Goal: Information Seeking & Learning: Learn about a topic

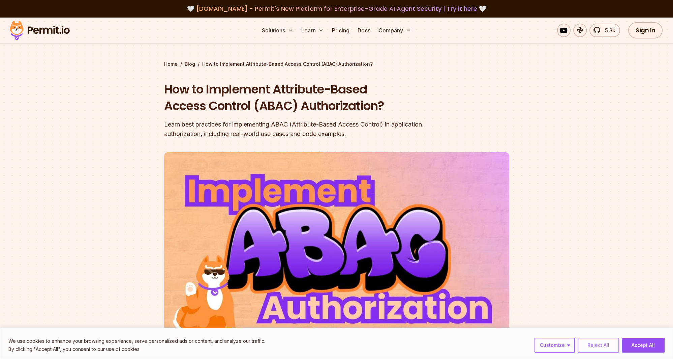
click at [598, 343] on button "Reject All" at bounding box center [598, 345] width 41 height 15
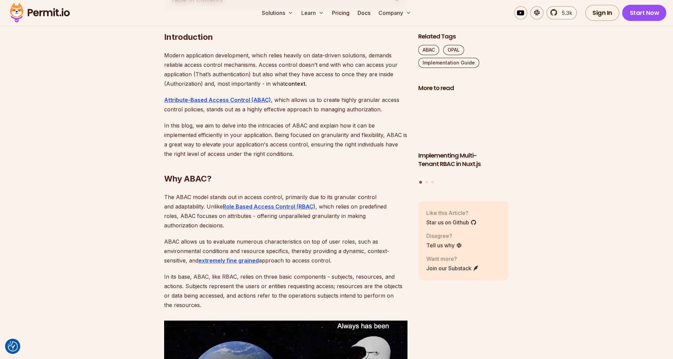
scroll to position [427, 0]
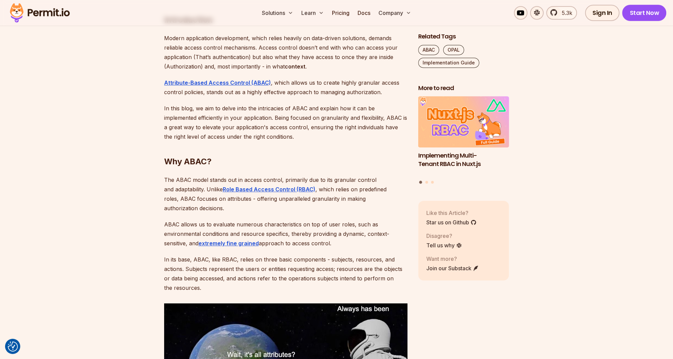
click at [209, 110] on p "In this blog, we aim to delve into the intricacies of ABAC and explain how it c…" at bounding box center [285, 123] width 243 height 38
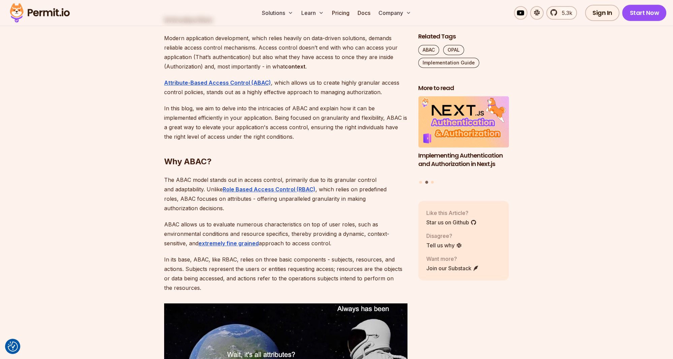
click at [271, 110] on p "In this blog, we aim to delve into the intricacies of ABAC and explain how it c…" at bounding box center [285, 123] width 243 height 38
click at [272, 110] on p "In this blog, we aim to delve into the intricacies of ABAC and explain how it c…" at bounding box center [285, 123] width 243 height 38
click at [298, 110] on p "In this blog, we aim to delve into the intricacies of ABAC and explain how it c…" at bounding box center [285, 123] width 243 height 38
click at [294, 111] on p "In this blog, we aim to delve into the intricacies of ABAC and explain how it c…" at bounding box center [285, 123] width 243 height 38
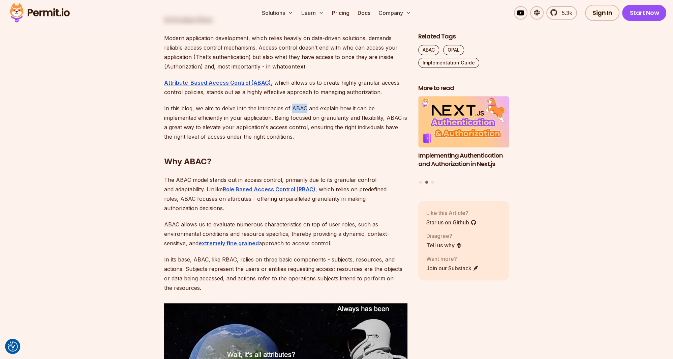
drag, startPoint x: 291, startPoint y: 109, endPoint x: 305, endPoint y: 107, distance: 13.2
click at [305, 107] on p "In this blog, we aim to delve into the intricacies of ABAC and explain how it c…" at bounding box center [285, 123] width 243 height 38
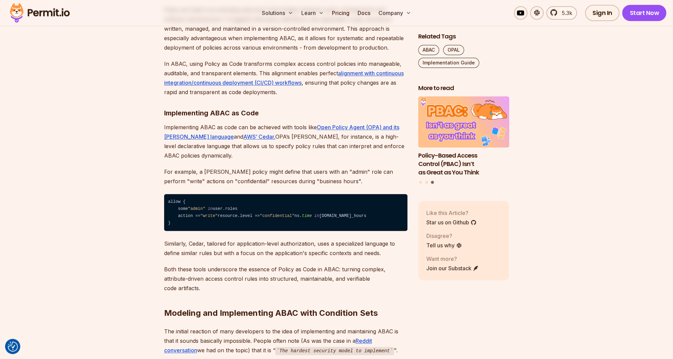
scroll to position [1140, 0]
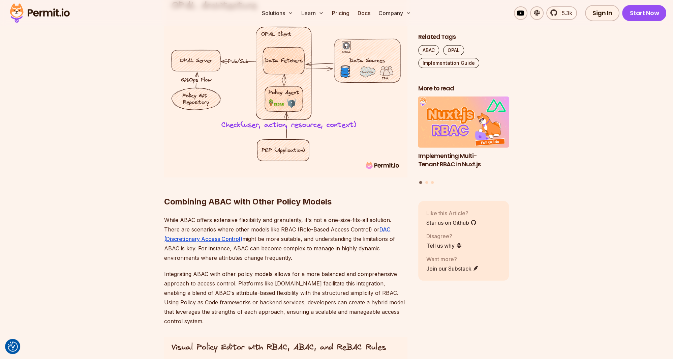
scroll to position [2635, 0]
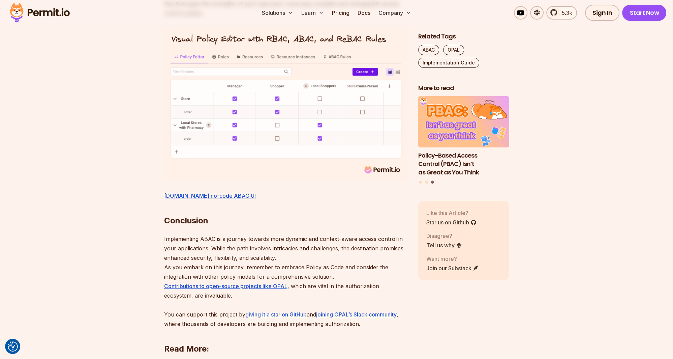
scroll to position [2955, 0]
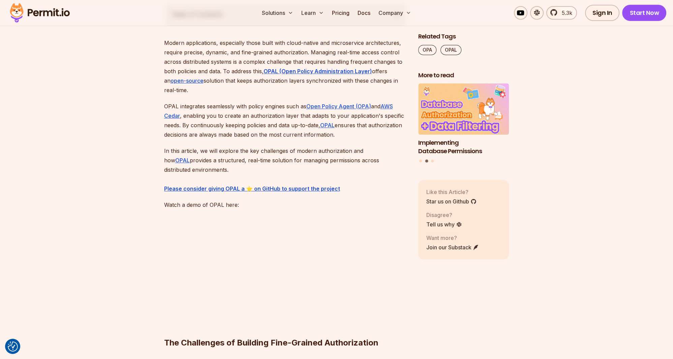
scroll to position [392, 0]
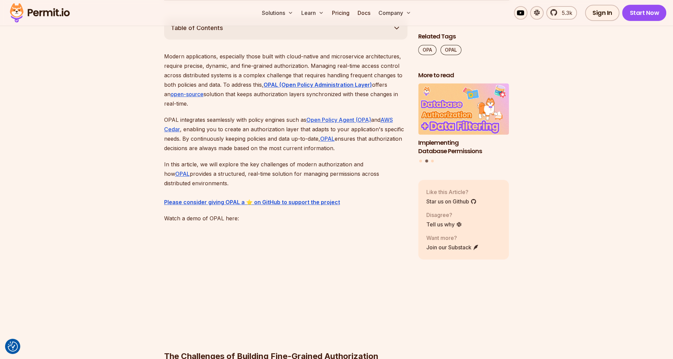
click at [218, 94] on p "Modern applications, especially those built with cloud-native and microservice …" at bounding box center [285, 80] width 243 height 57
click at [234, 93] on p "Modern applications, especially those built with cloud-native and microservice …" at bounding box center [285, 80] width 243 height 57
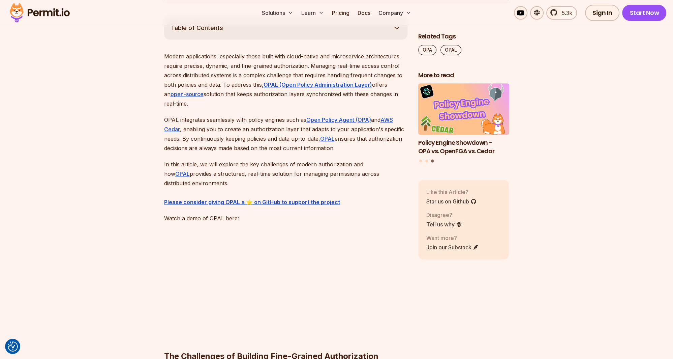
click at [253, 91] on p "Modern applications, especially those built with cloud-native and microservice …" at bounding box center [285, 80] width 243 height 57
click at [240, 90] on p "Modern applications, especially those built with cloud-native and microservice …" at bounding box center [285, 80] width 243 height 57
click at [253, 92] on p "Modern applications, especially those built with cloud-native and microservice …" at bounding box center [285, 80] width 243 height 57
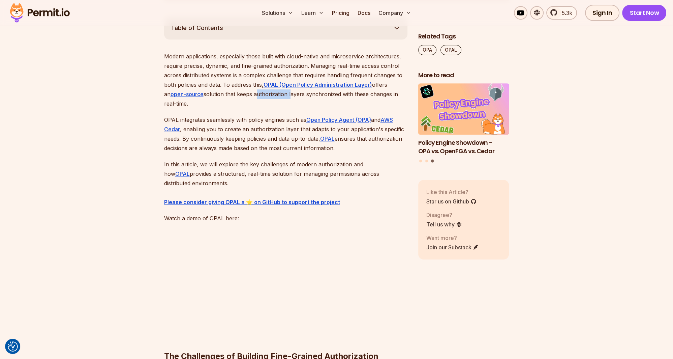
click at [253, 92] on p "Modern applications, especially those built with cloud-native and microservice …" at bounding box center [285, 80] width 243 height 57
click at [240, 94] on p "Modern applications, especially those built with cloud-native and microservice …" at bounding box center [285, 80] width 243 height 57
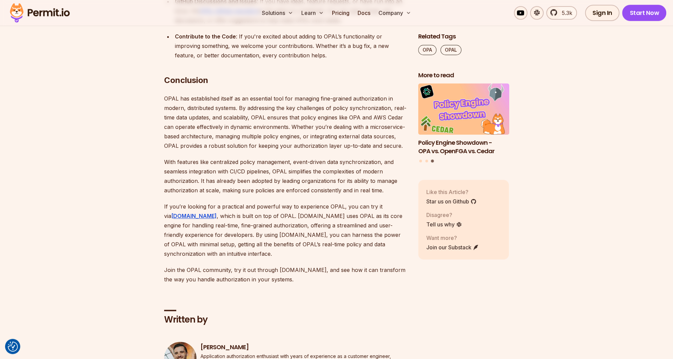
scroll to position [4131, 0]
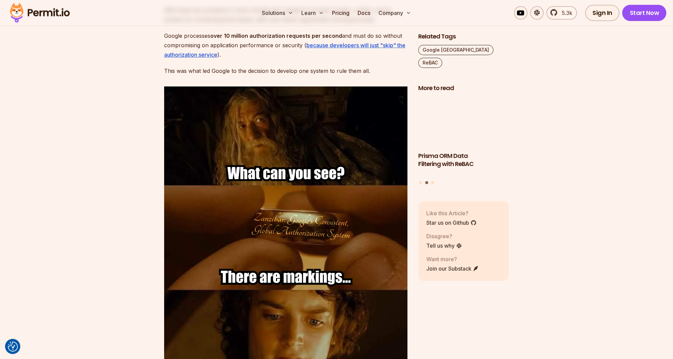
scroll to position [855, 0]
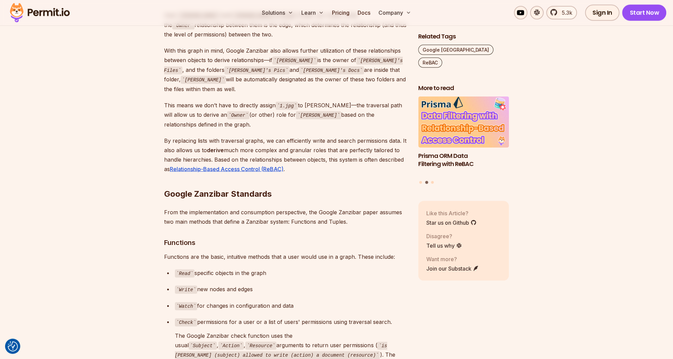
scroll to position [1745, 0]
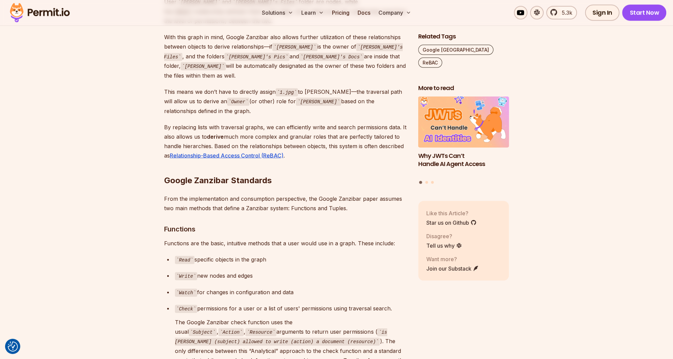
click at [308, 122] on p "By replacing lists with traversal graphs, we can efficiently write and search p…" at bounding box center [285, 141] width 243 height 38
click at [321, 122] on p "By replacing lists with traversal graphs, we can efficiently write and search p…" at bounding box center [285, 141] width 243 height 38
click at [344, 122] on p "By replacing lists with traversal graphs, we can efficiently write and search p…" at bounding box center [285, 141] width 243 height 38
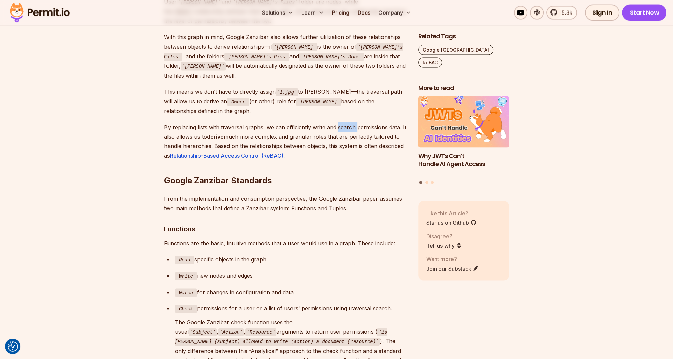
click at [344, 122] on p "By replacing lists with traversal graphs, we can efficiently write and search p…" at bounding box center [285, 141] width 243 height 38
click at [212, 133] on strong "derive" at bounding box center [215, 136] width 17 height 7
click at [233, 122] on p "By replacing lists with traversal graphs, we can efficiently write and search p…" at bounding box center [285, 141] width 243 height 38
click at [259, 122] on p "By replacing lists with traversal graphs, we can efficiently write and search p…" at bounding box center [285, 141] width 243 height 38
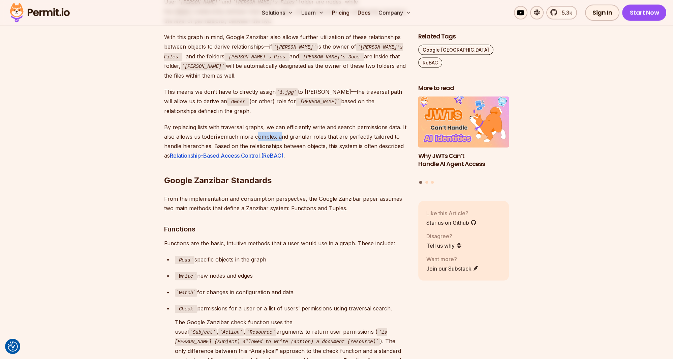
click at [259, 122] on p "By replacing lists with traversal graphs, we can efficiently write and search p…" at bounding box center [285, 141] width 243 height 38
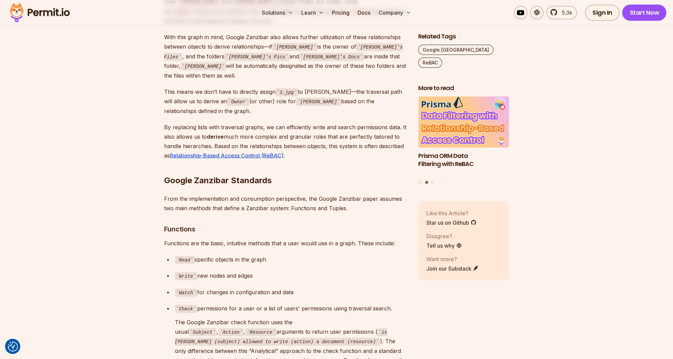
click at [257, 123] on p "By replacing lists with traversal graphs, we can efficiently write and search p…" at bounding box center [285, 141] width 243 height 38
click at [300, 122] on p "By replacing lists with traversal graphs, we can efficiently write and search p…" at bounding box center [285, 141] width 243 height 38
click at [312, 122] on p "By replacing lists with traversal graphs, we can efficiently write and search p…" at bounding box center [285, 141] width 243 height 38
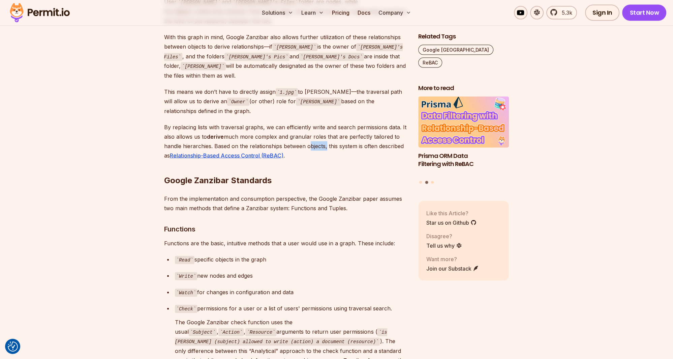
click at [312, 122] on p "By replacing lists with traversal graphs, we can efficiently write and search p…" at bounding box center [285, 141] width 243 height 38
click at [325, 123] on p "By replacing lists with traversal graphs, we can efficiently write and search p…" at bounding box center [285, 141] width 243 height 38
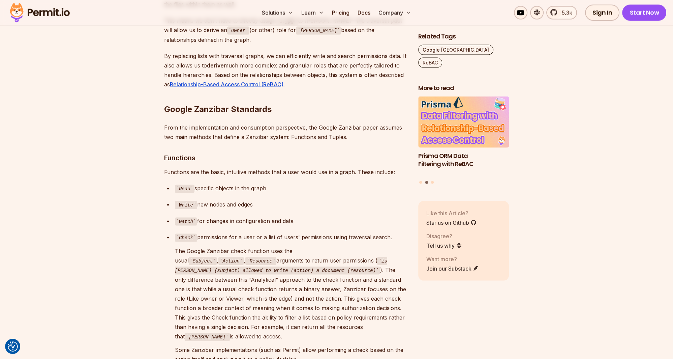
scroll to position [1852, 0]
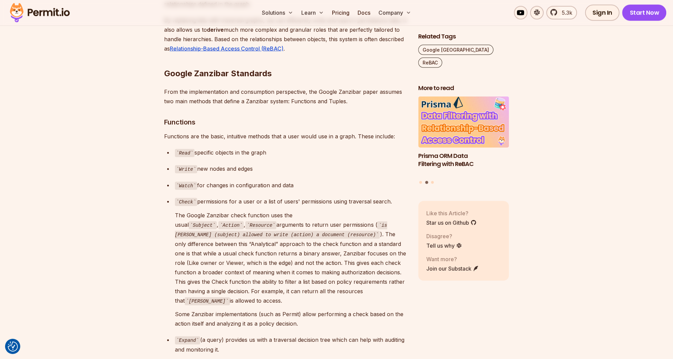
click at [203, 87] on p "From the implementation and consumption perspective, the Google Zanzibar paper …" at bounding box center [285, 96] width 243 height 19
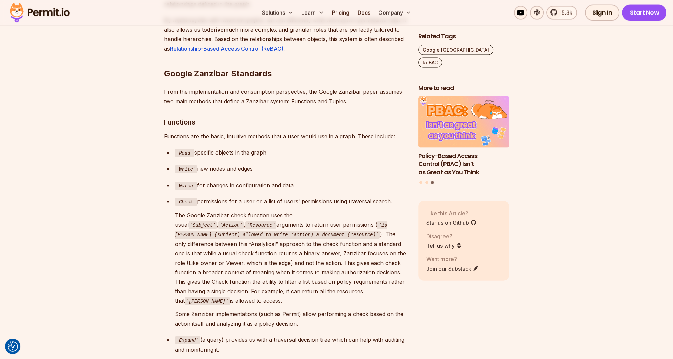
click at [239, 87] on p "From the implementation and consumption perspective, the Google Zanzibar paper …" at bounding box center [285, 96] width 243 height 19
click at [252, 87] on p "From the implementation and consumption perspective, the Google Zanzibar paper …" at bounding box center [285, 96] width 243 height 19
click at [248, 87] on p "From the implementation and consumption perspective, the Google Zanzibar paper …" at bounding box center [285, 96] width 243 height 19
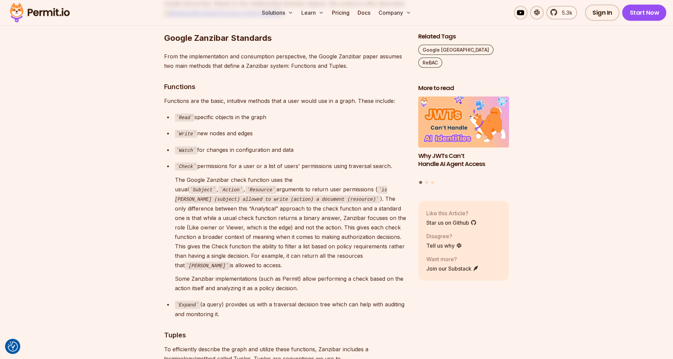
scroll to position [1923, 0]
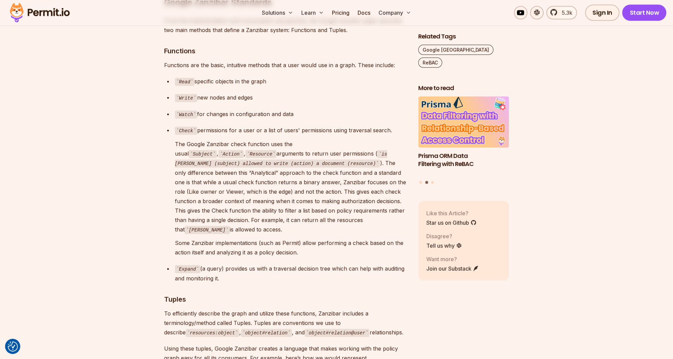
click at [212, 109] on p "Watch for changes in configuration and data" at bounding box center [291, 114] width 233 height 10
click at [212, 125] on p "Check permissions for a user or a list of users' permissions using traversal se…" at bounding box center [291, 130] width 233 height 10
click at [251, 125] on p "Check permissions for a user or a list of users' permissions using traversal se…" at bounding box center [291, 130] width 233 height 10
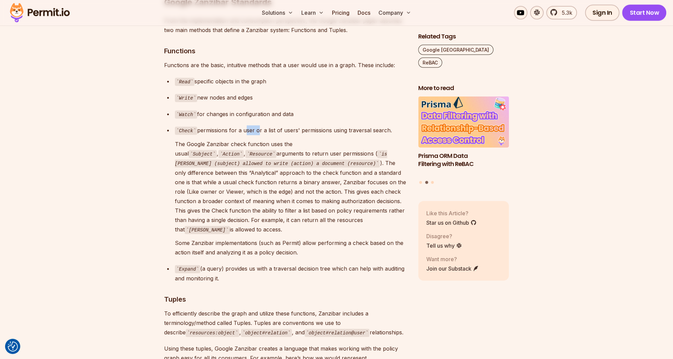
click at [251, 125] on p "Check permissions for a user or a list of users' permissions using traversal se…" at bounding box center [291, 130] width 233 height 10
click at [262, 125] on p "Check permissions for a user or a list of users' permissions using traversal se…" at bounding box center [291, 130] width 233 height 10
click at [271, 125] on p "Check permissions for a user or a list of users' permissions using traversal se…" at bounding box center [291, 130] width 233 height 10
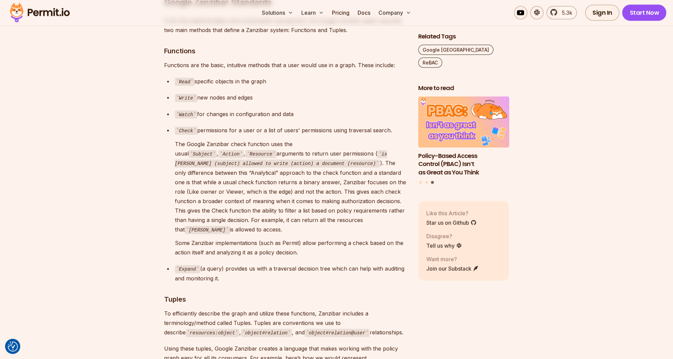
click at [223, 139] on p "The Google Zanzibar check function uses the usual Subject , Action , Resource a…" at bounding box center [291, 186] width 233 height 95
click at [242, 139] on p "The Google Zanzibar check function uses the usual Subject , Action , Resource a…" at bounding box center [291, 186] width 233 height 95
click at [246, 139] on p "The Google Zanzibar check function uses the usual Subject , Action , Resource a…" at bounding box center [291, 186] width 233 height 95
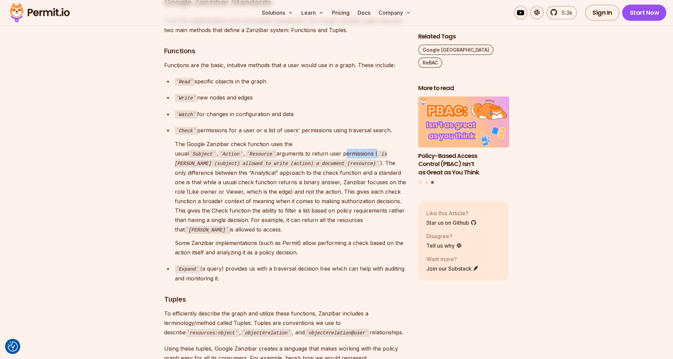
click at [246, 139] on p "The Google Zanzibar check function uses the usual Subject , Action , Resource a…" at bounding box center [291, 186] width 233 height 95
click at [248, 139] on p "The Google Zanzibar check function uses the usual Subject , Action , Resource a…" at bounding box center [291, 186] width 233 height 95
click at [246, 139] on p "The Google Zanzibar check function uses the usual Subject , Action , Resource a…" at bounding box center [291, 186] width 233 height 95
click at [259, 141] on p "The Google Zanzibar check function uses the usual Subject , Action , Resource a…" at bounding box center [291, 186] width 233 height 95
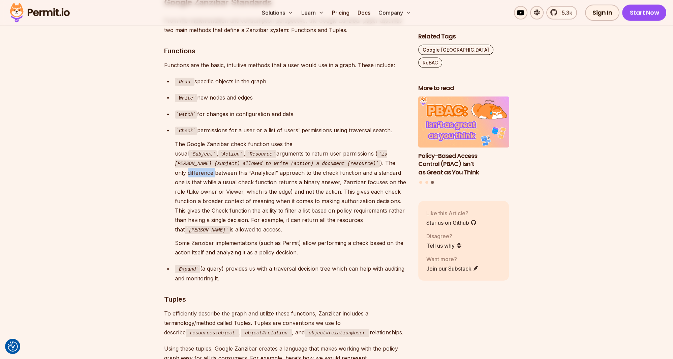
click at [259, 141] on p "The Google Zanzibar check function uses the usual Subject , Action , Resource a…" at bounding box center [291, 186] width 233 height 95
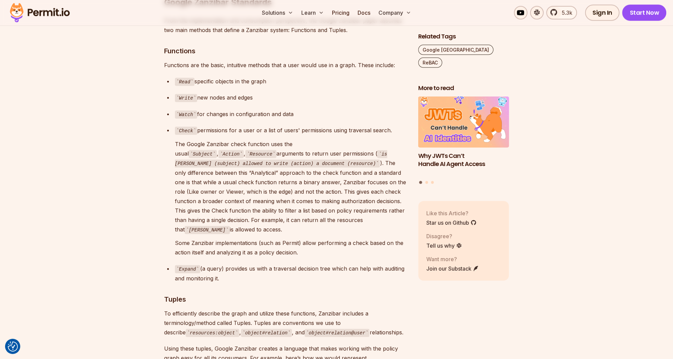
click at [249, 142] on p "The Google Zanzibar check function uses the usual Subject , Action , Resource a…" at bounding box center [291, 186] width 233 height 95
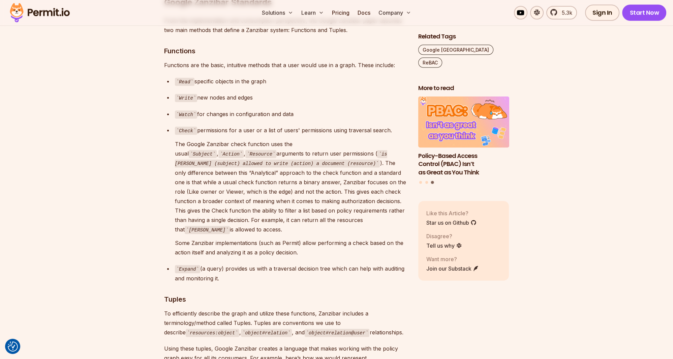
scroll to position [1959, 0]
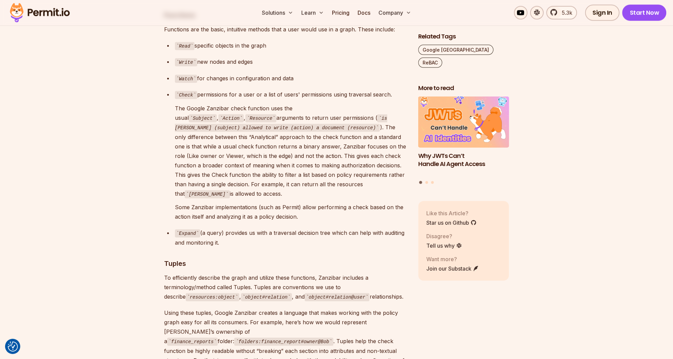
click at [240, 202] on p "Some Zanzibar implementations (such as Permit) allow performing a check based o…" at bounding box center [291, 211] width 233 height 19
click at [287, 202] on p "Some Zanzibar implementations (such as Permit) allow performing a check based o…" at bounding box center [291, 211] width 233 height 19
click at [313, 202] on p "Some Zanzibar implementations (such as Permit) allow performing a check based o…" at bounding box center [291, 211] width 233 height 19
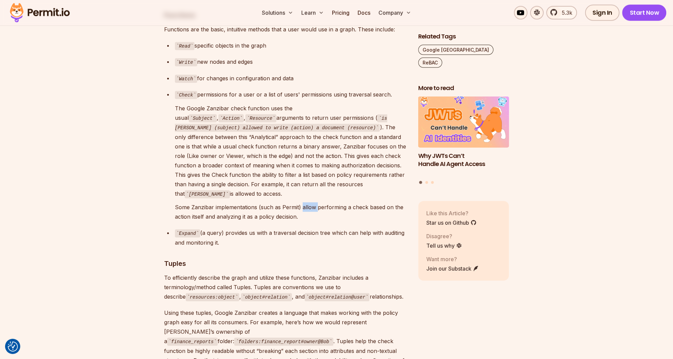
click at [313, 202] on p "Some Zanzibar implementations (such as Permit) allow performing a check based o…" at bounding box center [291, 211] width 233 height 19
click at [324, 202] on p "Some Zanzibar implementations (such as Permit) allow performing a check based o…" at bounding box center [291, 211] width 233 height 19
click at [358, 202] on p "Some Zanzibar implementations (such as Permit) allow performing a check based o…" at bounding box center [291, 211] width 233 height 19
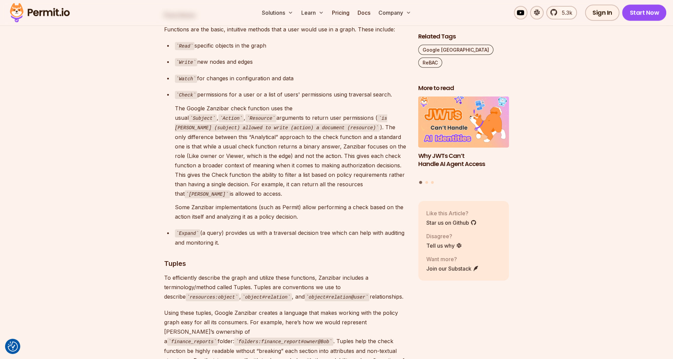
click at [335, 202] on p "Some Zanzibar implementations (such as Permit) allow performing a check based o…" at bounding box center [291, 211] width 233 height 19
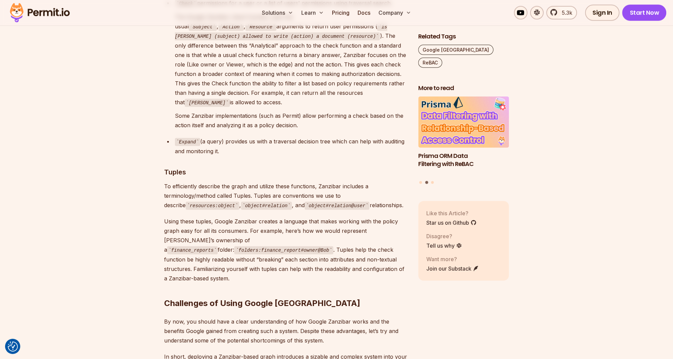
scroll to position [2065, 0]
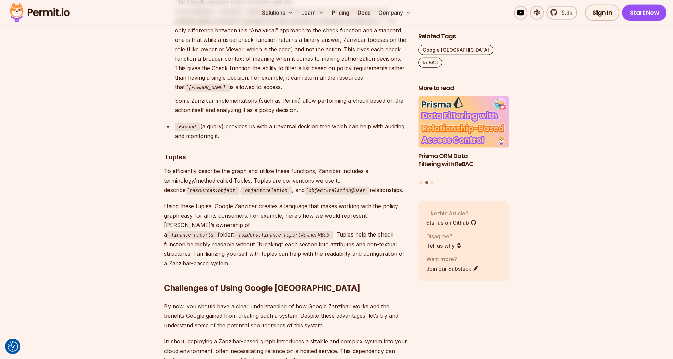
click at [244, 201] on p "Using these tuples, Google Zanzibar creates a language that makes working with …" at bounding box center [285, 234] width 243 height 66
click at [290, 201] on p "Using these tuples, Google Zanzibar creates a language that makes working with …" at bounding box center [285, 234] width 243 height 66
click at [328, 201] on p "Using these tuples, Google Zanzibar creates a language that makes working with …" at bounding box center [285, 234] width 243 height 66
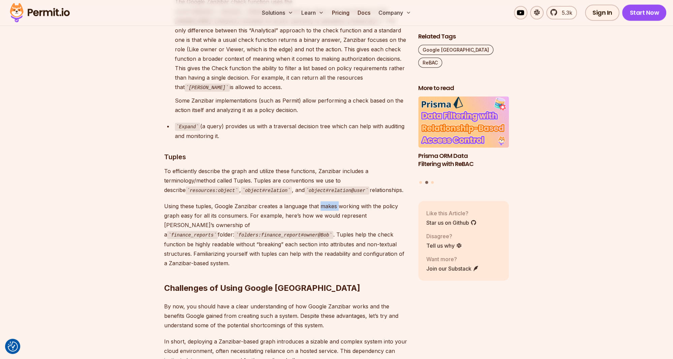
click at [328, 201] on p "Using these tuples, Google Zanzibar creates a language that makes working with …" at bounding box center [285, 234] width 243 height 66
click at [345, 201] on p "Using these tuples, Google Zanzibar creates a language that makes working with …" at bounding box center [285, 234] width 243 height 66
click at [238, 201] on p "Using these tuples, Google Zanzibar creates a language that makes working with …" at bounding box center [285, 234] width 243 height 66
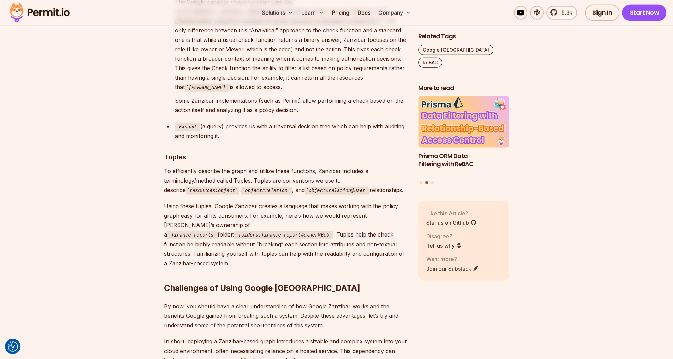
click at [263, 201] on p "Using these tuples, Google Zanzibar creates a language that makes working with …" at bounding box center [285, 234] width 243 height 66
click at [279, 201] on p "Using these tuples, Google Zanzibar creates a language that makes working with …" at bounding box center [285, 234] width 243 height 66
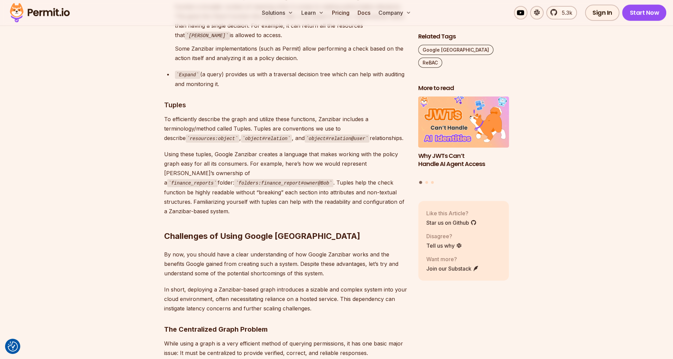
scroll to position [2101, 0]
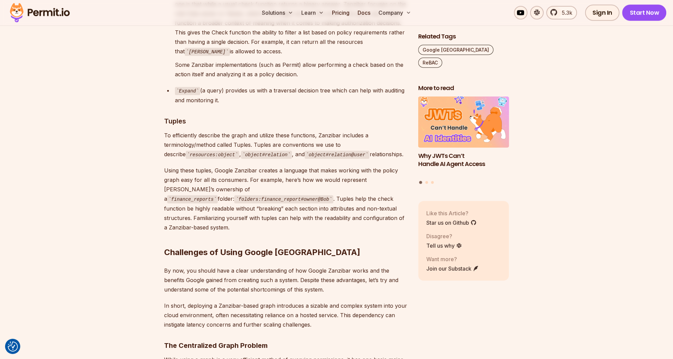
click at [288, 195] on code "folders:finance_report#owner@Bob" at bounding box center [283, 199] width 99 height 8
click at [314, 195] on code "folders:finance_report#owner@Bob" at bounding box center [283, 199] width 99 height 8
click at [325, 195] on code "folders:finance_report#owner@Bob" at bounding box center [283, 199] width 99 height 8
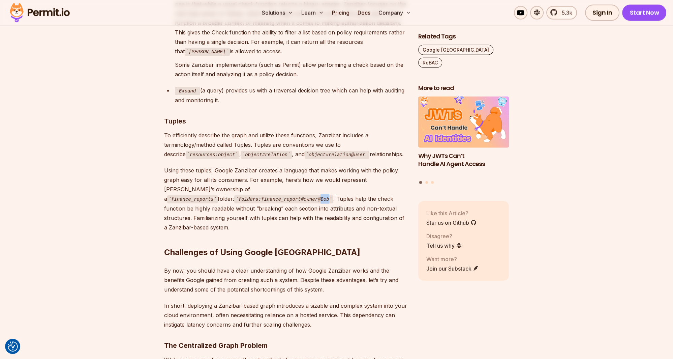
click at [325, 195] on code "folders:finance_report#owner@Bob" at bounding box center [283, 199] width 99 height 8
click at [312, 195] on code "folders:finance_report#owner@Bob" at bounding box center [283, 199] width 99 height 8
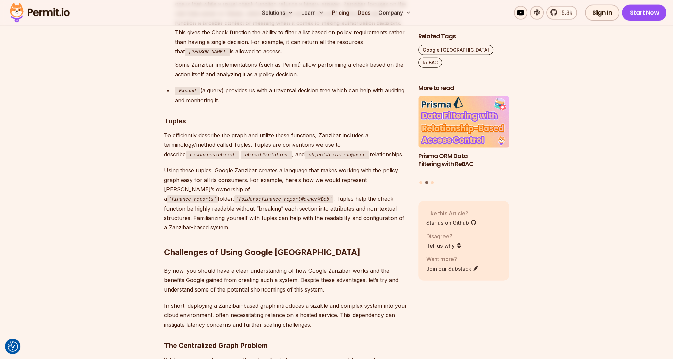
click at [212, 176] on p "Using these tuples, Google Zanzibar creates a language that makes working with …" at bounding box center [285, 199] width 243 height 66
click at [243, 178] on p "Using these tuples, Google Zanzibar creates a language that makes working with …" at bounding box center [285, 199] width 243 height 66
click at [251, 220] on h2 "Challenges of Using Google Zanzibar" at bounding box center [285, 239] width 243 height 38
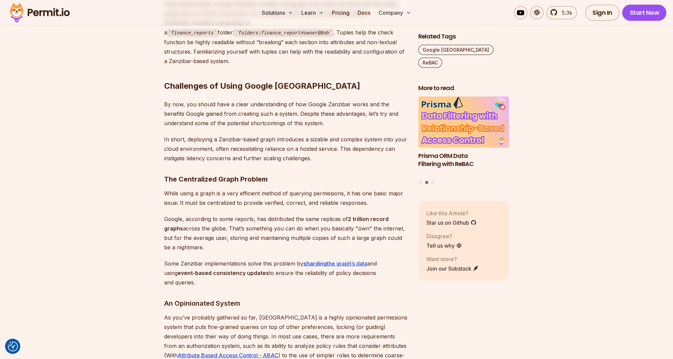
scroll to position [2279, 0]
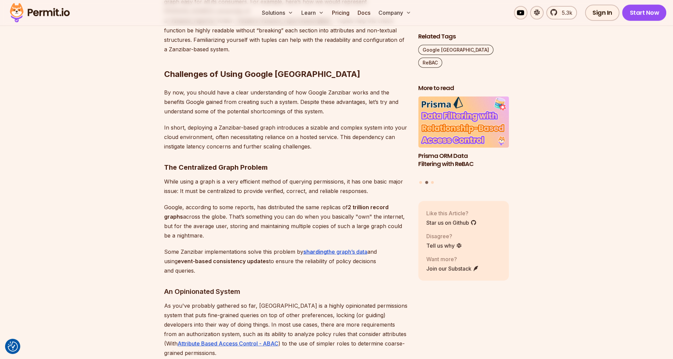
click at [205, 177] on p "While using a graph is a very efficient method of querying permissions, it has …" at bounding box center [285, 186] width 243 height 19
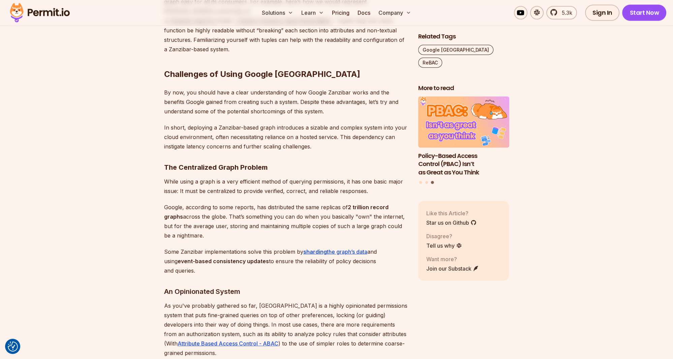
click at [210, 177] on p "While using a graph is a very efficient method of querying permissions, it has …" at bounding box center [285, 186] width 243 height 19
click at [254, 177] on p "While using a graph is a very efficient method of querying permissions, it has …" at bounding box center [285, 186] width 243 height 19
click at [270, 177] on p "While using a graph is a very efficient method of querying permissions, it has …" at bounding box center [285, 186] width 243 height 19
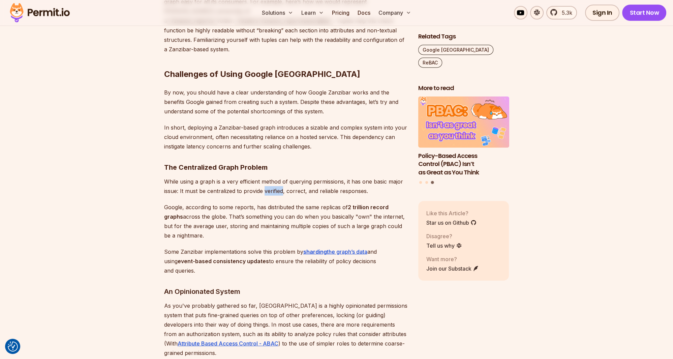
click at [270, 177] on p "While using a graph is a very efficient method of querying permissions, it has …" at bounding box center [285, 186] width 243 height 19
click at [297, 177] on p "While using a graph is a very efficient method of querying permissions, it has …" at bounding box center [285, 186] width 243 height 19
click at [274, 177] on p "While using a graph is a very efficient method of querying permissions, it has …" at bounding box center [285, 186] width 243 height 19
click at [269, 177] on p "While using a graph is a very efficient method of querying permissions, it has …" at bounding box center [285, 186] width 243 height 19
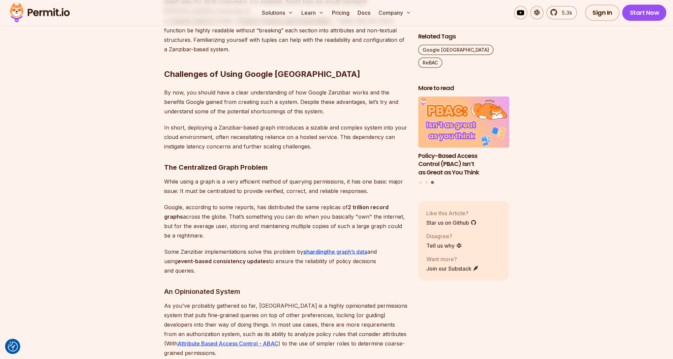
click at [235, 202] on p "Google, according to some reports, has distributed the same replicas of 2 trill…" at bounding box center [285, 221] width 243 height 38
click at [273, 202] on p "Google, according to some reports, has distributed the same replicas of 2 trill…" at bounding box center [285, 221] width 243 height 38
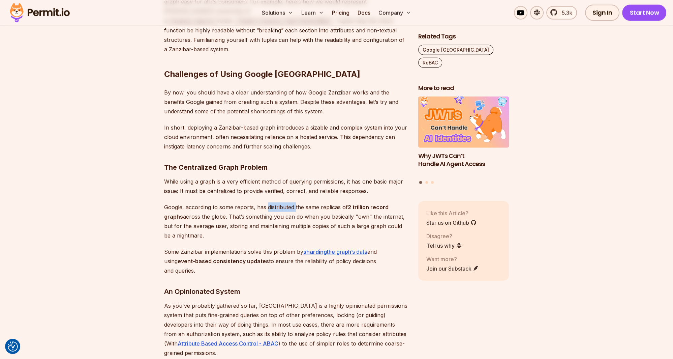
click at [288, 202] on p "Google, according to some reports, has distributed the same replicas of 2 trill…" at bounding box center [285, 221] width 243 height 38
click at [282, 202] on p "Google, according to some reports, has distributed the same replicas of 2 trill…" at bounding box center [285, 221] width 243 height 38
click at [308, 202] on p "Google, according to some reports, has distributed the same replicas of 2 trill…" at bounding box center [285, 221] width 243 height 38
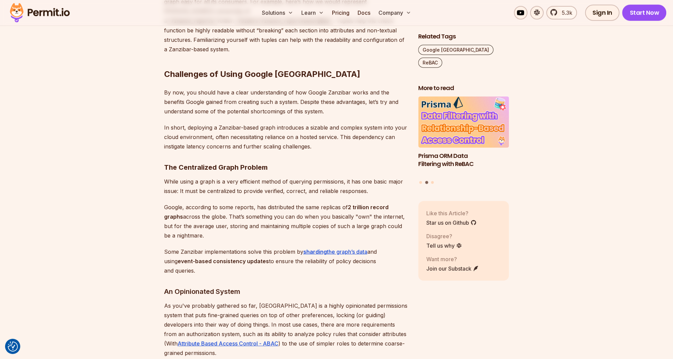
click at [224, 202] on p "Google, according to some reports, has distributed the same replicas of 2 trill…" at bounding box center [285, 221] width 243 height 38
click at [243, 202] on p "Google, according to some reports, has distributed the same replicas of 2 trill…" at bounding box center [285, 221] width 243 height 38
click at [286, 202] on p "Google, according to some reports, has distributed the same replicas of 2 trill…" at bounding box center [285, 221] width 243 height 38
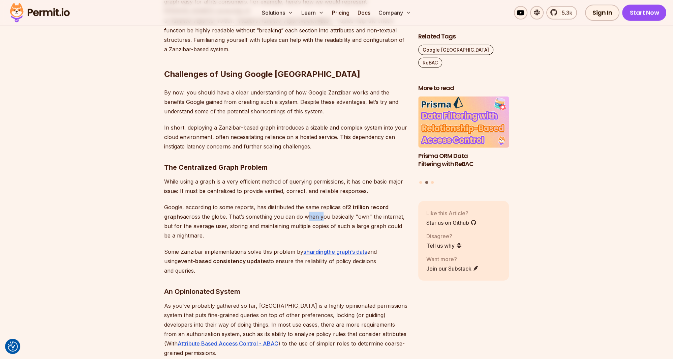
click at [286, 202] on p "Google, according to some reports, has distributed the same replicas of 2 trill…" at bounding box center [285, 221] width 243 height 38
click at [299, 202] on p "Google, according to some reports, has distributed the same replicas of 2 trill…" at bounding box center [285, 221] width 243 height 38
click at [217, 202] on p "Google, according to some reports, has distributed the same replicas of 2 trill…" at bounding box center [285, 221] width 243 height 38
click at [216, 202] on p "Google, according to some reports, has distributed the same replicas of 2 trill…" at bounding box center [285, 221] width 243 height 38
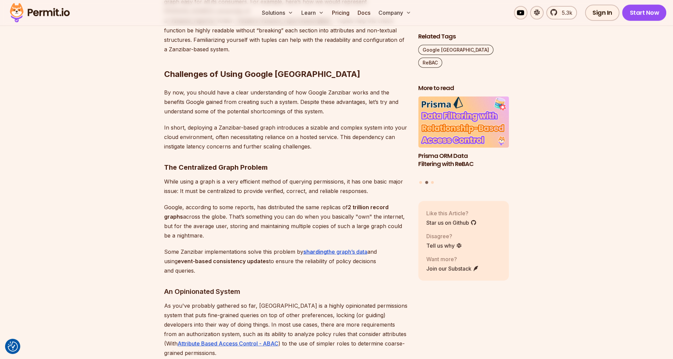
click at [257, 202] on p "Google, according to some reports, has distributed the same replicas of 2 trill…" at bounding box center [285, 221] width 243 height 38
click at [258, 202] on p "Google, according to some reports, has distributed the same replicas of 2 trill…" at bounding box center [285, 221] width 243 height 38
click at [284, 202] on p "Google, according to some reports, has distributed the same replicas of 2 trill…" at bounding box center [285, 221] width 243 height 38
click at [262, 202] on p "Google, according to some reports, has distributed the same replicas of 2 trill…" at bounding box center [285, 221] width 243 height 38
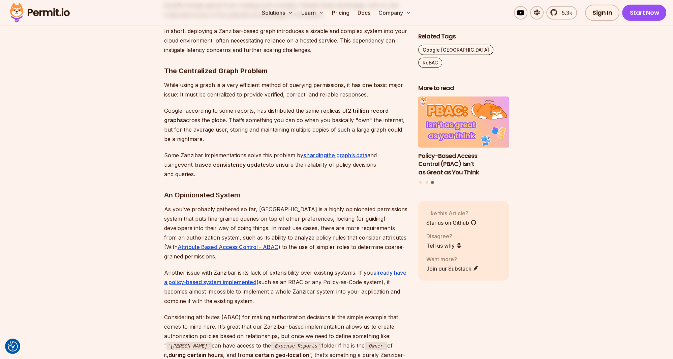
scroll to position [2386, 0]
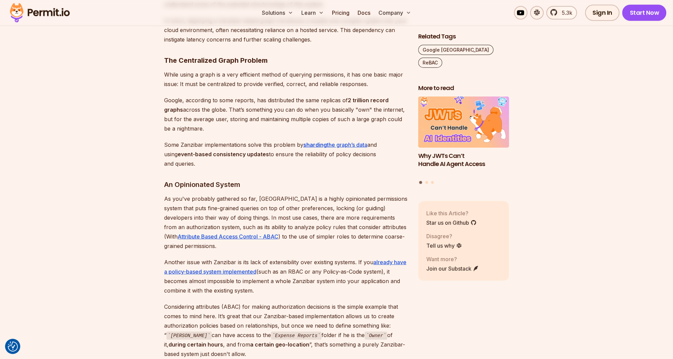
click at [235, 194] on p "As you've probably gathered so far, Zanzibar is a highly opinionated permission…" at bounding box center [285, 222] width 243 height 57
click at [270, 194] on p "As you've probably gathered so far, Zanzibar is a highly opinionated permission…" at bounding box center [285, 222] width 243 height 57
click at [289, 194] on p "As you've probably gathered so far, Zanzibar is a highly opinionated permission…" at bounding box center [285, 222] width 243 height 57
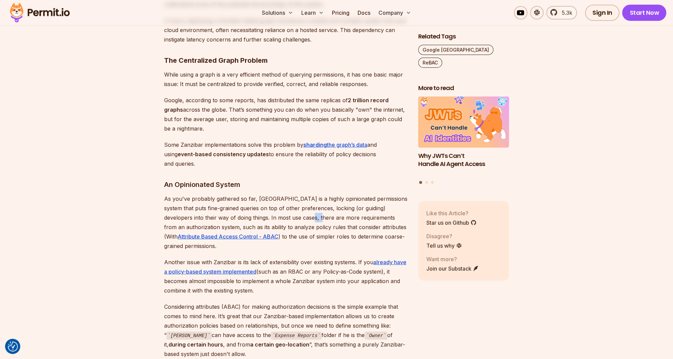
click at [289, 194] on p "As you've probably gathered so far, Zanzibar is a highly opinionated permission…" at bounding box center [285, 222] width 243 height 57
click at [308, 194] on p "As you've probably gathered so far, Zanzibar is a highly opinionated permission…" at bounding box center [285, 222] width 243 height 57
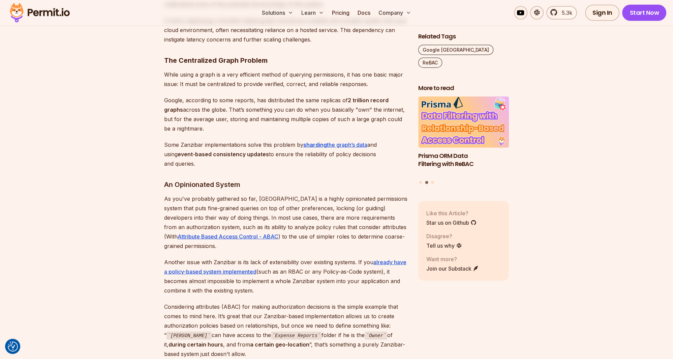
click at [222, 194] on p "As you've probably gathered so far, Zanzibar is a highly opinionated permission…" at bounding box center [285, 222] width 243 height 57
click at [236, 194] on p "As you've probably gathered so far, Zanzibar is a highly opinionated permission…" at bounding box center [285, 222] width 243 height 57
click at [252, 194] on p "As you've probably gathered so far, Zanzibar is a highly opinionated permission…" at bounding box center [285, 222] width 243 height 57
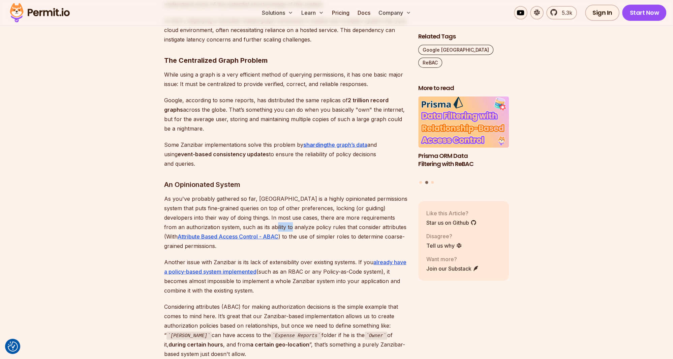
click at [252, 194] on p "As you've probably gathered so far, Zanzibar is a highly opinionated permission…" at bounding box center [285, 222] width 243 height 57
click at [264, 194] on p "As you've probably gathered so far, Zanzibar is a highly opinionated permission…" at bounding box center [285, 222] width 243 height 57
click at [262, 194] on p "As you've probably gathered so far, Zanzibar is a highly opinionated permission…" at bounding box center [285, 222] width 243 height 57
click at [285, 194] on p "As you've probably gathered so far, Zanzibar is a highly opinionated permission…" at bounding box center [285, 222] width 243 height 57
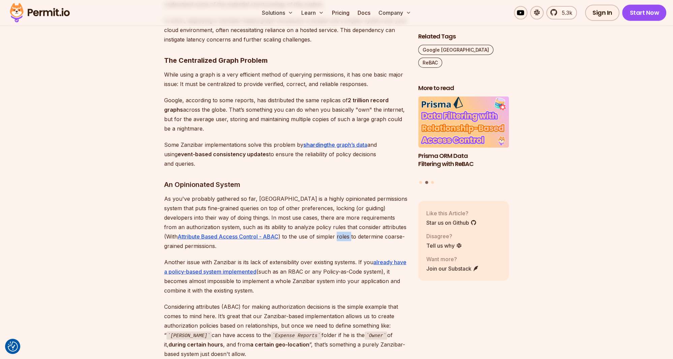
click at [285, 194] on p "As you've probably gathered so far, Zanzibar is a highly opinionated permission…" at bounding box center [285, 222] width 243 height 57
click at [304, 194] on p "As you've probably gathered so far, Zanzibar is a highly opinionated permission…" at bounding box center [285, 222] width 243 height 57
click at [309, 194] on p "As you've probably gathered so far, Zanzibar is a highly opinionated permission…" at bounding box center [285, 222] width 243 height 57
click at [279, 257] on p "Another issue with Zanzibar is its lack of extensibility over existing systems.…" at bounding box center [285, 276] width 243 height 38
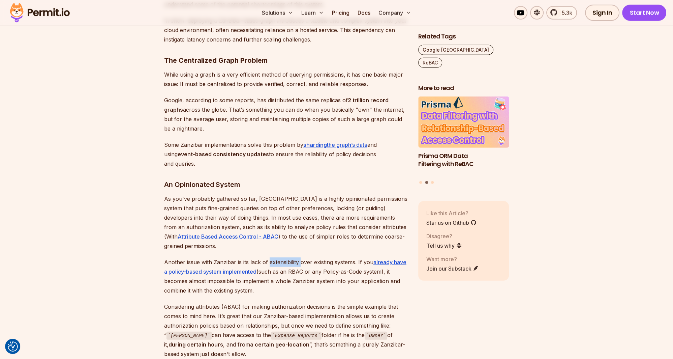
click at [279, 257] on p "Another issue with Zanzibar is its lack of extensibility over existing systems.…" at bounding box center [285, 276] width 243 height 38
click at [281, 194] on p "As you've probably gathered so far, Zanzibar is a highly opinionated permission…" at bounding box center [285, 222] width 243 height 57
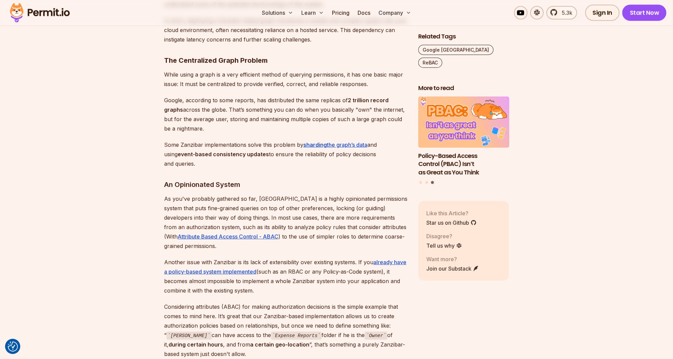
click at [281, 194] on p "As you've probably gathered so far, Zanzibar is a highly opinionated permission…" at bounding box center [285, 222] width 243 height 57
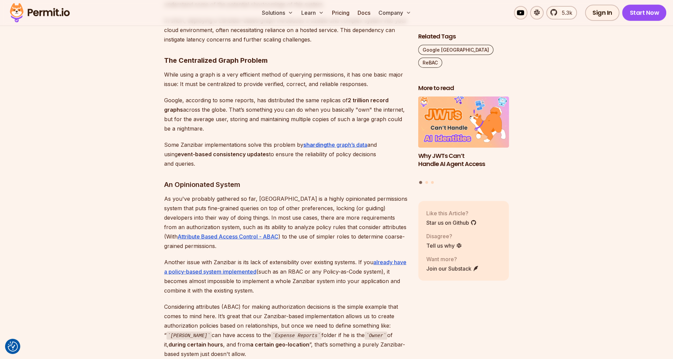
click at [240, 194] on p "As you've probably gathered so far, Zanzibar is a highly opinionated permission…" at bounding box center [285, 222] width 243 height 57
click at [241, 194] on p "As you've probably gathered so far, Zanzibar is a highly opinionated permission…" at bounding box center [285, 222] width 243 height 57
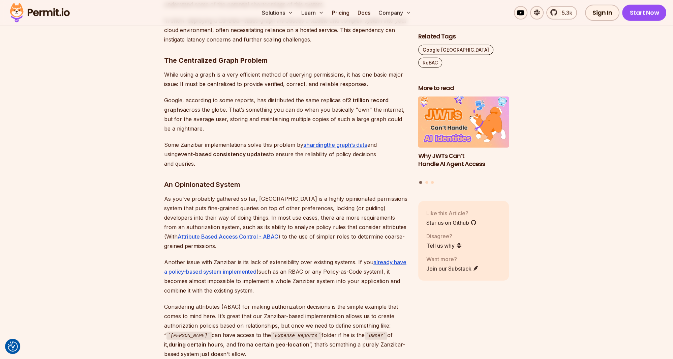
click at [267, 194] on p "As you've probably gathered so far, Zanzibar is a highly opinionated permission…" at bounding box center [285, 222] width 243 height 57
click at [294, 194] on p "As you've probably gathered so far, Zanzibar is a highly opinionated permission…" at bounding box center [285, 222] width 243 height 57
click at [307, 194] on p "As you've probably gathered so far, Zanzibar is a highly opinionated permission…" at bounding box center [285, 222] width 243 height 57
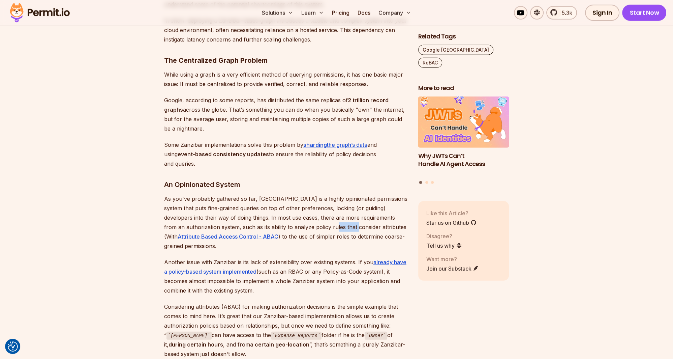
click at [307, 194] on p "As you've probably gathered so far, Zanzibar is a highly opinionated permission…" at bounding box center [285, 222] width 243 height 57
click at [323, 194] on p "As you've probably gathered so far, Zanzibar is a highly opinionated permission…" at bounding box center [285, 222] width 243 height 57
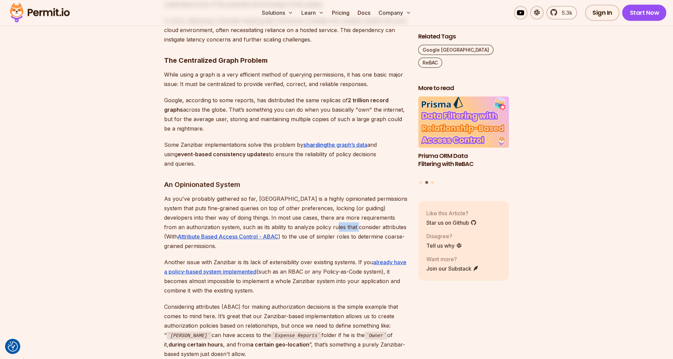
click at [313, 194] on p "As you've probably gathered so far, Zanzibar is a highly opinionated permission…" at bounding box center [285, 222] width 243 height 57
click at [324, 194] on p "As you've probably gathered so far, Zanzibar is a highly opinionated permission…" at bounding box center [285, 222] width 243 height 57
click at [314, 194] on p "As you've probably gathered so far, Zanzibar is a highly opinionated permission…" at bounding box center [285, 222] width 243 height 57
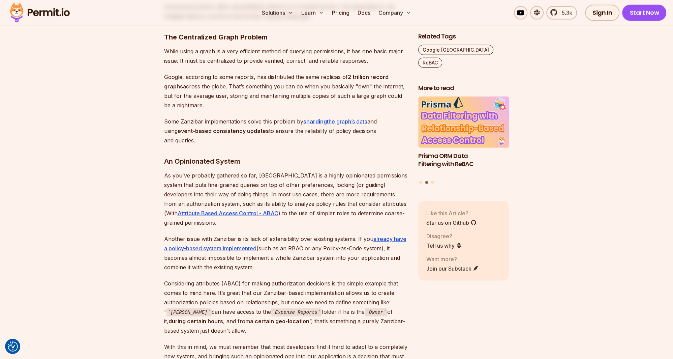
scroll to position [2421, 0]
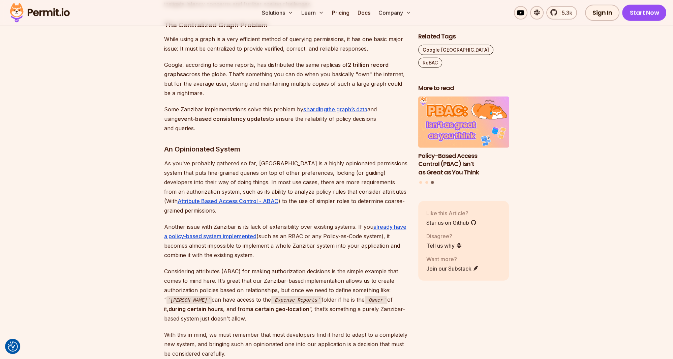
click at [295, 222] on p "Another issue with Zanzibar is its lack of extensibility over existing systems.…" at bounding box center [285, 241] width 243 height 38
click at [324, 222] on p "Another issue with Zanzibar is its lack of extensibility over existing systems.…" at bounding box center [285, 241] width 243 height 38
click at [318, 222] on p "Another issue with Zanzibar is its lack of extensibility over existing systems.…" at bounding box center [285, 241] width 243 height 38
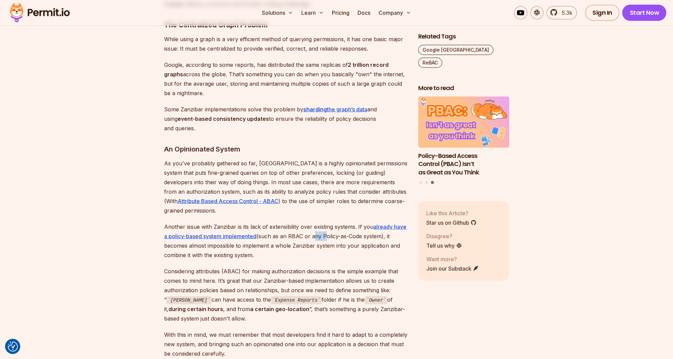
click at [318, 222] on p "Another issue with Zanzibar is its lack of extensibility over existing systems.…" at bounding box center [285, 241] width 243 height 38
click at [327, 222] on p "Another issue with Zanzibar is its lack of extensibility over existing systems.…" at bounding box center [285, 241] width 243 height 38
click at [255, 222] on p "Another issue with Zanzibar is its lack of extensibility over existing systems.…" at bounding box center [285, 241] width 243 height 38
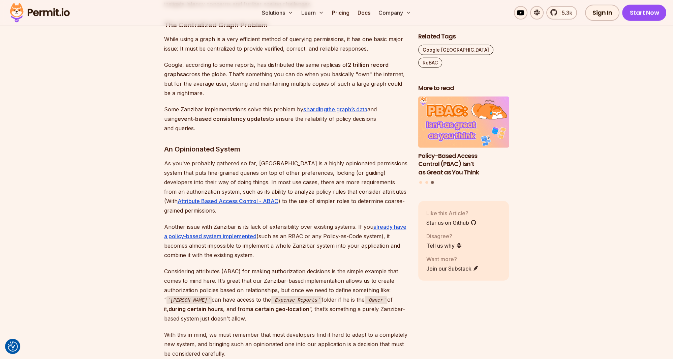
click at [300, 222] on p "Another issue with Zanzibar is its lack of extensibility over existing systems.…" at bounding box center [285, 241] width 243 height 38
click at [296, 222] on p "Another issue with Zanzibar is its lack of extensibility over existing systems.…" at bounding box center [285, 241] width 243 height 38
click at [243, 222] on p "Another issue with Zanzibar is its lack of extensibility over existing systems.…" at bounding box center [285, 241] width 243 height 38
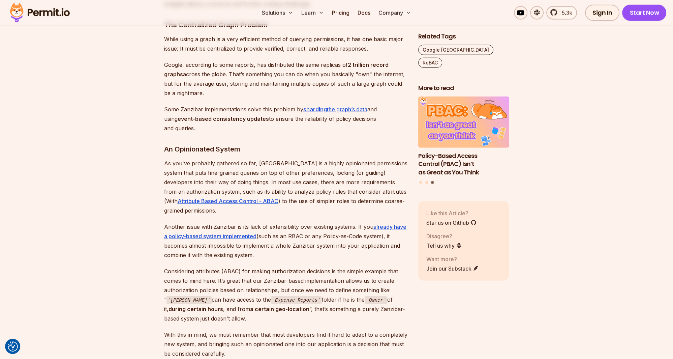
click at [275, 222] on p "Another issue with Zanzibar is its lack of extensibility over existing systems.…" at bounding box center [285, 241] width 243 height 38
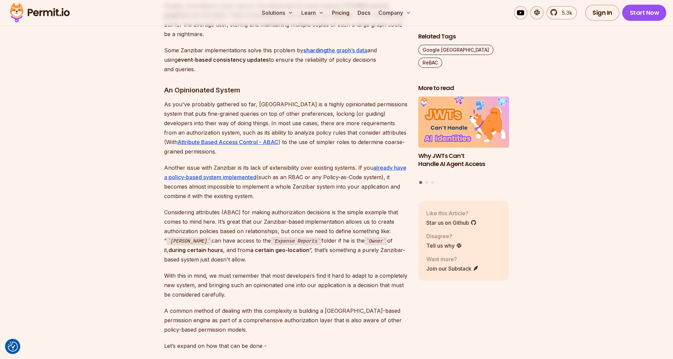
scroll to position [2493, 0]
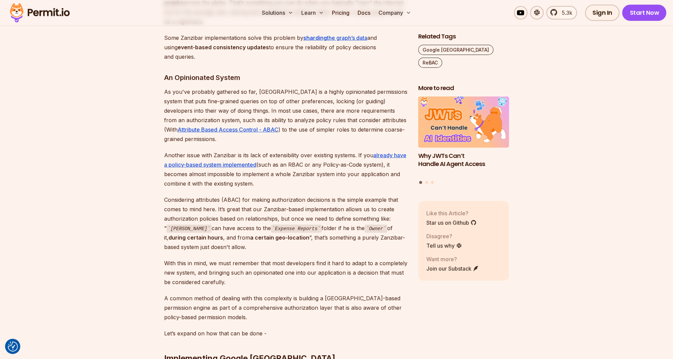
click at [211, 195] on p "Considering attributes (ABAC) for making authorization decisions is the simple …" at bounding box center [285, 223] width 243 height 57
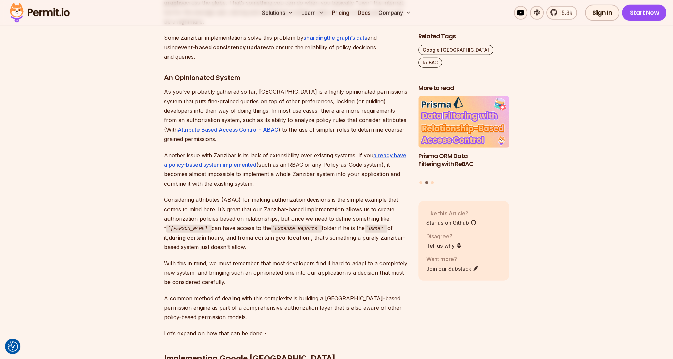
click at [226, 195] on p "Considering attributes (ABAC) for making authorization decisions is the simple …" at bounding box center [285, 223] width 243 height 57
click at [240, 195] on p "Considering attributes (ABAC) for making authorization decisions is the simple …" at bounding box center [285, 223] width 243 height 57
click at [252, 195] on p "Considering attributes (ABAC) for making authorization decisions is the simple …" at bounding box center [285, 223] width 243 height 57
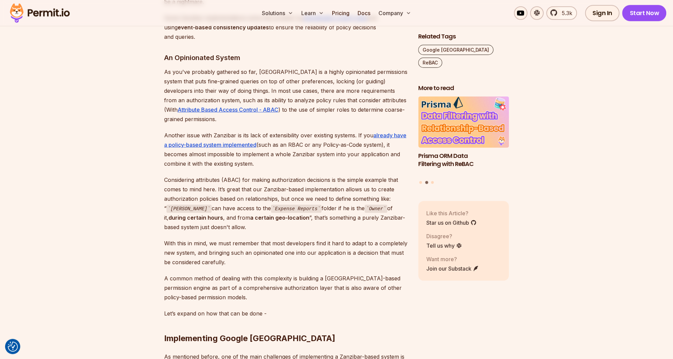
scroll to position [2528, 0]
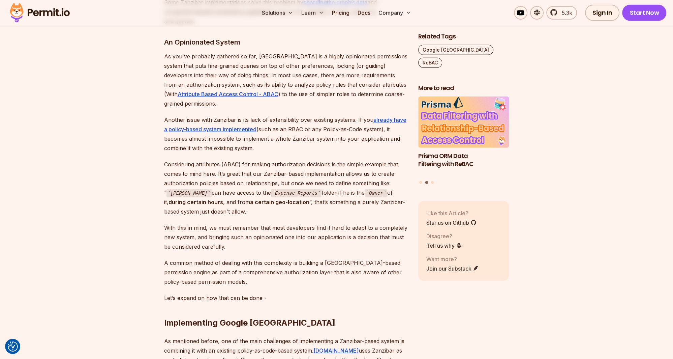
click at [250, 199] on strong "a certain geo-location" at bounding box center [279, 202] width 59 height 7
click at [238, 160] on p "Considering attributes (ABAC) for making authorization decisions is the simple …" at bounding box center [285, 188] width 243 height 57
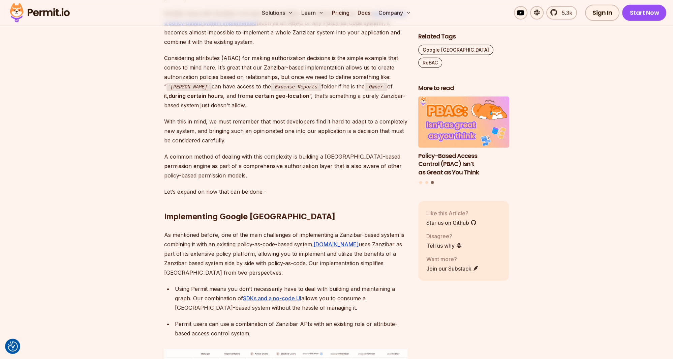
scroll to position [2671, 0]
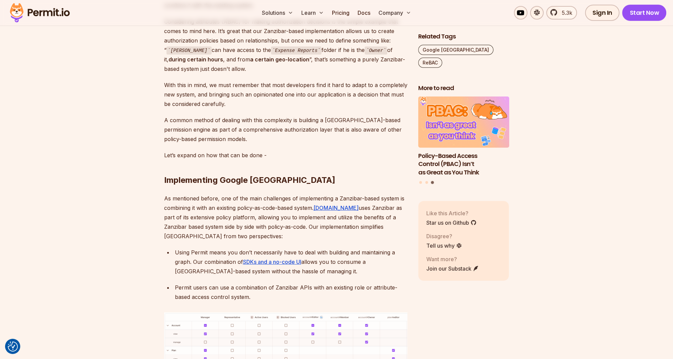
click at [243, 194] on p "As mentioned before, one of the main challenges of implementing a Zanzibar-base…" at bounding box center [285, 217] width 243 height 47
click at [257, 194] on p "As mentioned before, one of the main challenges of implementing a Zanzibar-base…" at bounding box center [285, 217] width 243 height 47
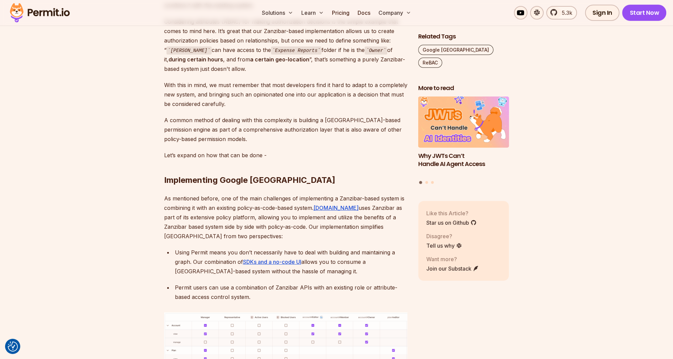
click at [233, 194] on p "As mentioned before, one of the main challenges of implementing a Zanzibar-base…" at bounding box center [285, 217] width 243 height 47
click at [243, 194] on p "As mentioned before, one of the main challenges of implementing a Zanzibar-base…" at bounding box center [285, 217] width 243 height 47
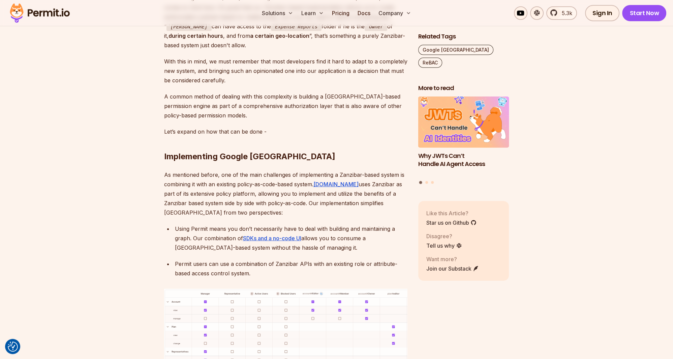
scroll to position [2706, 0]
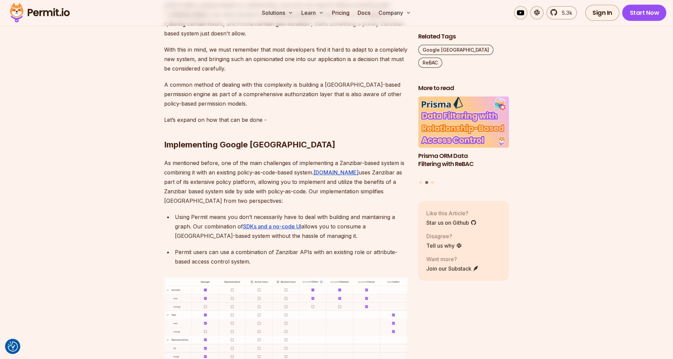
click at [233, 212] on div "Using Permit means you don’t necessarily have to deal with building and maintai…" at bounding box center [291, 226] width 233 height 28
click at [217, 212] on div "Using Permit means you don’t necessarily have to deal with building and maintai…" at bounding box center [291, 226] width 233 height 28
click at [227, 212] on div "Using Permit means you don’t necessarily have to deal with building and maintai…" at bounding box center [291, 226] width 233 height 28
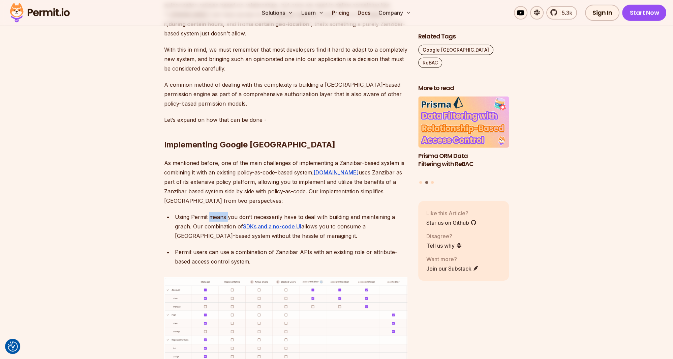
click at [227, 212] on div "Using Permit means you don’t necessarily have to deal with building and maintai…" at bounding box center [291, 226] width 233 height 28
click at [210, 212] on div "Using Permit means you don’t necessarily have to deal with building and maintai…" at bounding box center [291, 226] width 233 height 28
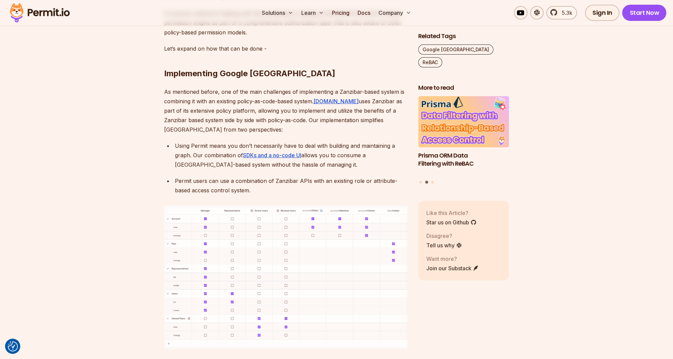
scroll to position [2777, 0]
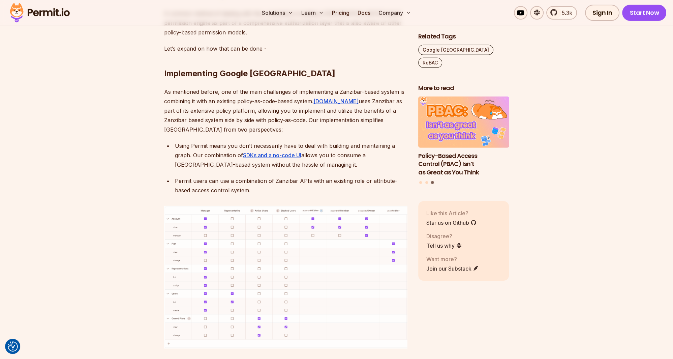
click at [225, 176] on div "Permit users can use a combination of Zanzibar APIs with an existing role or at…" at bounding box center [291, 185] width 233 height 19
click at [229, 176] on div "Permit users can use a combination of Zanzibar APIs with an existing role or at…" at bounding box center [291, 185] width 233 height 19
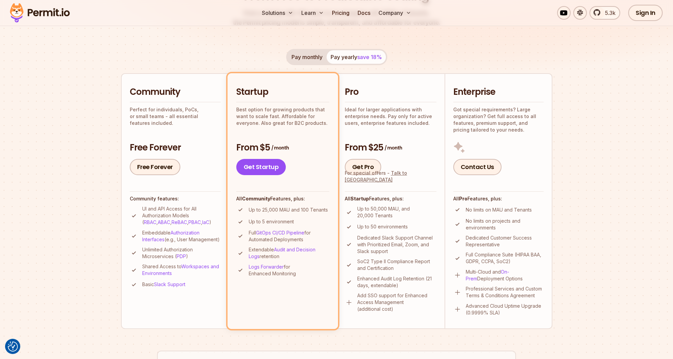
scroll to position [142, 0]
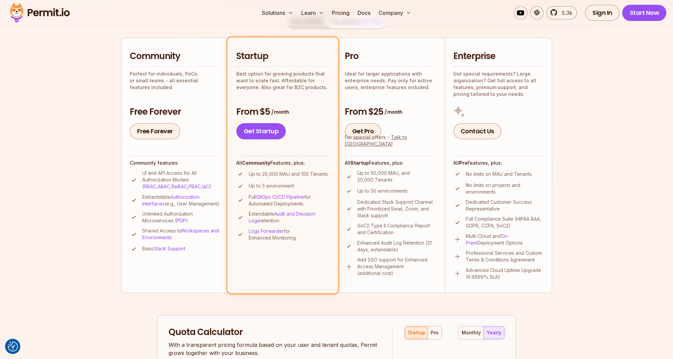
click at [159, 224] on p "Unlimited Authorization Microservices ( PDP )" at bounding box center [181, 216] width 79 height 13
click at [161, 222] on p "Unlimited Authorization Microservices ( PDP )" at bounding box center [181, 216] width 79 height 13
click at [161, 224] on p "Unlimited Authorization Microservices ( PDP )" at bounding box center [181, 216] width 79 height 13
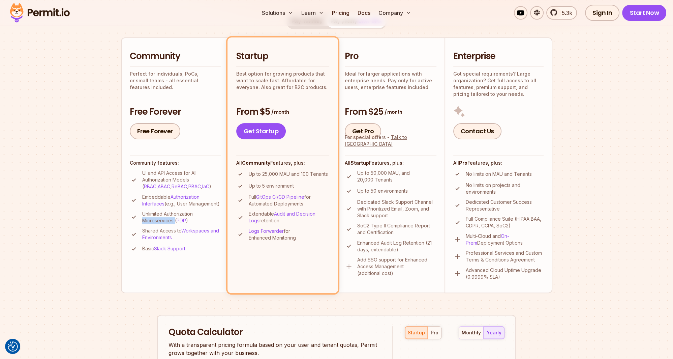
click at [161, 224] on p "Unlimited Authorization Microservices ( PDP )" at bounding box center [181, 216] width 79 height 13
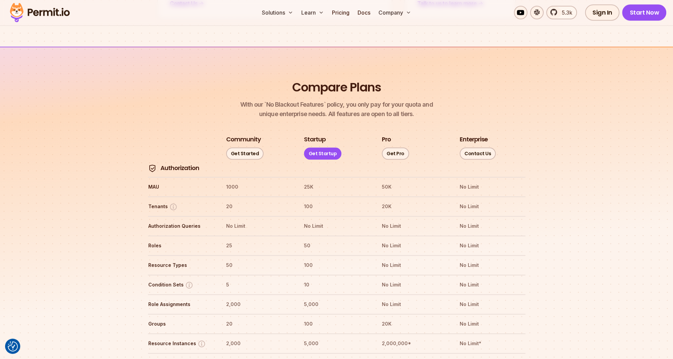
scroll to position [712, 0]
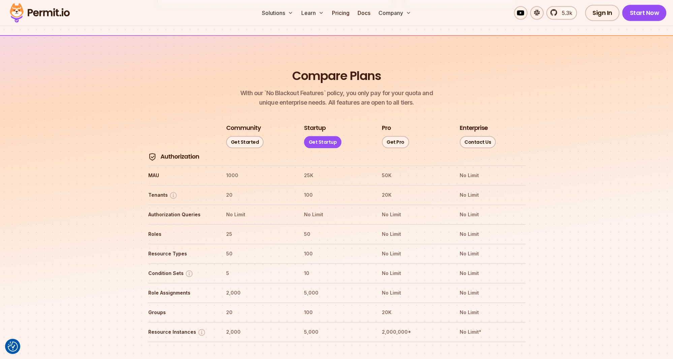
click at [180, 287] on th "Role Assignments" at bounding box center [181, 292] width 66 height 11
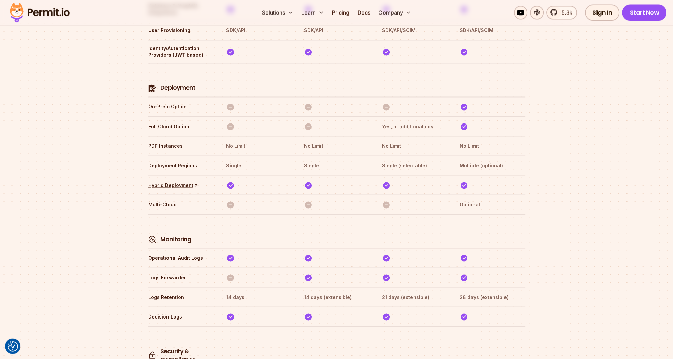
scroll to position [1567, 0]
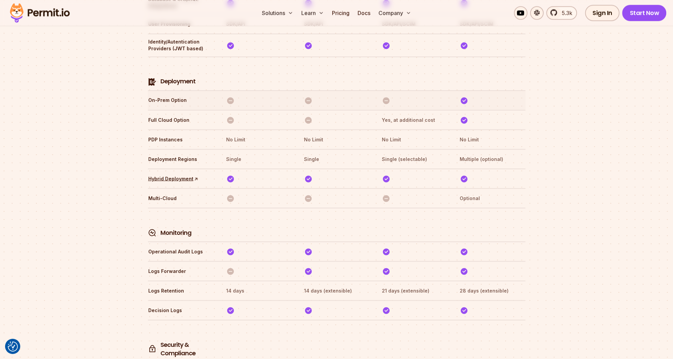
click at [176, 95] on th "On-Prem Option" at bounding box center [181, 100] width 66 height 11
click at [164, 95] on th "On-Prem Option" at bounding box center [181, 100] width 66 height 11
click at [172, 95] on th "On-Prem Option" at bounding box center [181, 100] width 66 height 11
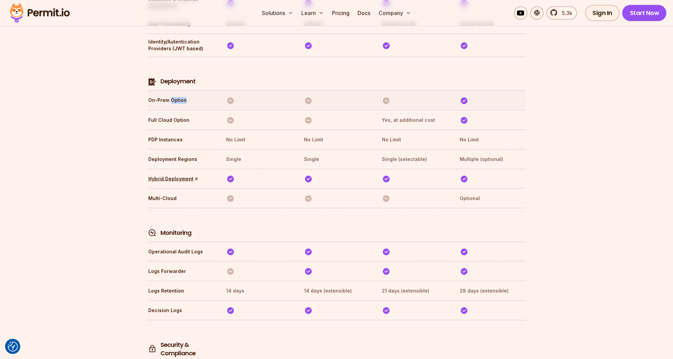
click at [172, 95] on th "On-Prem Option" at bounding box center [181, 100] width 66 height 11
click at [156, 95] on th "On-Prem Option" at bounding box center [181, 100] width 66 height 11
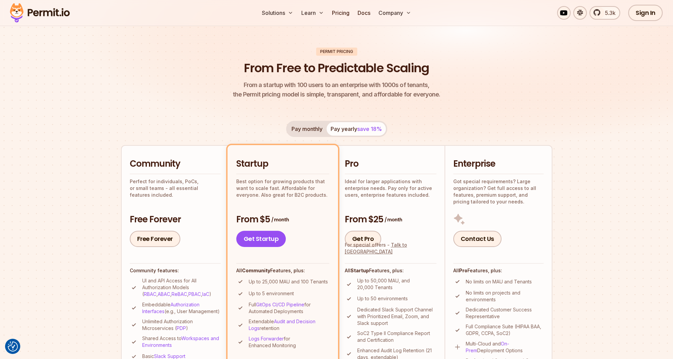
scroll to position [0, 0]
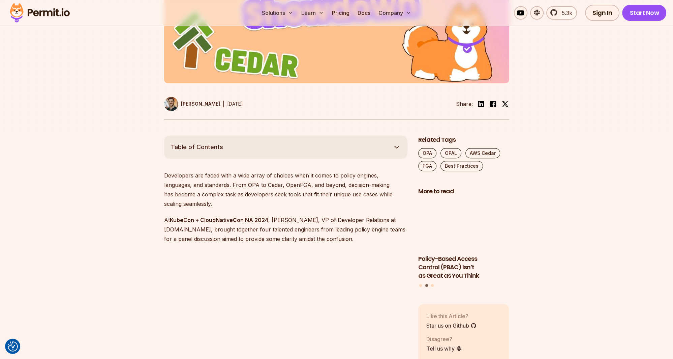
scroll to position [285, 0]
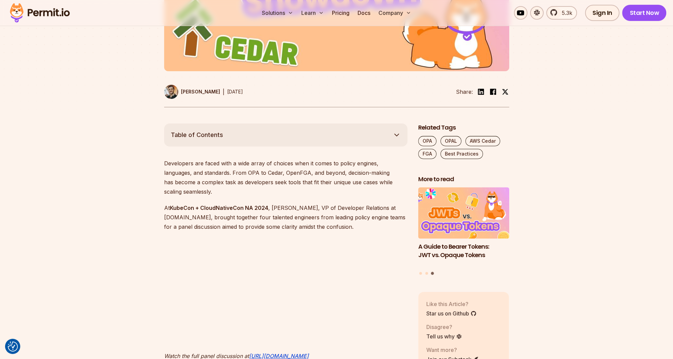
click at [225, 172] on p "Developers are faced with a wide array of choices when it comes to policy engin…" at bounding box center [285, 177] width 243 height 38
click at [246, 173] on p "Developers are faced with a wide array of choices when it comes to policy engin…" at bounding box center [285, 177] width 243 height 38
click at [260, 173] on p "Developers are faced with a wide array of choices when it comes to policy engin…" at bounding box center [285, 177] width 243 height 38
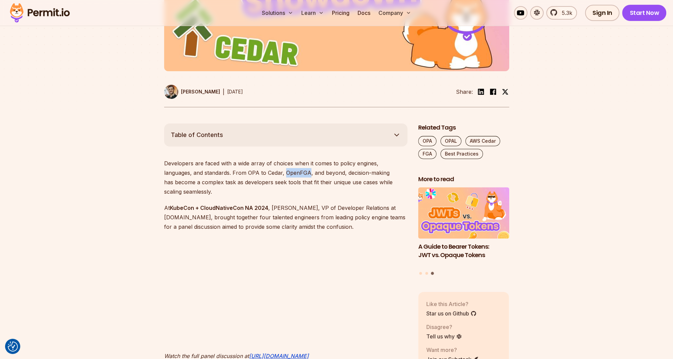
click at [260, 173] on p "Developers are faced with a wide array of choices when it comes to policy engin…" at bounding box center [285, 177] width 243 height 38
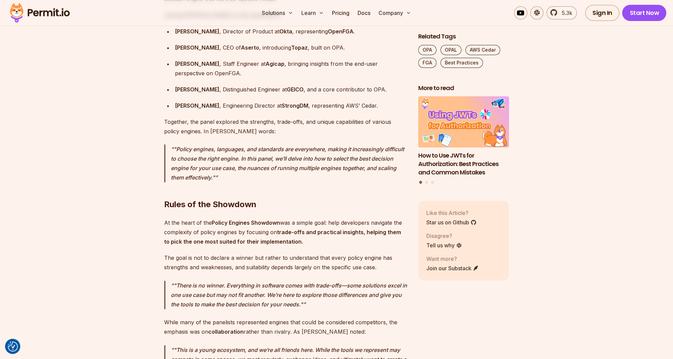
scroll to position [712, 0]
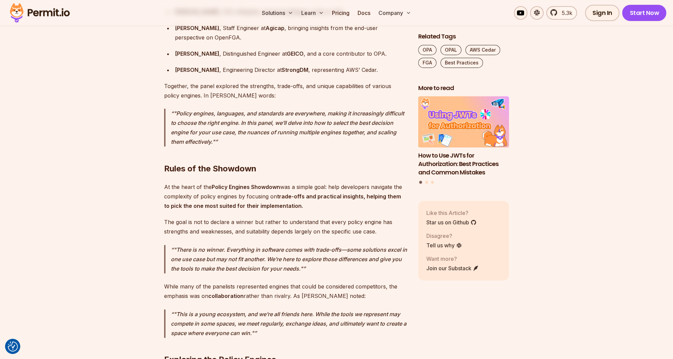
click at [167, 155] on h2 "Rules of the Showdown" at bounding box center [285, 155] width 243 height 38
click at [179, 192] on p "At the heart of the Policy Engines Showdown was a simple goal: help developers …" at bounding box center [285, 196] width 243 height 28
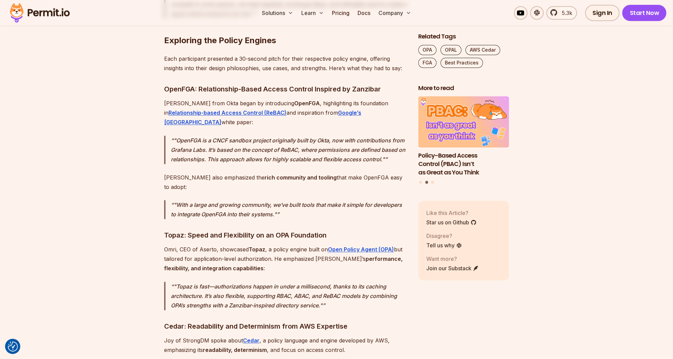
scroll to position [1033, 0]
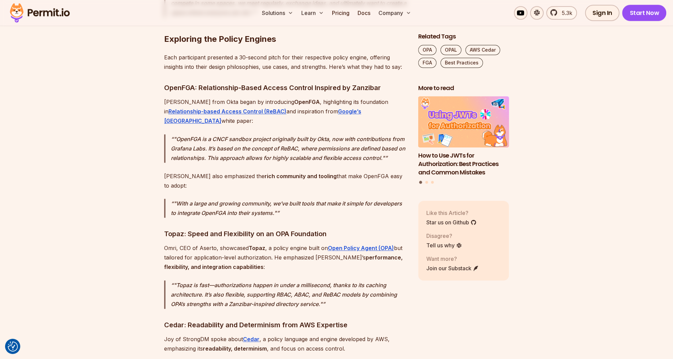
click at [265, 134] on p ""OpenFGA is a CNCF sandbox project originally built by Okta, now with contribut…" at bounding box center [289, 148] width 237 height 28
click at [289, 134] on p ""OpenFGA is a CNCF sandbox project originally built by Okta, now with contribut…" at bounding box center [289, 148] width 237 height 28
click at [260, 134] on p ""OpenFGA is a CNCF sandbox project originally built by Okta, now with contribut…" at bounding box center [289, 148] width 237 height 28
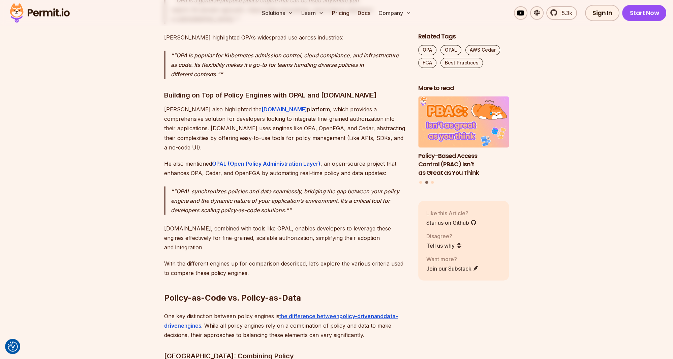
scroll to position [1531, 0]
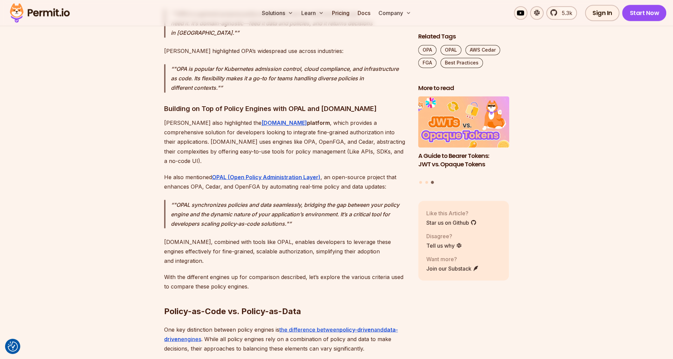
click at [175, 118] on p "[PERSON_NAME] also highlighted the [DOMAIN_NAME] platform , which provides a co…" at bounding box center [285, 141] width 243 height 47
click at [175, 118] on p "Gabriel also highlighted the Permit.io platform , which provides a comprehensiv…" at bounding box center [285, 141] width 243 height 47
click at [220, 118] on p "Gabriel also highlighted the Permit.io platform , which provides a comprehensiv…" at bounding box center [285, 141] width 243 height 47
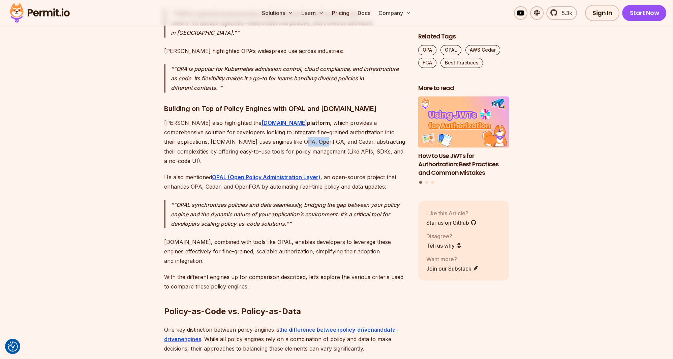
click at [220, 118] on p "Gabriel also highlighted the Permit.io platform , which provides a comprehensiv…" at bounding box center [285, 141] width 243 height 47
click at [204, 118] on p "Gabriel also highlighted the Permit.io platform , which provides a comprehensiv…" at bounding box center [285, 141] width 243 height 47
click at [219, 118] on p "Gabriel also highlighted the Permit.io platform , which provides a comprehensiv…" at bounding box center [285, 141] width 243 height 47
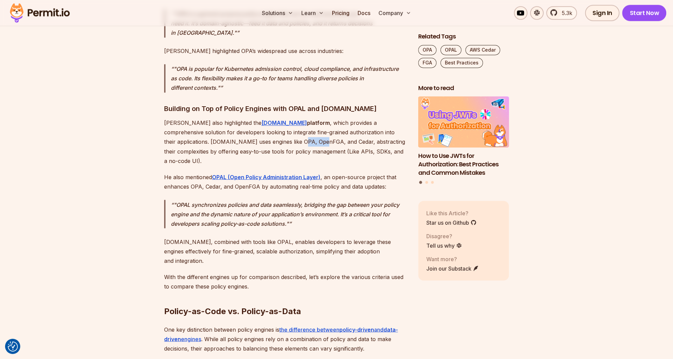
click at [219, 118] on p "Gabriel also highlighted the Permit.io platform , which provides a comprehensiv…" at bounding box center [285, 141] width 243 height 47
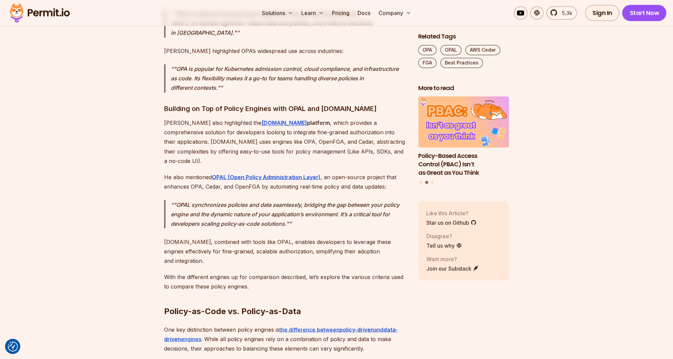
click at [192, 172] on p "He also mentioned OPAL (Open Policy Administration Layer) , an open-source proj…" at bounding box center [285, 181] width 243 height 19
click at [200, 172] on p "He also mentioned OPAL (Open Policy Administration Layer) , an open-source proj…" at bounding box center [285, 181] width 243 height 19
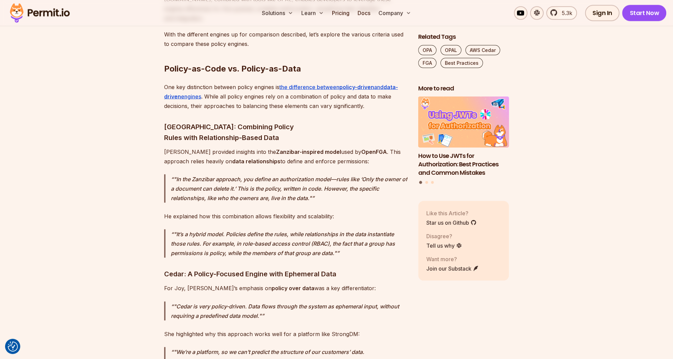
scroll to position [1781, 0]
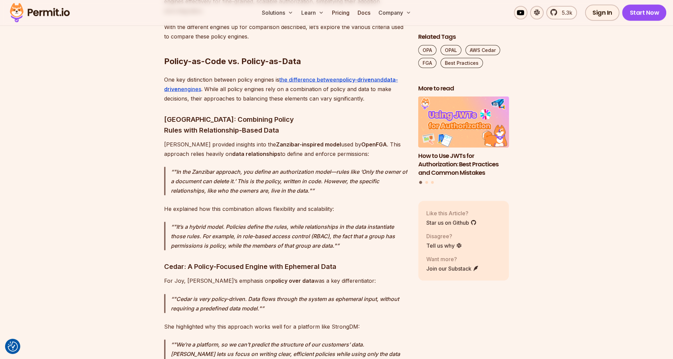
click at [245, 204] on p "He explained how this combination allows flexibility and scalability:" at bounding box center [285, 208] width 243 height 9
click at [260, 204] on p "He explained how this combination allows flexibility and scalability:" at bounding box center [285, 208] width 243 height 9
click at [281, 204] on p "He explained how this combination allows flexibility and scalability:" at bounding box center [285, 208] width 243 height 9
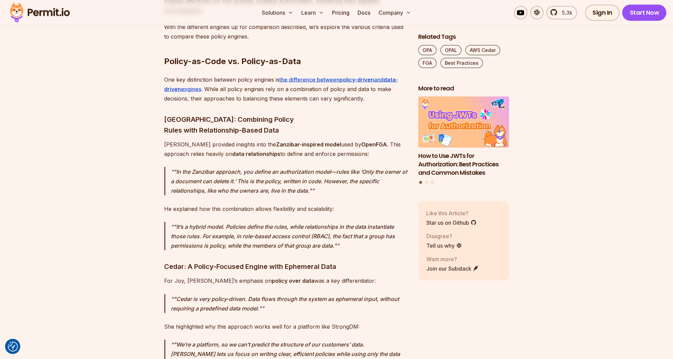
click at [281, 204] on p "He explained how this combination allows flexibility and scalability:" at bounding box center [285, 208] width 243 height 9
click at [259, 204] on p "He explained how this combination allows flexibility and scalability:" at bounding box center [285, 208] width 243 height 9
click at [282, 204] on p "He explained how this combination allows flexibility and scalability:" at bounding box center [285, 208] width 243 height 9
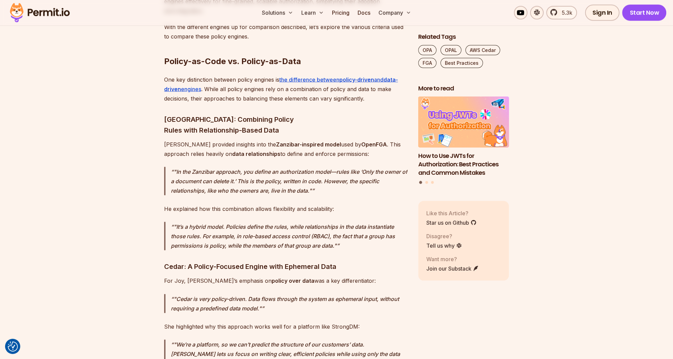
click at [266, 204] on p "He explained how this combination allows flexibility and scalability:" at bounding box center [285, 208] width 243 height 9
click at [284, 204] on p "He explained how this combination allows flexibility and scalability:" at bounding box center [285, 208] width 243 height 9
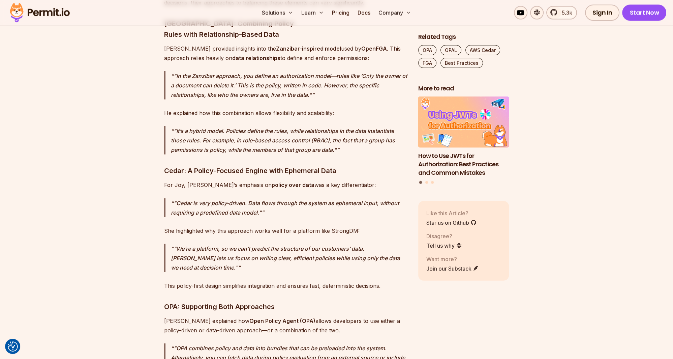
scroll to position [1887, 0]
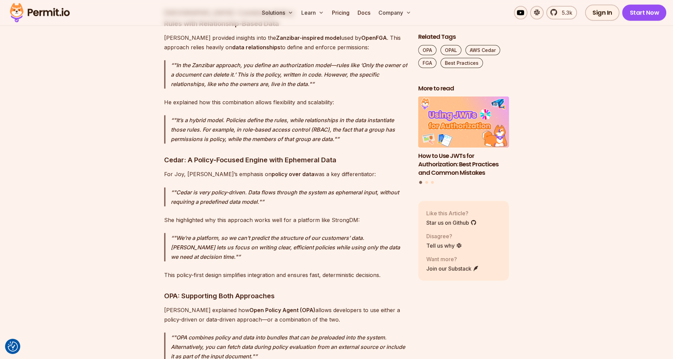
click at [287, 233] on p ""We’re a platform, so we can’t predict the structure of our customers’ data. Ce…" at bounding box center [289, 247] width 237 height 28
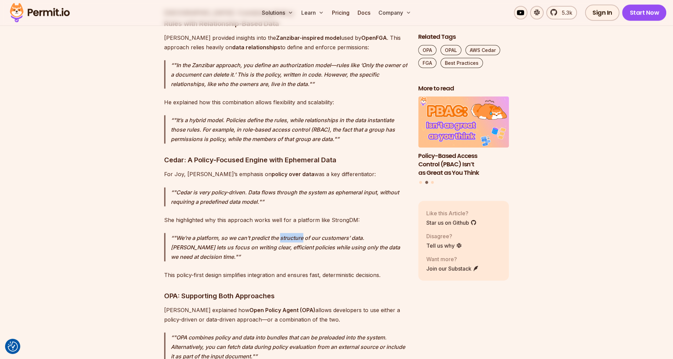
drag, startPoint x: 282, startPoint y: 161, endPoint x: 303, endPoint y: 161, distance: 21.2
click at [303, 233] on p ""We’re a platform, so we can’t predict the structure of our customers’ data. Ce…" at bounding box center [289, 247] width 237 height 28
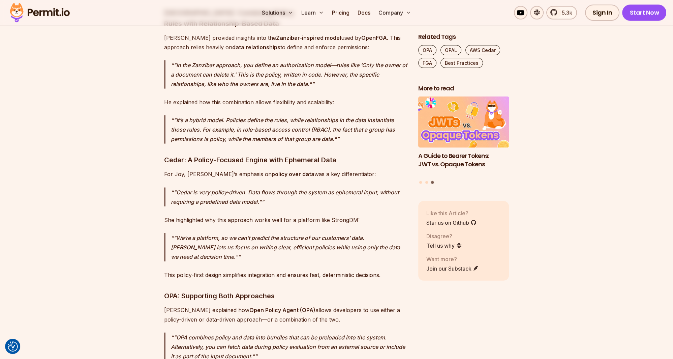
click at [239, 270] on p "This policy-first design simplifies integration and ensures fast, deterministic…" at bounding box center [285, 274] width 243 height 9
click at [260, 270] on p "This policy-first design simplifies integration and ensures fast, deterministic…" at bounding box center [285, 274] width 243 height 9
click at [308, 270] on p "This policy-first design simplifies integration and ensures fast, deterministic…" at bounding box center [285, 274] width 243 height 9
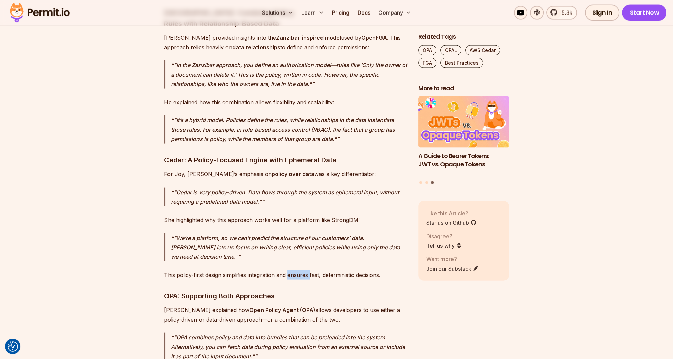
click at [308, 270] on p "This policy-first design simplifies integration and ensures fast, deterministic…" at bounding box center [285, 274] width 243 height 9
click at [317, 270] on p "This policy-first design simplifies integration and ensures fast, deterministic…" at bounding box center [285, 274] width 243 height 9
click at [325, 270] on p "This policy-first design simplifies integration and ensures fast, deterministic…" at bounding box center [285, 274] width 243 height 9
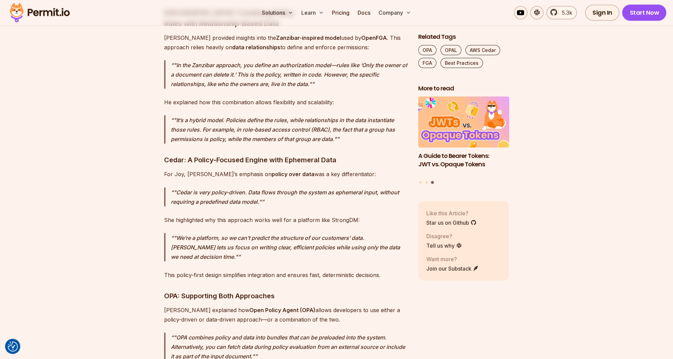
click at [319, 270] on p "This policy-first design simplifies integration and ensures fast, deterministic…" at bounding box center [285, 274] width 243 height 9
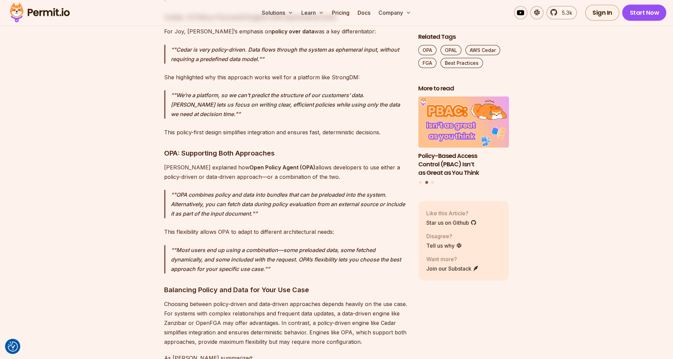
scroll to position [2065, 0]
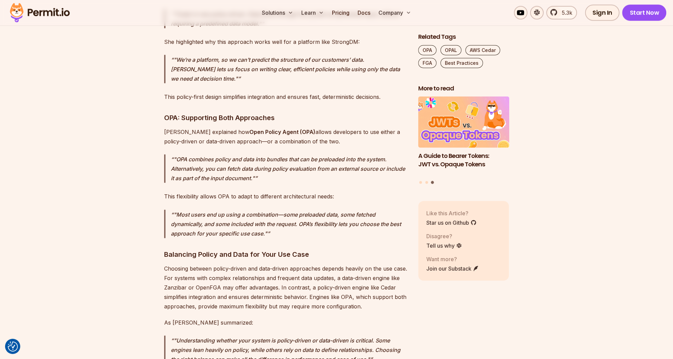
click at [213, 127] on p "Tyler explained how Open Policy Agent (OPA) allows developers to use either a p…" at bounding box center [285, 136] width 243 height 19
click at [252, 127] on p "Tyler explained how Open Policy Agent (OPA) allows developers to use either a p…" at bounding box center [285, 136] width 243 height 19
click at [240, 154] on p ""OPA combines policy and data into bundles that can be preloaded into the syste…" at bounding box center [289, 168] width 237 height 28
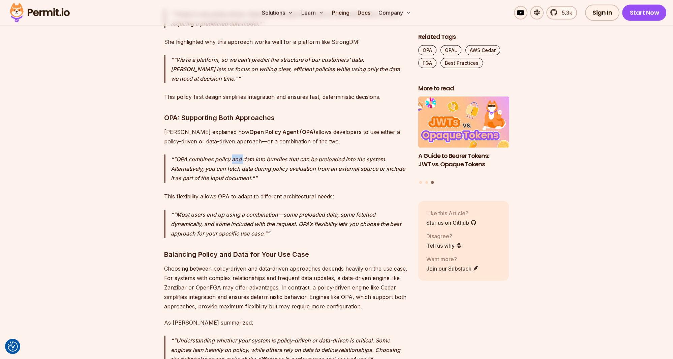
click at [240, 154] on p ""OPA combines policy and data into bundles that can be preloaded into the syste…" at bounding box center [289, 168] width 237 height 28
click at [277, 154] on p ""OPA combines policy and data into bundles that can be preloaded into the syste…" at bounding box center [289, 168] width 237 height 28
click at [234, 154] on p ""OPA combines policy and data into bundles that can be preloaded into the syste…" at bounding box center [289, 168] width 237 height 28
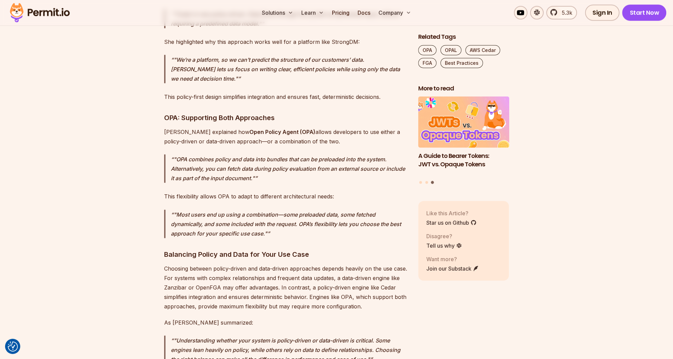
click at [280, 154] on p ""OPA combines policy and data into bundles that can be preloaded into the syste…" at bounding box center [289, 168] width 237 height 28
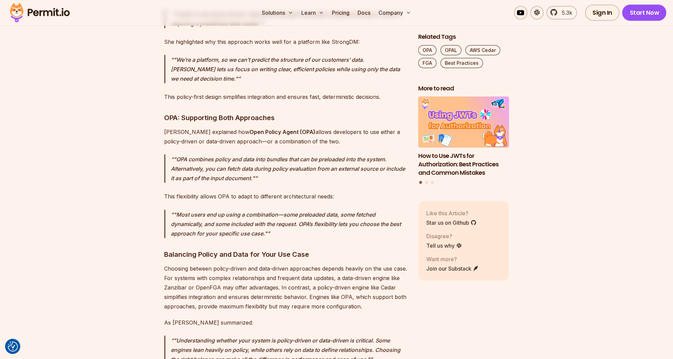
click at [222, 192] on p "This flexibility allows OPA to adapt to different architectural needs:" at bounding box center [285, 196] width 243 height 9
click at [241, 192] on p "This flexibility allows OPA to adapt to different architectural needs:" at bounding box center [285, 196] width 243 height 9
click at [269, 192] on p "This flexibility allows OPA to adapt to different architectural needs:" at bounding box center [285, 196] width 243 height 9
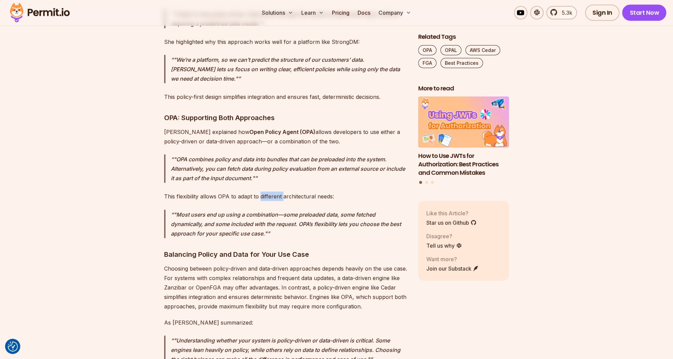
click at [269, 192] on p "This flexibility allows OPA to adapt to different architectural needs:" at bounding box center [285, 196] width 243 height 9
click at [309, 192] on p "This flexibility allows OPA to adapt to different architectural needs:" at bounding box center [285, 196] width 243 height 9
click at [288, 192] on p "This flexibility allows OPA to adapt to different architectural needs:" at bounding box center [285, 196] width 243 height 9
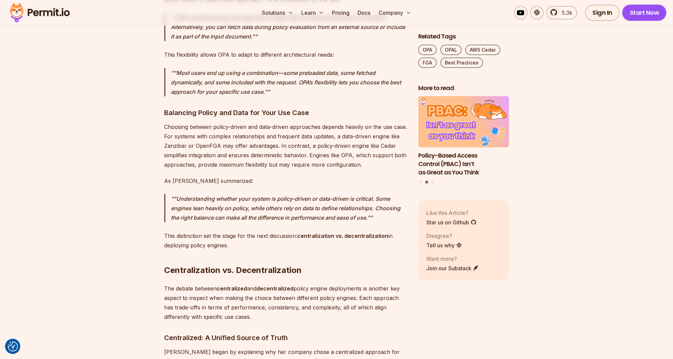
scroll to position [2208, 0]
click at [311, 283] on p "The debate between centralized and decentralized policy engine deployments is a…" at bounding box center [285, 302] width 243 height 38
click at [246, 283] on p "The debate between centralized and decentralized policy engine deployments is a…" at bounding box center [285, 302] width 243 height 38
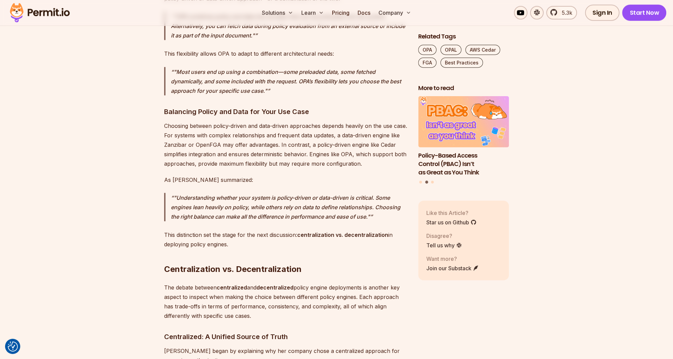
click at [256, 283] on p "The debate between centralized and decentralized policy engine deployments is a…" at bounding box center [285, 302] width 243 height 38
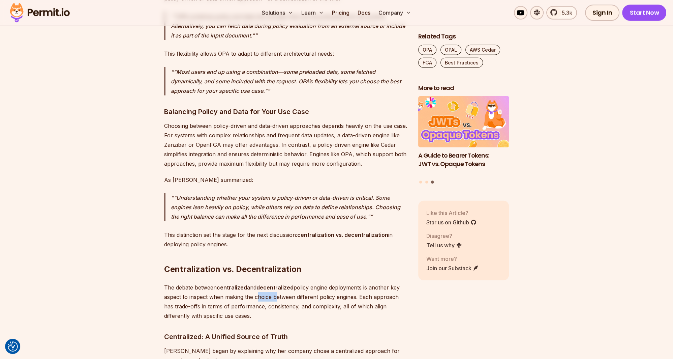
click at [267, 283] on p "The debate between centralized and decentralized policy engine deployments is a…" at bounding box center [285, 302] width 243 height 38
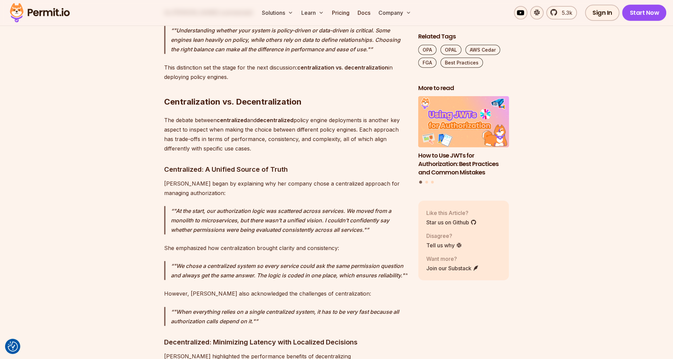
scroll to position [2386, 0]
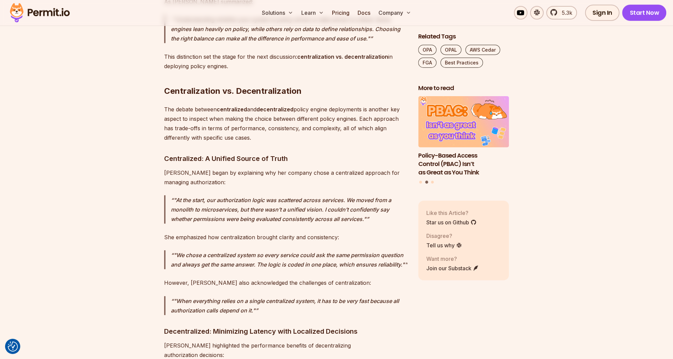
click at [227, 250] on p ""We chose a centralized system so every service could ask the same permission q…" at bounding box center [289, 259] width 237 height 19
click at [279, 250] on p ""We chose a centralized system so every service could ask the same permission q…" at bounding box center [289, 259] width 237 height 19
click at [289, 250] on p ""We chose a centralized system so every service could ask the same permission q…" at bounding box center [289, 259] width 237 height 19
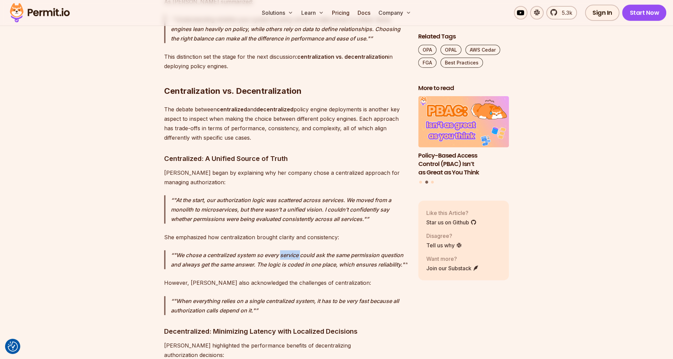
click at [289, 250] on p ""We chose a centralized system so every service could ask the same permission q…" at bounding box center [289, 259] width 237 height 19
click at [262, 250] on p ""We chose a centralized system so every service could ask the same permission q…" at bounding box center [289, 259] width 237 height 19
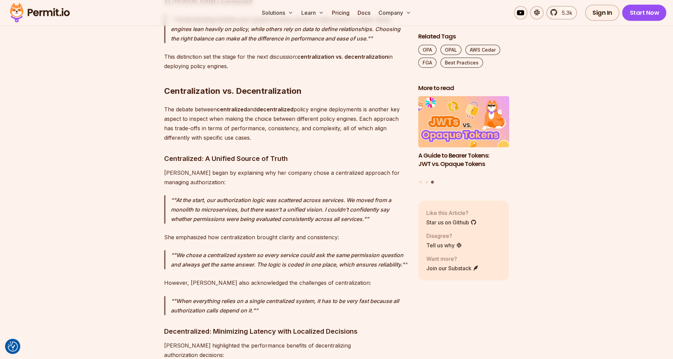
click at [223, 250] on p ""We chose a centralized system so every service could ask the same permission q…" at bounding box center [289, 259] width 237 height 19
click at [251, 250] on p ""We chose a centralized system so every service could ask the same permission q…" at bounding box center [289, 259] width 237 height 19
click at [270, 250] on p ""We chose a centralized system so every service could ask the same permission q…" at bounding box center [289, 259] width 237 height 19
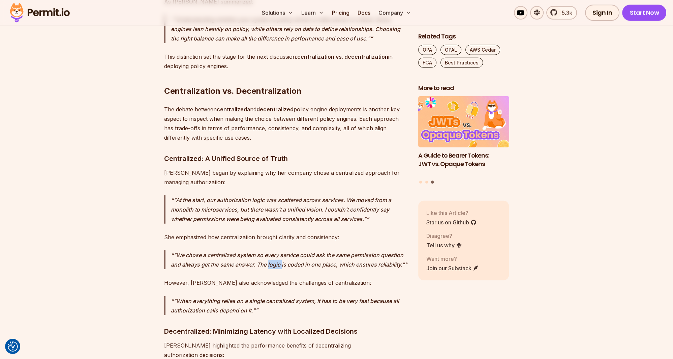
click at [270, 250] on p ""We chose a centralized system so every service could ask the same permission q…" at bounding box center [289, 259] width 237 height 19
click at [291, 250] on p ""We chose a centralized system so every service could ask the same permission q…" at bounding box center [289, 259] width 237 height 19
click at [297, 250] on p ""We chose a centralized system so every service could ask the same permission q…" at bounding box center [289, 259] width 237 height 19
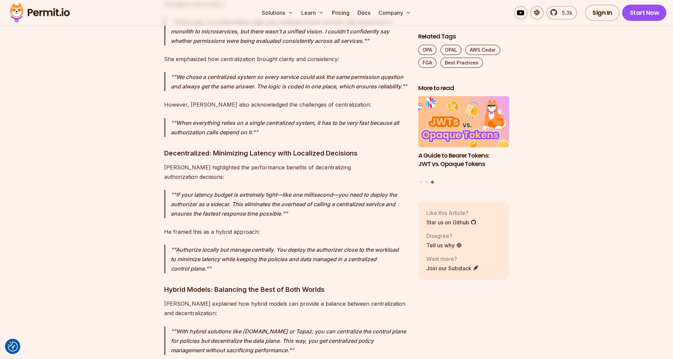
scroll to position [2599, 0]
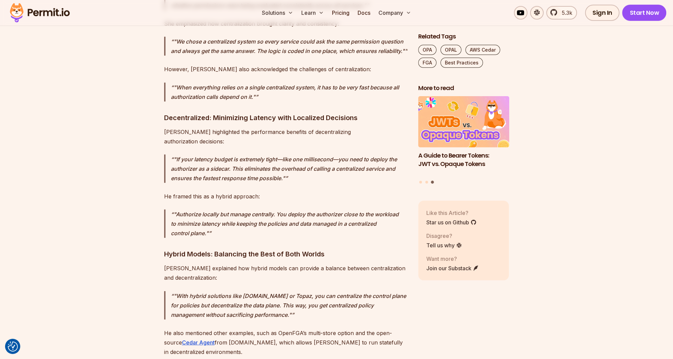
click at [234, 112] on h3 "Decentralized: Minimizing Latency with Localized Decisions" at bounding box center [285, 117] width 243 height 11
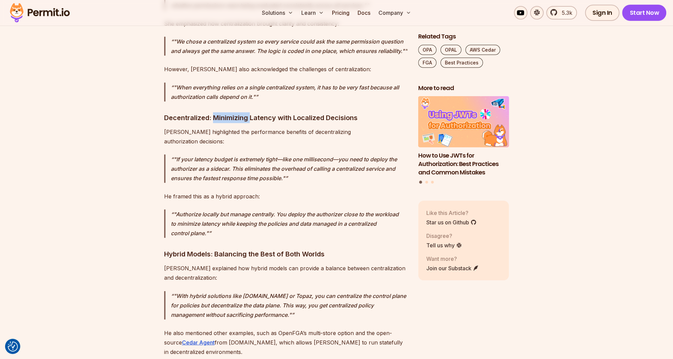
click at [234, 112] on h3 "Decentralized: Minimizing Latency with Localized Decisions" at bounding box center [285, 117] width 243 height 11
click at [199, 127] on p "Omri highlighted the performance benefits of decentralizing authorization decis…" at bounding box center [285, 136] width 243 height 19
click at [236, 127] on p "Omri highlighted the performance benefits of decentralizing authorization decis…" at bounding box center [285, 136] width 243 height 19
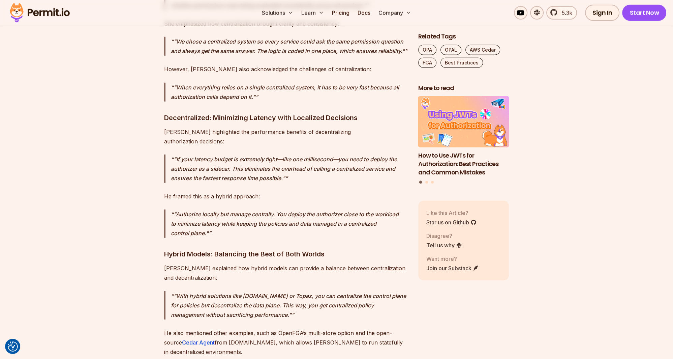
click at [262, 127] on p "Omri highlighted the performance benefits of decentralizing authorization decis…" at bounding box center [285, 136] width 243 height 19
click at [238, 127] on p "Omri highlighted the performance benefits of decentralizing authorization decis…" at bounding box center [285, 136] width 243 height 19
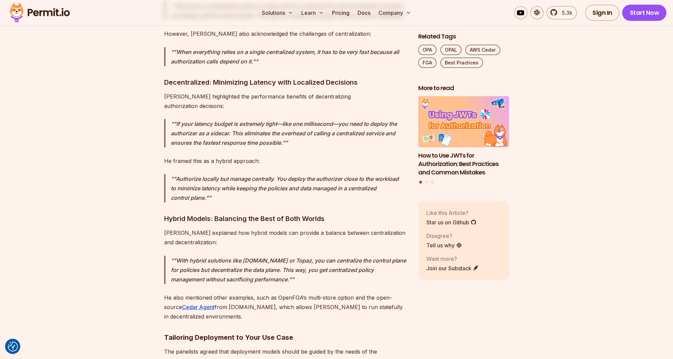
scroll to position [2635, 0]
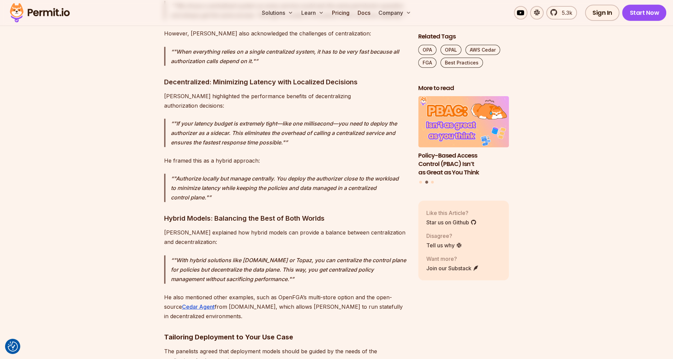
click at [219, 119] on p ""If your latency budget is extremely tight—like one millisecond—you need to dep…" at bounding box center [289, 133] width 237 height 28
click at [239, 119] on p ""If your latency budget is extremely tight—like one millisecond—you need to dep…" at bounding box center [289, 133] width 237 height 28
click at [256, 119] on p ""If your latency budget is extremely tight—like one millisecond—you need to dep…" at bounding box center [289, 133] width 237 height 28
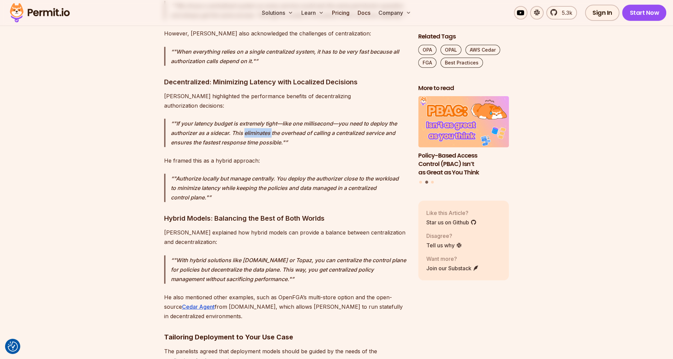
click at [256, 119] on p ""If your latency budget is extremely tight—like one millisecond—you need to dep…" at bounding box center [289, 133] width 237 height 28
click at [273, 119] on p ""If your latency budget is extremely tight—like one millisecond—you need to dep…" at bounding box center [289, 133] width 237 height 28
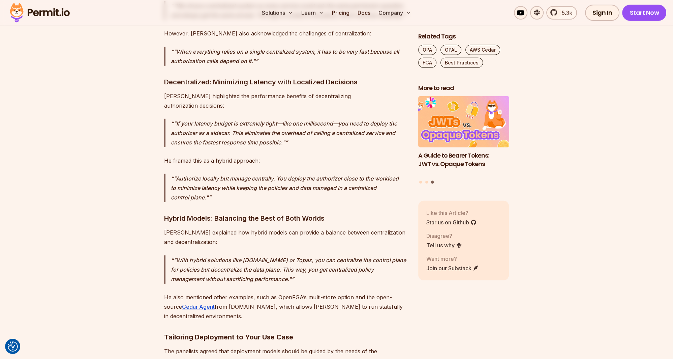
click at [318, 174] on p ""Authorize locally but manage centrally. You deploy the authorizer close to the…" at bounding box center [289, 188] width 237 height 28
click at [310, 174] on p ""Authorize locally but manage centrally. You deploy the authorizer close to the…" at bounding box center [289, 188] width 237 height 28
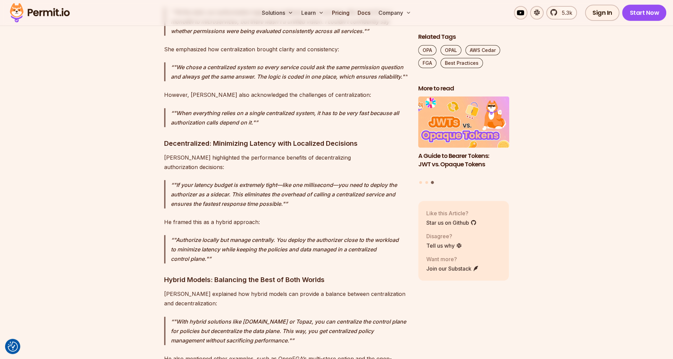
scroll to position [2564, 0]
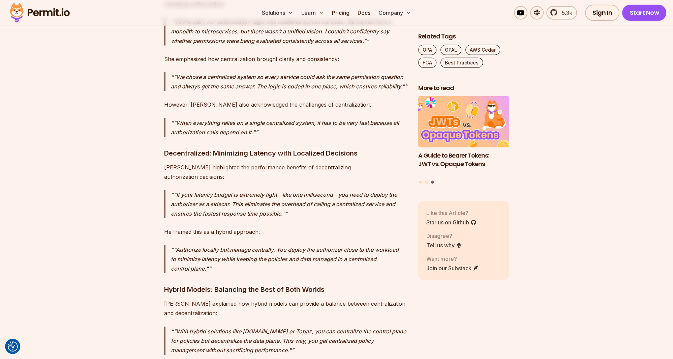
click at [223, 148] on h3 "Decentralized: Minimizing Latency with Localized Decisions" at bounding box center [285, 153] width 243 height 11
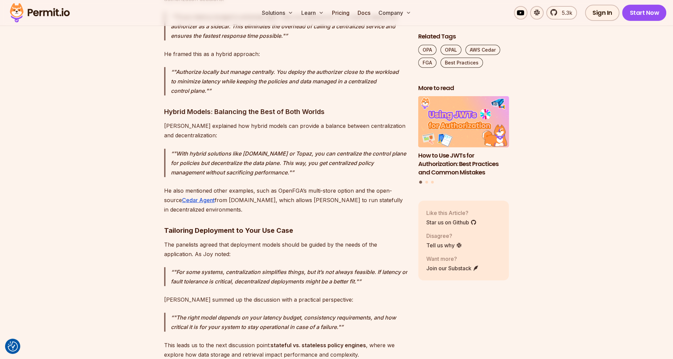
scroll to position [2742, 0]
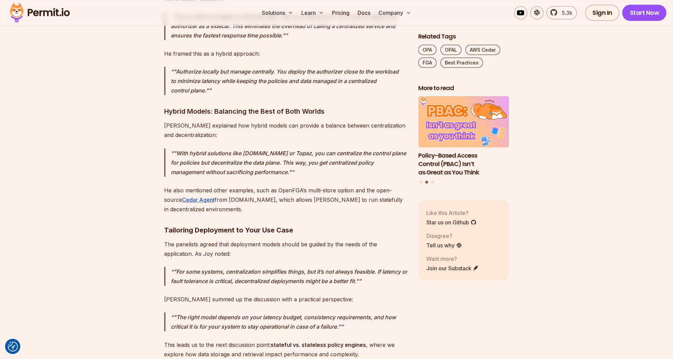
click at [230, 148] on p ""With hybrid solutions like Permit.io or Topaz, you can centralize the control …" at bounding box center [289, 162] width 237 height 28
click at [274, 148] on p ""With hybrid solutions like Permit.io or Topaz, you can centralize the control …" at bounding box center [289, 162] width 237 height 28
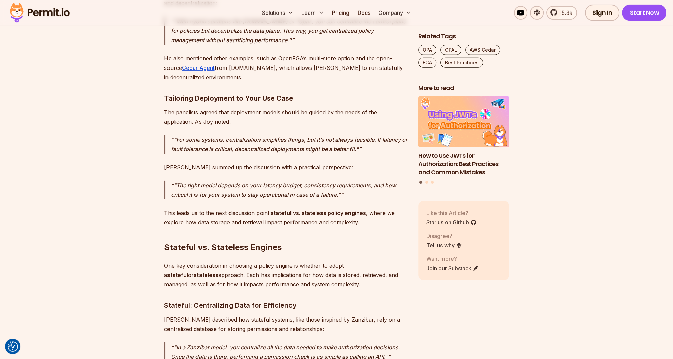
scroll to position [2884, 0]
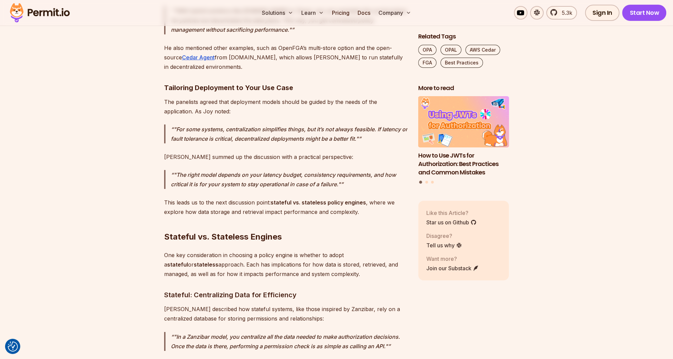
click at [212, 289] on h3 "Stateful: Centralizing Data for Efficiency" at bounding box center [285, 294] width 243 height 11
click at [268, 289] on h3 "Stateful: Centralizing Data for Efficiency" at bounding box center [285, 294] width 243 height 11
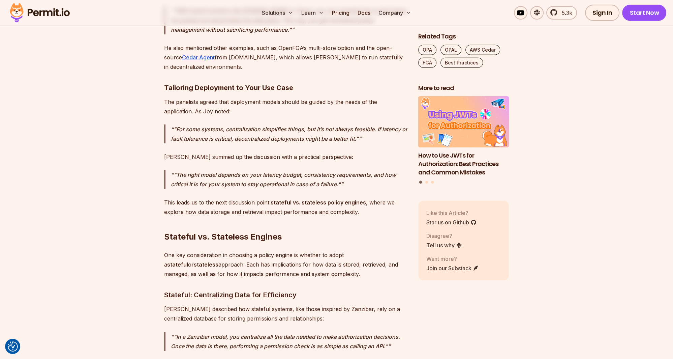
click at [312, 289] on h3 "Stateful: Centralizing Data for Efficiency" at bounding box center [285, 294] width 243 height 11
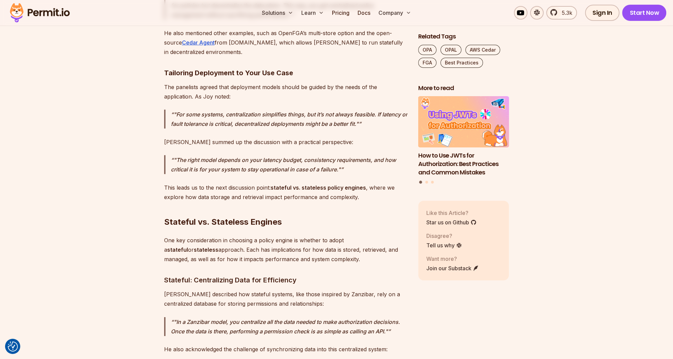
scroll to position [2920, 0]
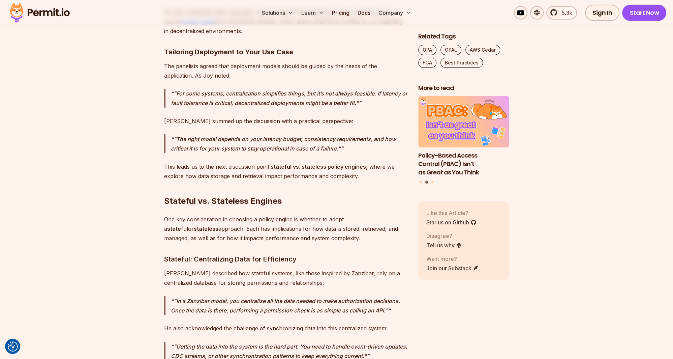
click at [211, 214] on p "One key consideration in choosing a policy engine is whether to adopt a statefu…" at bounding box center [285, 228] width 243 height 28
click at [199, 214] on p "One key consideration in choosing a policy engine is whether to adopt a statefu…" at bounding box center [285, 228] width 243 height 28
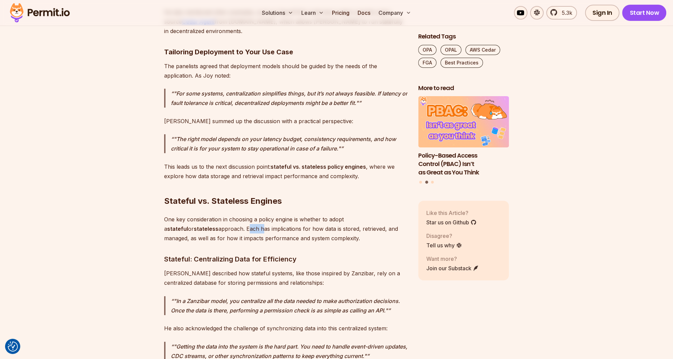
click at [199, 214] on p "One key consideration in choosing a policy engine is whether to adopt a statefu…" at bounding box center [285, 228] width 243 height 28
click at [226, 214] on p "One key consideration in choosing a policy engine is whether to adopt a statefu…" at bounding box center [285, 228] width 243 height 28
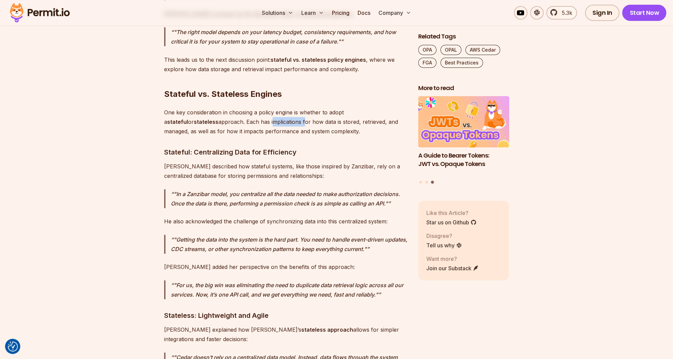
scroll to position [3062, 0]
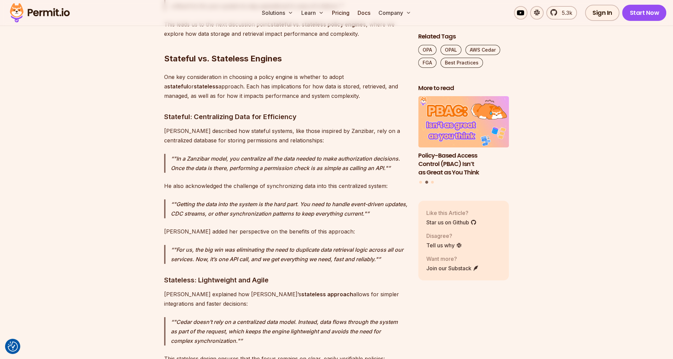
click at [222, 227] on p "Pauline added her perspective on the benefits of this approach:" at bounding box center [285, 231] width 243 height 9
click at [223, 160] on div "Developers are faced with a wide array of choices when it comes to policy engin…" at bounding box center [285, 359] width 243 height 5957
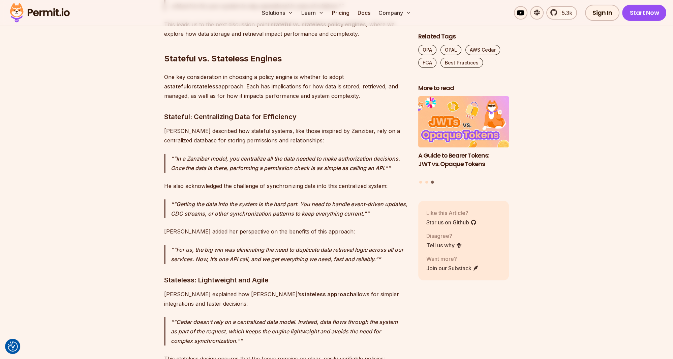
click at [241, 245] on p ""For us, the big win was eliminating the need to duplicate data retrieval logic…" at bounding box center [289, 254] width 237 height 19
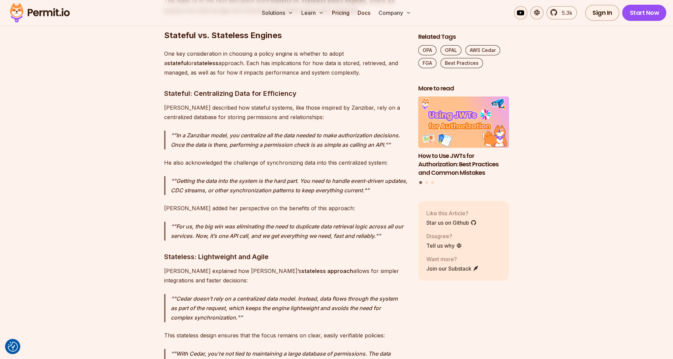
scroll to position [3098, 0]
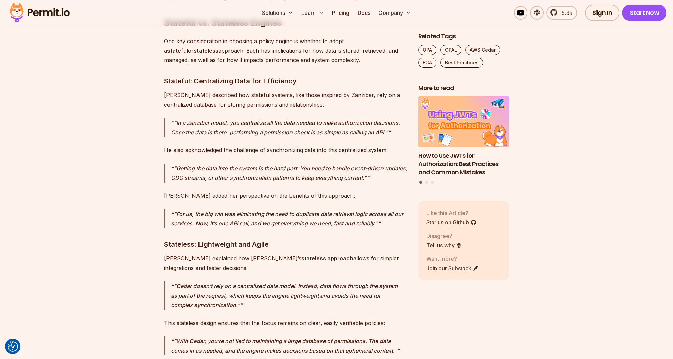
click at [223, 239] on h3 "Stateless: Lightweight and Agile" at bounding box center [285, 244] width 243 height 11
click at [252, 239] on h3 "Stateless: Lightweight and Agile" at bounding box center [285, 244] width 243 height 11
click at [270, 239] on h3 "Stateless: Lightweight and Agile" at bounding box center [285, 244] width 243 height 11
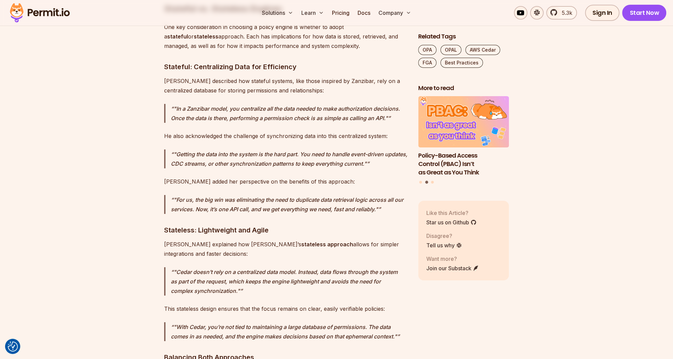
scroll to position [3134, 0]
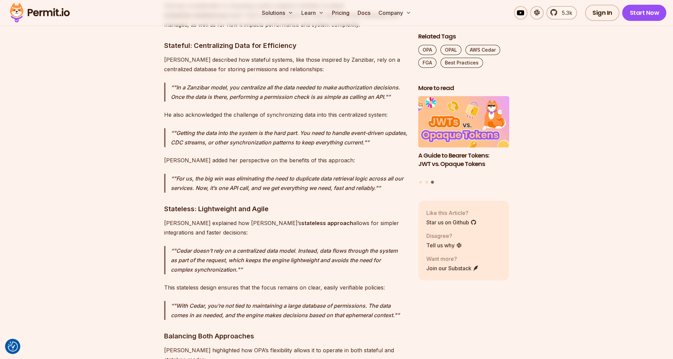
click at [266, 246] on p ""Cedar doesn’t rely on a centralized data model. Instead, data flows through th…" at bounding box center [289, 260] width 237 height 28
click at [272, 246] on p ""Cedar doesn’t rely on a centralized data model. Instead, data flows through th…" at bounding box center [289, 260] width 237 height 28
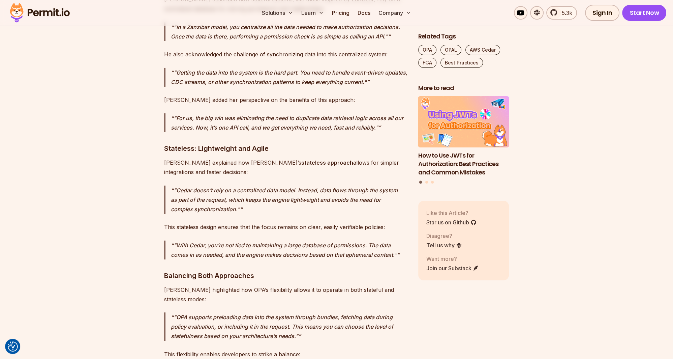
scroll to position [3205, 0]
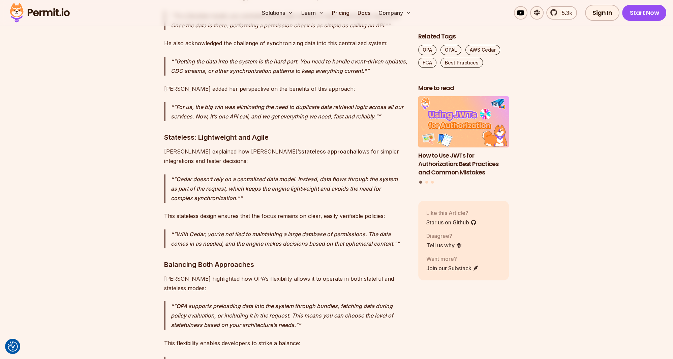
click at [244, 259] on h3 "Balancing Both Approaches" at bounding box center [285, 264] width 243 height 11
click at [270, 259] on h3 "Balancing Both Approaches" at bounding box center [285, 264] width 243 height 11
click at [268, 274] on p "Tyler highlighted how OPA’s flexibility allows it to operate in both stateful a…" at bounding box center [285, 283] width 243 height 19
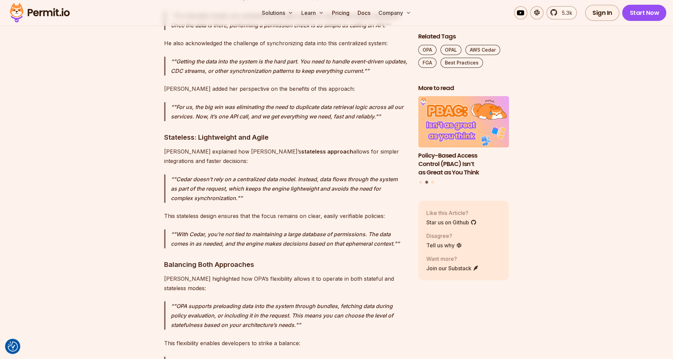
click at [291, 274] on p "Tyler highlighted how OPA’s flexibility allows it to operate in both stateful a…" at bounding box center [285, 283] width 243 height 19
click at [296, 274] on p "Tyler highlighted how OPA’s flexibility allows it to operate in both stateful a…" at bounding box center [285, 283] width 243 height 19
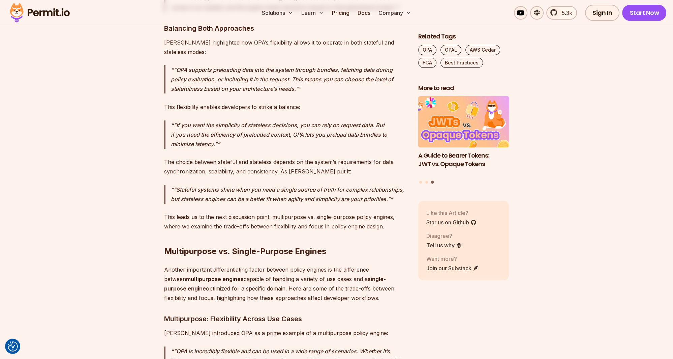
scroll to position [3454, 0]
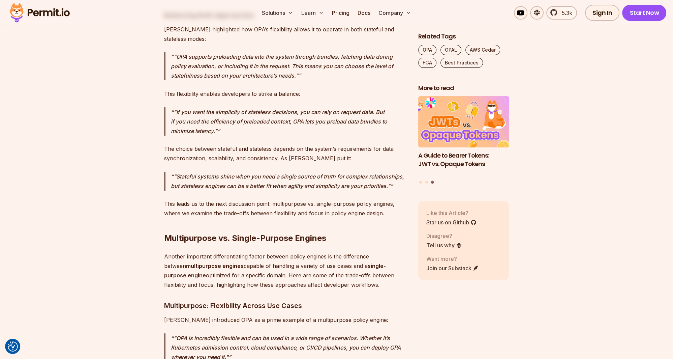
click at [211, 252] on p "Another important differentiating factor between policy engines is the differen…" at bounding box center [285, 271] width 243 height 38
click at [210, 262] on strong "multipurpose engines" at bounding box center [215, 265] width 58 height 7
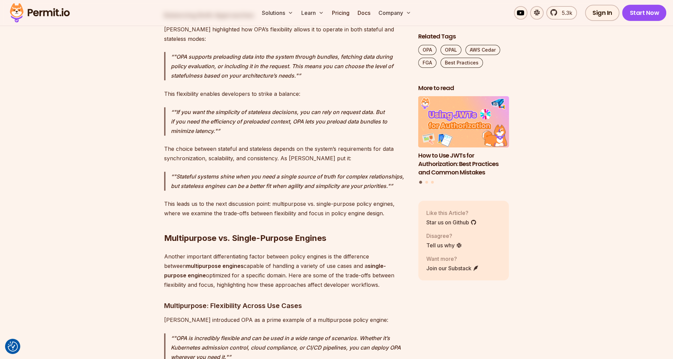
click at [196, 252] on p "Another important differentiating factor between policy engines is the differen…" at bounding box center [285, 271] width 243 height 38
click at [217, 252] on p "Another important differentiating factor between policy engines is the differen…" at bounding box center [285, 271] width 243 height 38
click at [233, 252] on p "Another important differentiating factor between policy engines is the differen…" at bounding box center [285, 271] width 243 height 38
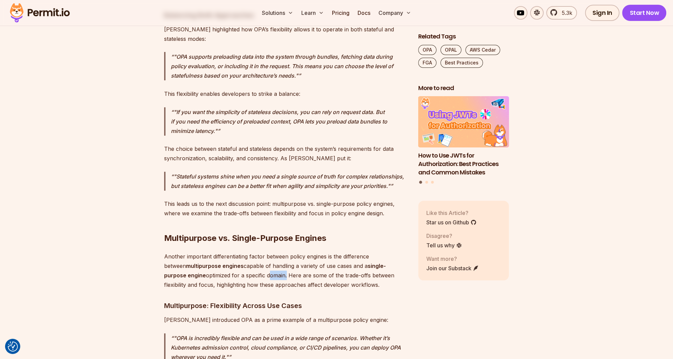
click at [233, 252] on p "Another important differentiating factor between policy engines is the differen…" at bounding box center [285, 271] width 243 height 38
click at [276, 252] on p "Another important differentiating factor between policy engines is the differen…" at bounding box center [285, 271] width 243 height 38
click at [307, 252] on p "Another important differentiating factor between policy engines is the differen…" at bounding box center [285, 271] width 243 height 38
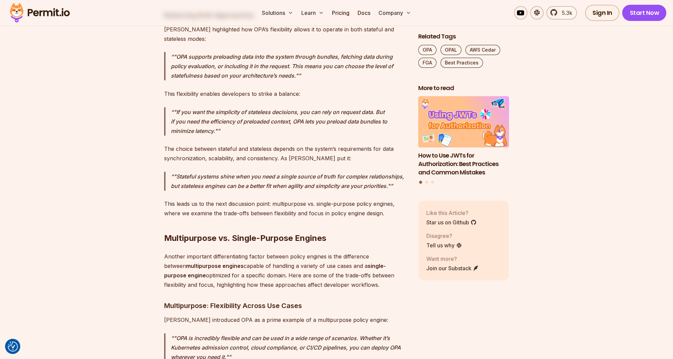
click at [324, 252] on p "Another important differentiating factor between policy engines is the differen…" at bounding box center [285, 271] width 243 height 38
click at [310, 252] on p "Another important differentiating factor between policy engines is the differen…" at bounding box center [285, 271] width 243 height 38
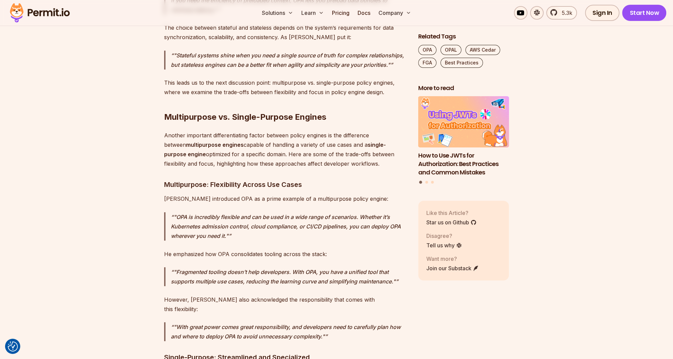
scroll to position [3561, 0]
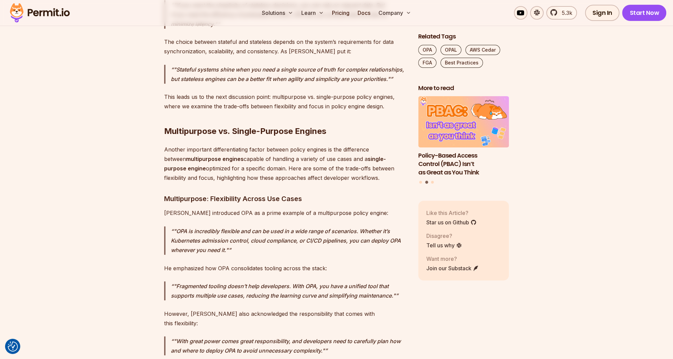
click at [201, 208] on p "Tyler introduced OPA as a prime example of a multipurpose policy engine:" at bounding box center [285, 212] width 243 height 9
click at [256, 208] on p "Tyler introduced OPA as a prime example of a multipurpose policy engine:" at bounding box center [285, 212] width 243 height 9
click at [208, 226] on p ""OPA is incredibly flexible and can be used in a wide range of scenarios. Wheth…" at bounding box center [289, 240] width 237 height 28
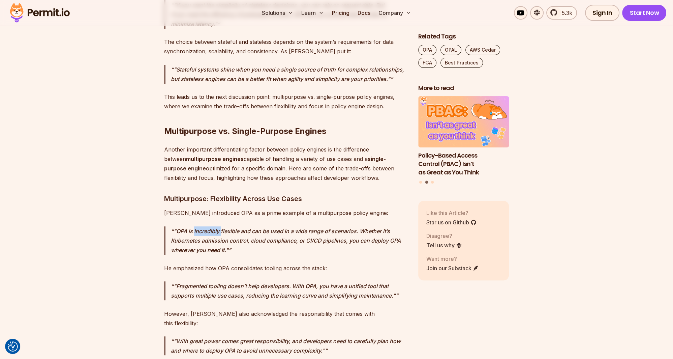
click at [208, 226] on p ""OPA is incredibly flexible and can be used in a wide range of scenarios. Wheth…" at bounding box center [289, 240] width 237 height 28
click at [238, 226] on p ""OPA is incredibly flexible and can be used in a wide range of scenarios. Wheth…" at bounding box center [289, 240] width 237 height 28
click at [246, 226] on p ""OPA is incredibly flexible and can be used in a wide range of scenarios. Wheth…" at bounding box center [289, 240] width 237 height 28
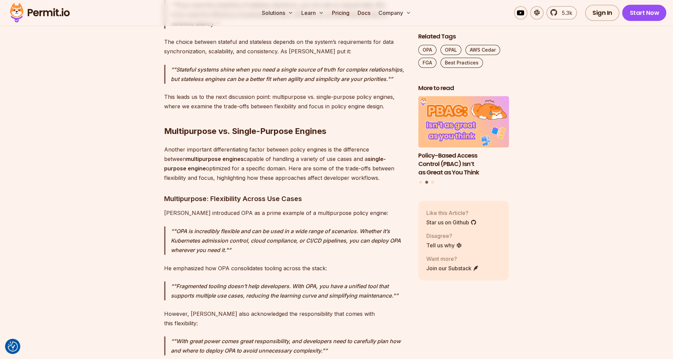
click at [266, 226] on p ""OPA is incredibly flexible and can be used in a wide range of scenarios. Wheth…" at bounding box center [289, 240] width 237 height 28
click at [212, 226] on p ""OPA is incredibly flexible and can be used in a wide range of scenarios. Wheth…" at bounding box center [289, 240] width 237 height 28
click at [233, 226] on p ""OPA is incredibly flexible and can be used in a wide range of scenarios. Wheth…" at bounding box center [289, 240] width 237 height 28
click at [226, 263] on p "He emphasized how OPA consolidates tooling across the stack:" at bounding box center [285, 267] width 243 height 9
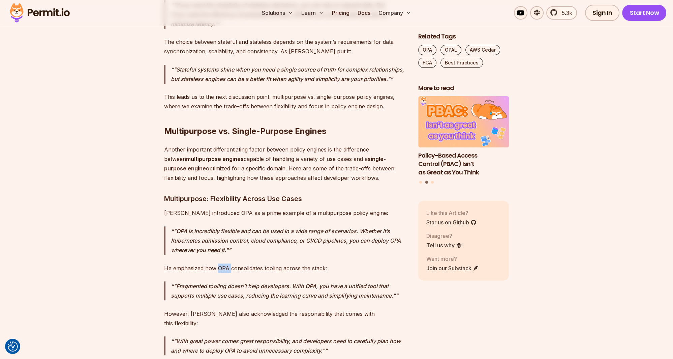
click at [226, 263] on p "He emphasized how OPA consolidates tooling across the stack:" at bounding box center [285, 267] width 243 height 9
click at [238, 263] on p "He emphasized how OPA consolidates tooling across the stack:" at bounding box center [285, 267] width 243 height 9
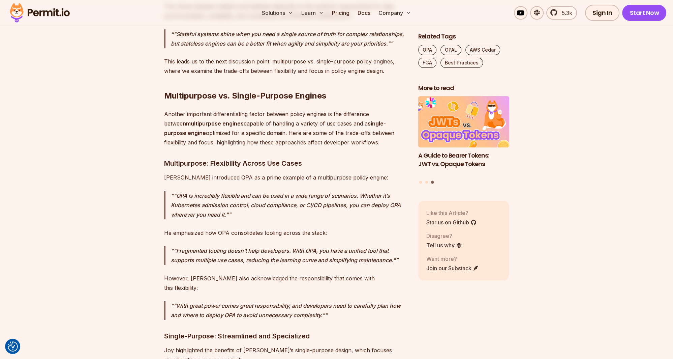
scroll to position [3632, 0]
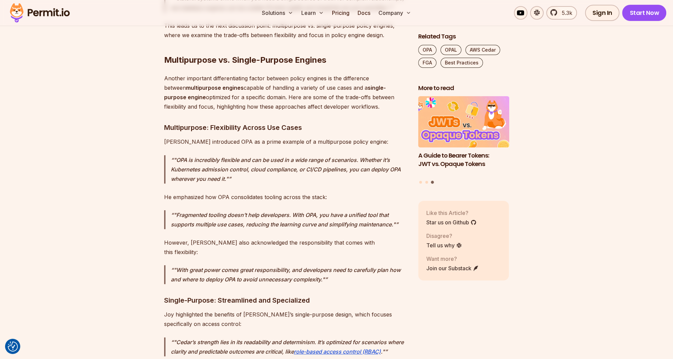
click at [315, 155] on p ""OPA is incredibly flexible and can be used in a wide range of scenarios. Wheth…" at bounding box center [289, 169] width 237 height 28
click at [307, 155] on p ""OPA is incredibly flexible and can be used in a wide range of scenarios. Wheth…" at bounding box center [289, 169] width 237 height 28
click at [313, 155] on p ""OPA is incredibly flexible and can be used in a wide range of scenarios. Wheth…" at bounding box center [289, 169] width 237 height 28
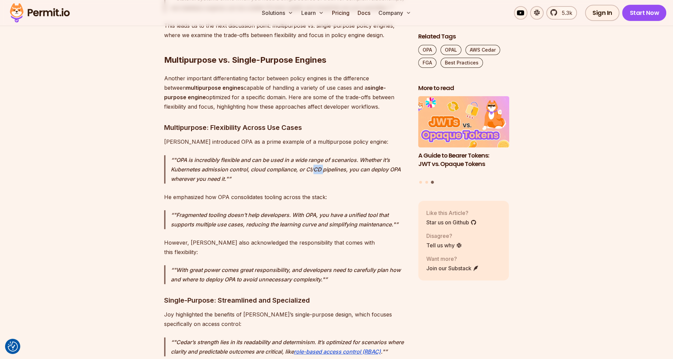
click at [313, 155] on p ""OPA is incredibly flexible and can be used in a wide range of scenarios. Wheth…" at bounding box center [289, 169] width 237 height 28
click at [310, 155] on p ""OPA is incredibly flexible and can be used in a wide range of scenarios. Wheth…" at bounding box center [289, 169] width 237 height 28
click at [315, 155] on p ""OPA is incredibly flexible and can be used in a wide range of scenarios. Wheth…" at bounding box center [289, 169] width 237 height 28
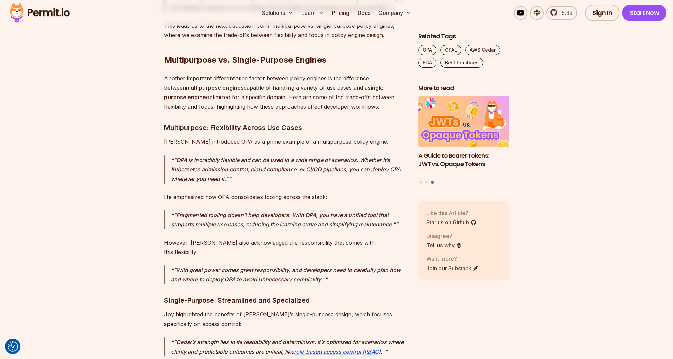
click at [310, 155] on p ""OPA is incredibly flexible and can be used in a wide range of scenarios. Wheth…" at bounding box center [289, 169] width 237 height 28
click at [314, 155] on p ""OPA is incredibly flexible and can be used in a wide range of scenarios. Wheth…" at bounding box center [289, 169] width 237 height 28
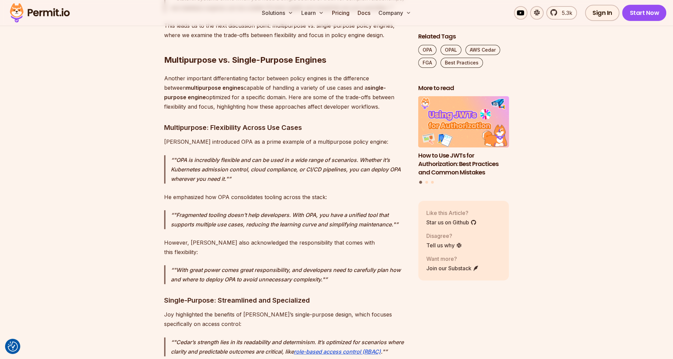
click at [309, 155] on p ""OPA is incredibly flexible and can be used in a wide range of scenarios. Wheth…" at bounding box center [289, 169] width 237 height 28
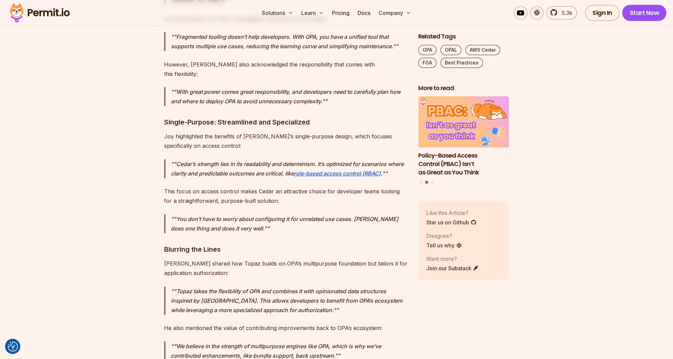
scroll to position [3775, 0]
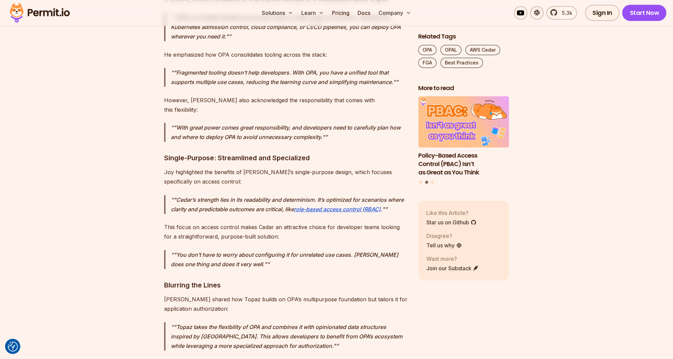
click at [265, 250] on p ""You don’t have to worry about configuring it for unrelated use cases. Cedar do…" at bounding box center [289, 259] width 237 height 19
click at [312, 250] on p ""You don’t have to worry about configuring it for unrelated use cases. Cedar do…" at bounding box center [289, 259] width 237 height 19
click at [229, 250] on p ""You don’t have to worry about configuring it for unrelated use cases. Cedar do…" at bounding box center [289, 259] width 237 height 19
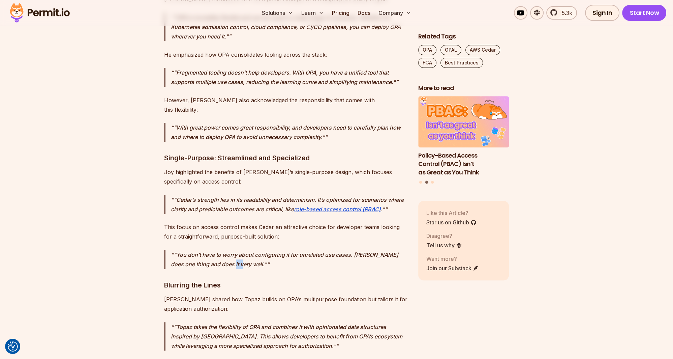
click at [229, 250] on p ""You don’t have to worry about configuring it for unrelated use cases. Cedar do…" at bounding box center [289, 259] width 237 height 19
click at [246, 250] on p ""You don’t have to worry about configuring it for unrelated use cases. Cedar do…" at bounding box center [289, 259] width 237 height 19
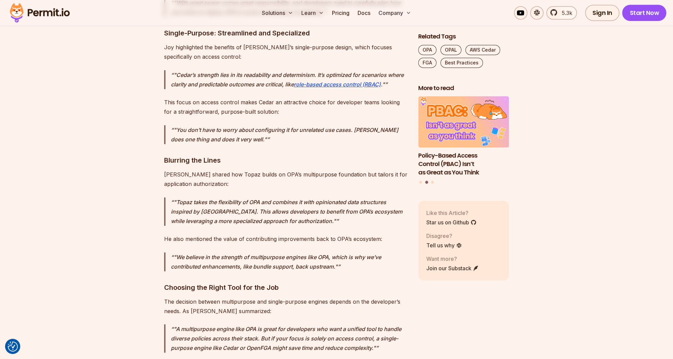
scroll to position [3917, 0]
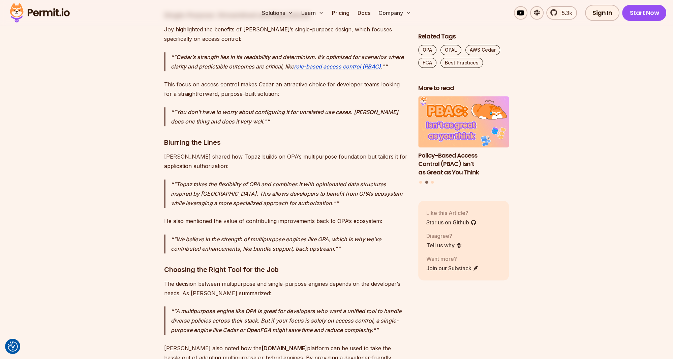
click at [233, 216] on p "He also mentioned the value of contributing improvements back to OPA’s ecosyste…" at bounding box center [285, 220] width 243 height 9
click at [251, 216] on p "He also mentioned the value of contributing improvements back to OPA’s ecosyste…" at bounding box center [285, 220] width 243 height 9
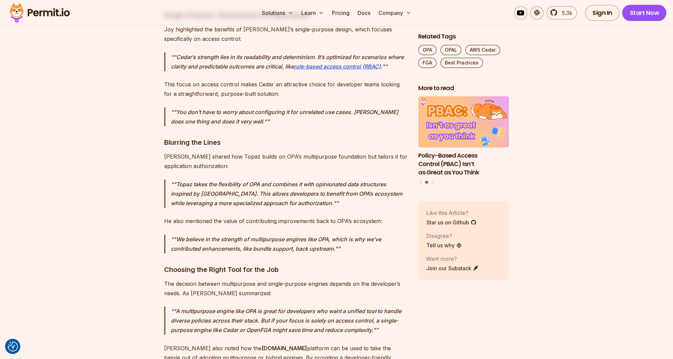
click at [236, 234] on p ""We believe in the strength of multipurpose engines like OPA, which is why we’v…" at bounding box center [289, 243] width 237 height 19
click at [263, 234] on p ""We believe in the strength of multipurpose engines like OPA, which is why we’v…" at bounding box center [289, 243] width 237 height 19
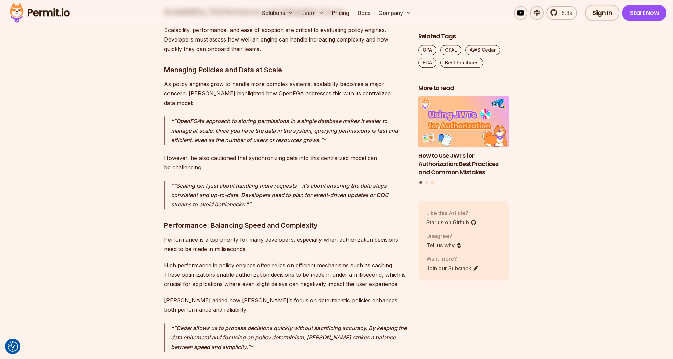
scroll to position [4451, 0]
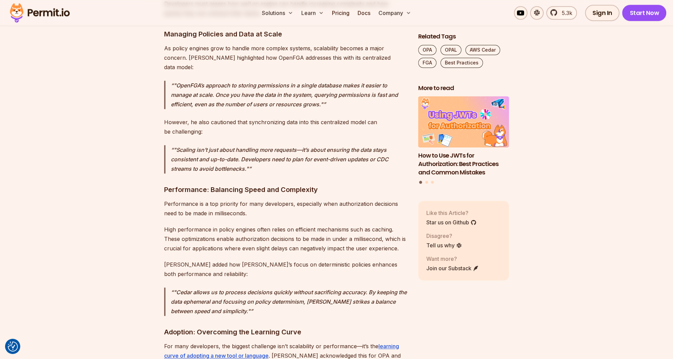
click at [233, 145] on p ""Scaling isn’t just about handling more requests—it’s about ensuring the data s…" at bounding box center [289, 159] width 237 height 28
click at [264, 145] on p ""Scaling isn’t just about handling more requests—it’s about ensuring the data s…" at bounding box center [289, 159] width 237 height 28
click at [327, 145] on p ""Scaling isn’t just about handling more requests—it’s about ensuring the data s…" at bounding box center [289, 159] width 237 height 28
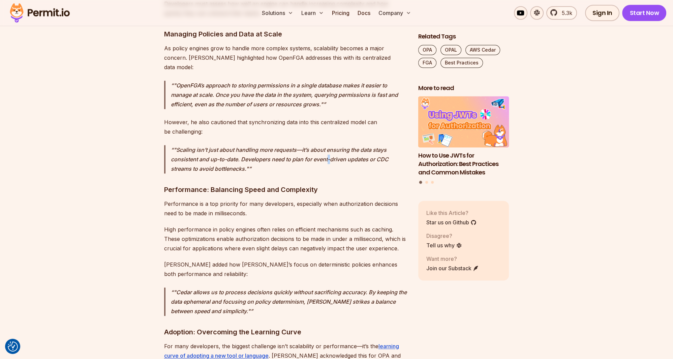
click at [327, 145] on p ""Scaling isn’t just about handling more requests—it’s about ensuring the data s…" at bounding box center [289, 159] width 237 height 28
click at [338, 145] on p ""Scaling isn’t just about handling more requests—it’s about ensuring the data s…" at bounding box center [289, 159] width 237 height 28
click at [333, 145] on p ""Scaling isn’t just about handling more requests—it’s about ensuring the data s…" at bounding box center [289, 159] width 237 height 28
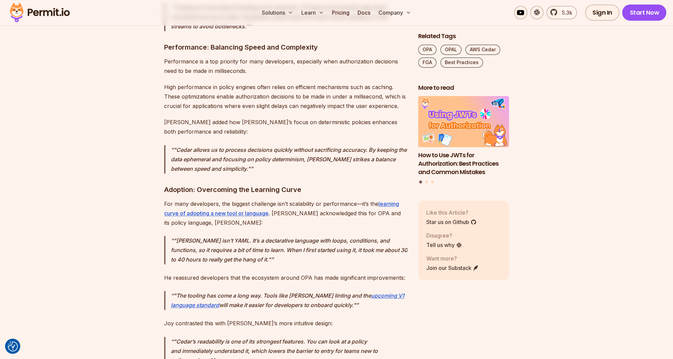
scroll to position [4594, 0]
click at [224, 291] on p ""The tooling has come a long way. Tools like Rego linting and the upcoming V1 l…" at bounding box center [289, 300] width 237 height 19
click at [225, 291] on p ""The tooling has come a long way. Tools like Rego linting and the upcoming V1 l…" at bounding box center [289, 300] width 237 height 19
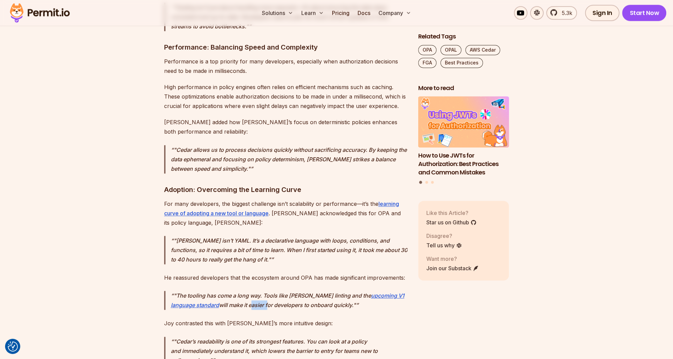
click at [235, 291] on p ""The tooling has come a long way. Tools like Rego linting and the upcoming V1 l…" at bounding box center [289, 300] width 237 height 19
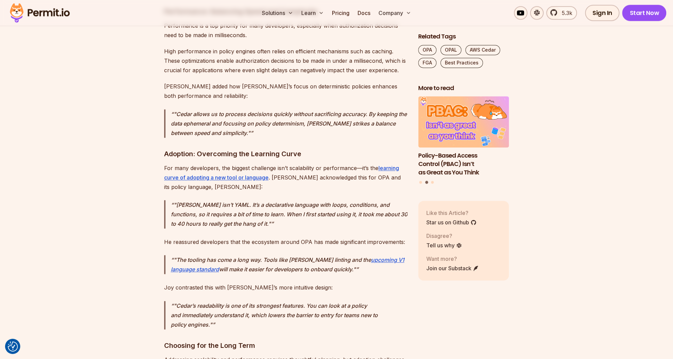
click at [229, 301] on p ""Cedar’s readability is one of its strongest features. You can look at a policy…" at bounding box center [289, 315] width 237 height 28
click at [280, 301] on p ""Cedar’s readability is one of its strongest features. You can look at a policy…" at bounding box center [289, 315] width 237 height 28
click at [291, 301] on p ""Cedar’s readability is one of its strongest features. You can look at a policy…" at bounding box center [289, 315] width 237 height 28
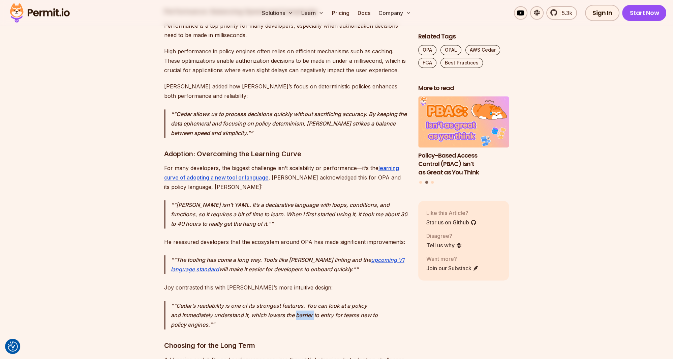
click at [291, 301] on p ""Cedar’s readability is one of its strongest features. You can look at a policy…" at bounding box center [289, 315] width 237 height 28
click at [271, 301] on p ""Cedar’s readability is one of its strongest features. You can look at a policy…" at bounding box center [289, 315] width 237 height 28
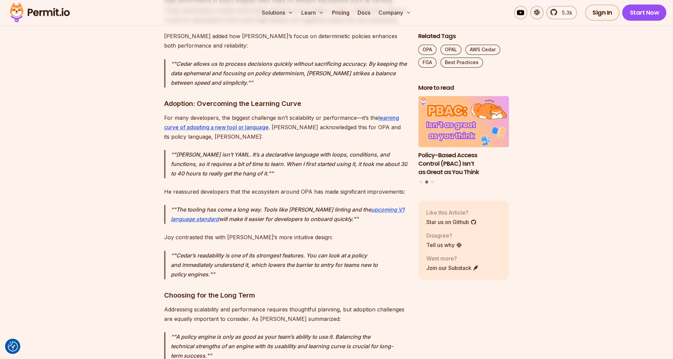
scroll to position [4701, 0]
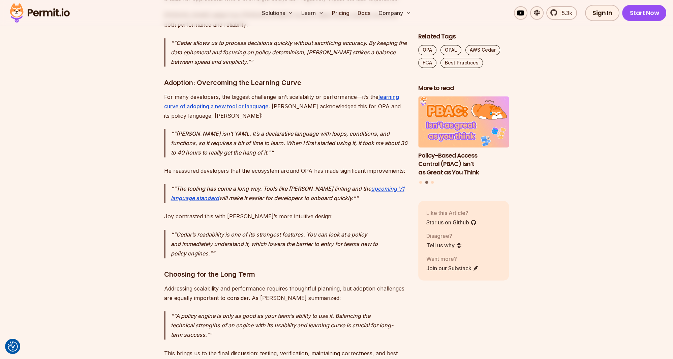
click at [215, 269] on h3 "Choosing for the Long Term" at bounding box center [285, 274] width 243 height 11
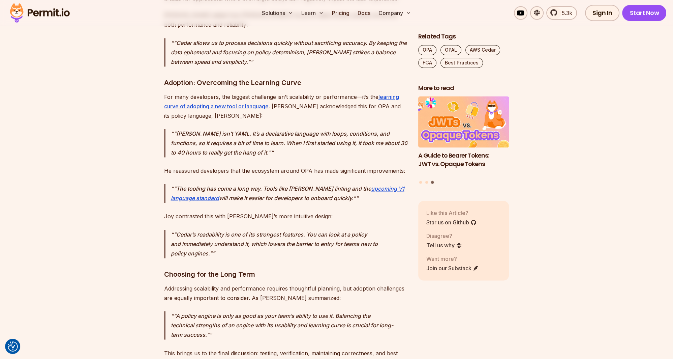
click at [223, 269] on h3 "Choosing for the Long Term" at bounding box center [285, 274] width 243 height 11
click at [246, 269] on h3 "Choosing for the Long Term" at bounding box center [285, 274] width 243 height 11
click at [211, 284] on p "Addressing scalability and performance requires thoughtful planning, but adopti…" at bounding box center [285, 293] width 243 height 19
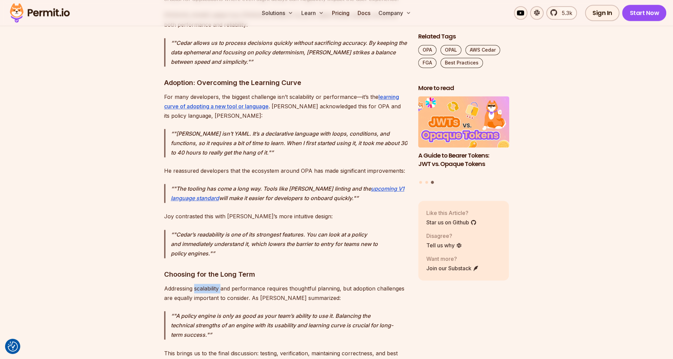
click at [211, 284] on p "Addressing scalability and performance requires thoughtful planning, but adopti…" at bounding box center [285, 293] width 243 height 19
click at [253, 284] on p "Addressing scalability and performance requires thoughtful planning, but adopti…" at bounding box center [285, 293] width 243 height 19
click at [269, 284] on p "Addressing scalability and performance requires thoughtful planning, but adopti…" at bounding box center [285, 293] width 243 height 19
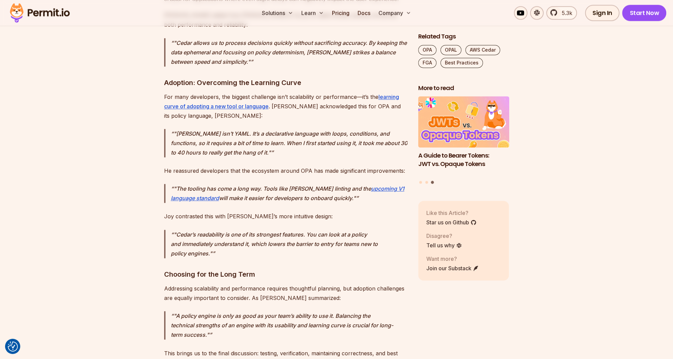
click at [249, 284] on p "Addressing scalability and performance requires thoughtful planning, but adopti…" at bounding box center [285, 293] width 243 height 19
click at [257, 284] on p "Addressing scalability and performance requires thoughtful planning, but adopti…" at bounding box center [285, 293] width 243 height 19
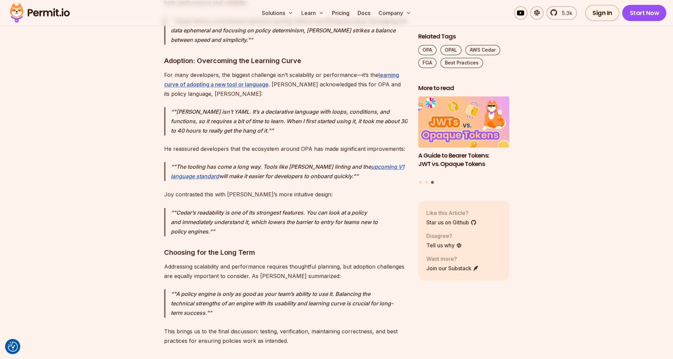
scroll to position [4736, 0]
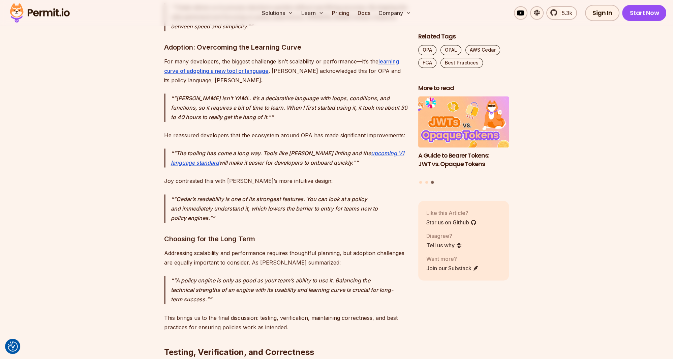
click at [244, 276] on p ""A policy engine is only as good as your team’s ability to use it. Balancing th…" at bounding box center [289, 290] width 237 height 28
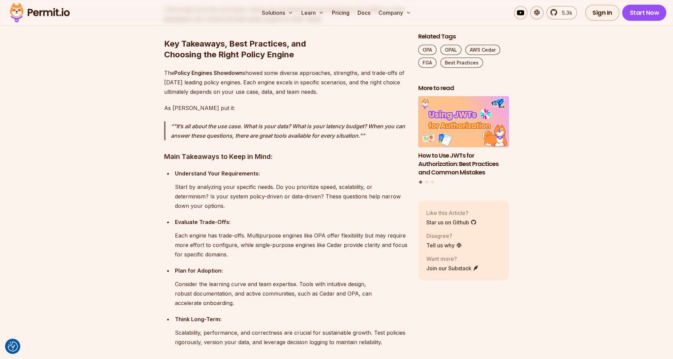
scroll to position [5698, 0]
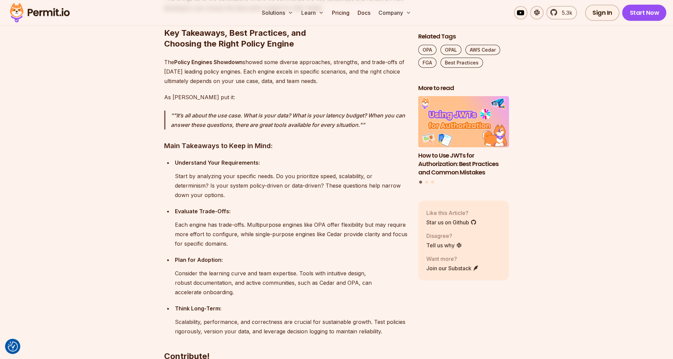
click at [207, 171] on p "Start by analyzing your specific needs. Do you prioritize speed, scalability, o…" at bounding box center [291, 185] width 233 height 28
click at [218, 171] on p "Start by analyzing your specific needs. Do you prioritize speed, scalability, o…" at bounding box center [291, 185] width 233 height 28
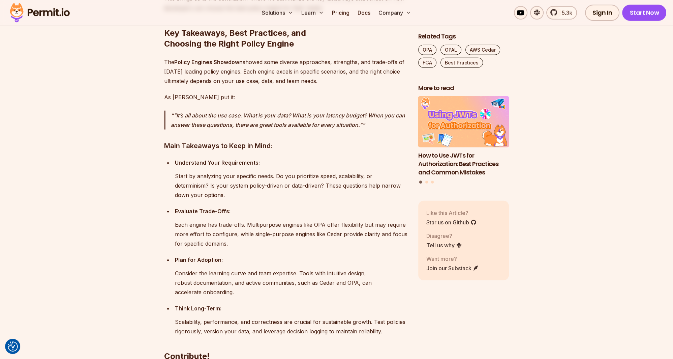
click at [237, 171] on p "Start by analyzing your specific needs. Do you prioritize speed, scalability, o…" at bounding box center [291, 185] width 233 height 28
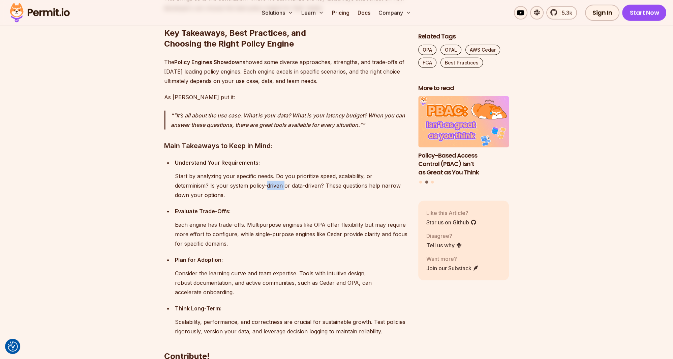
click at [237, 171] on p "Start by analyzing your specific needs. Do you prioritize speed, scalability, o…" at bounding box center [291, 185] width 233 height 28
click at [259, 171] on p "Start by analyzing your specific needs. Do you prioritize speed, scalability, o…" at bounding box center [291, 185] width 233 height 28
click at [272, 171] on p "Start by analyzing your specific needs. Do you prioritize speed, scalability, o…" at bounding box center [291, 185] width 233 height 28
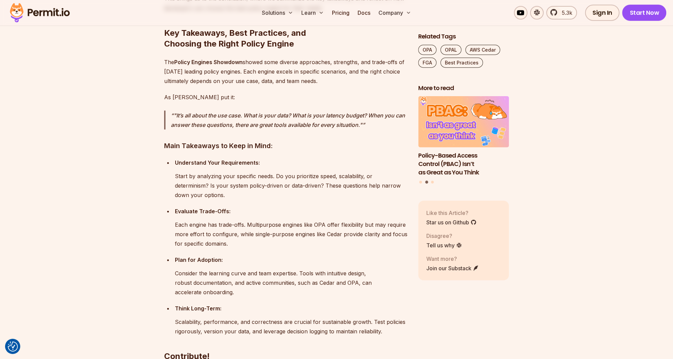
click at [276, 171] on p "Start by analyzing your specific needs. Do you prioritize speed, scalability, o…" at bounding box center [291, 185] width 233 height 28
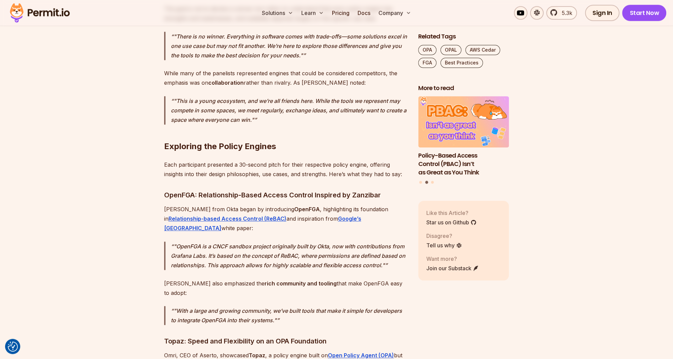
scroll to position [926, 0]
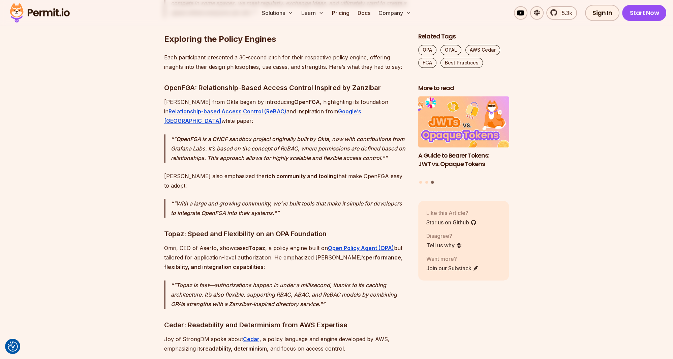
scroll to position [1068, 0]
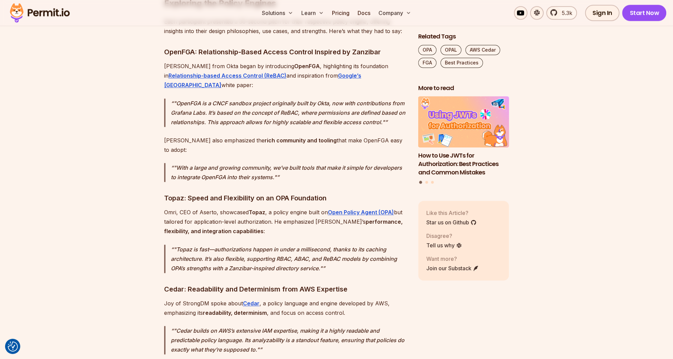
click at [223, 163] on p ""With a large and growing community, we’ve built tools that make it simple for …" at bounding box center [289, 172] width 237 height 19
click at [248, 163] on p ""With a large and growing community, we’ve built tools that make it simple for …" at bounding box center [289, 172] width 237 height 19
click at [265, 163] on p ""With a large and growing community, we’ve built tools that make it simple for …" at bounding box center [289, 172] width 237 height 19
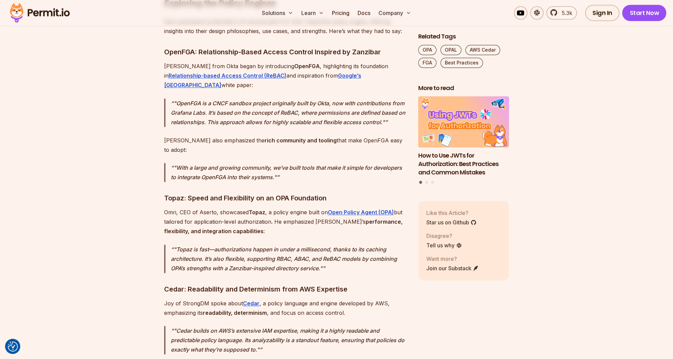
click at [218, 163] on p ""With a large and growing community, we’ve built tools that make it simple for …" at bounding box center [289, 172] width 237 height 19
click at [231, 163] on p ""With a large and growing community, we’ve built tools that make it simple for …" at bounding box center [289, 172] width 237 height 19
click at [250, 163] on p ""With a large and growing community, we’ve built tools that make it simple for …" at bounding box center [289, 172] width 237 height 19
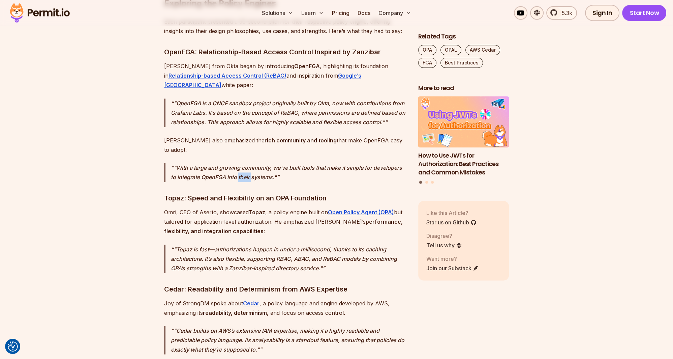
click at [250, 163] on p ""With a large and growing community, we’ve built tools that make it simple for …" at bounding box center [289, 172] width 237 height 19
click at [208, 163] on p ""With a large and growing community, we’ve built tools that make it simple for …" at bounding box center [289, 172] width 237 height 19
click at [250, 163] on p ""With a large and growing community, we’ve built tools that make it simple for …" at bounding box center [289, 172] width 237 height 19
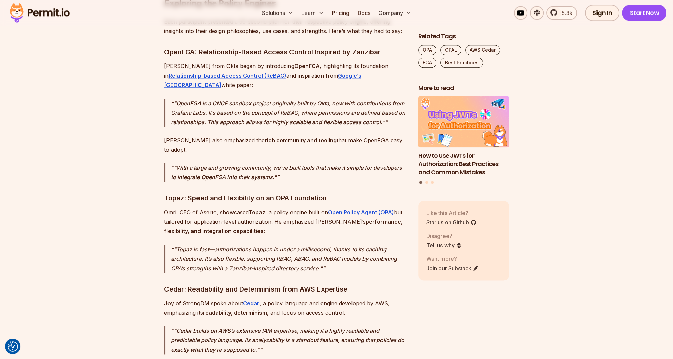
click at [260, 163] on p ""With a large and growing community, we’ve built tools that make it simple for …" at bounding box center [289, 172] width 237 height 19
click at [280, 163] on p ""With a large and growing community, we’ve built tools that make it simple for …" at bounding box center [289, 172] width 237 height 19
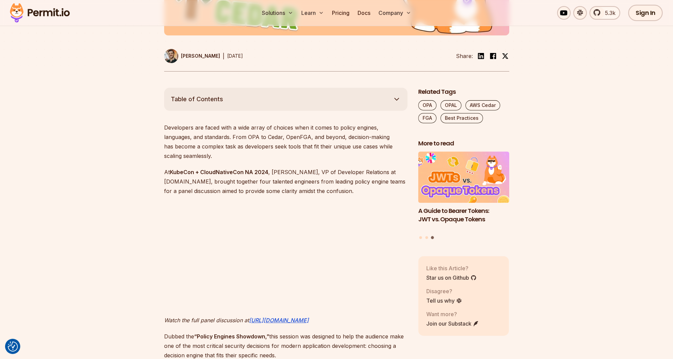
scroll to position [0, 0]
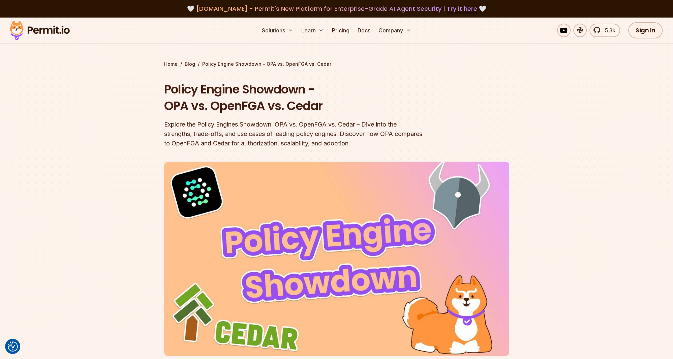
click at [249, 102] on h1 "Policy Engine Showdown - OPA vs. OpenFGA vs. Cedar" at bounding box center [293, 97] width 259 height 33
click at [296, 103] on h1 "Policy Engine Showdown - OPA vs. OpenFGA vs. Cedar" at bounding box center [293, 97] width 259 height 33
click at [249, 103] on h1 "Policy Engine Showdown - OPA vs. OpenFGA vs. Cedar" at bounding box center [293, 97] width 259 height 33
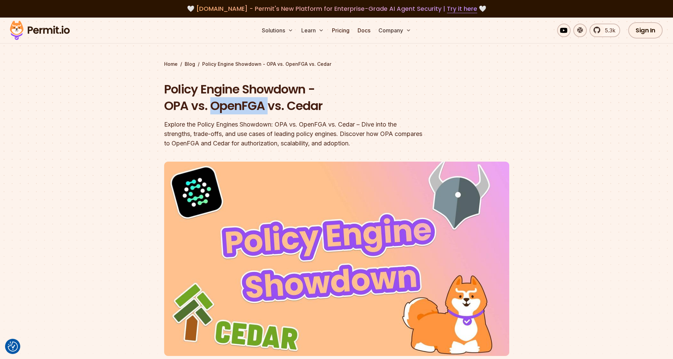
click at [249, 103] on h1 "Policy Engine Showdown - OPA vs. OpenFGA vs. Cedar" at bounding box center [293, 97] width 259 height 33
click at [299, 102] on h1 "Policy Engine Showdown - OPA vs. OpenFGA vs. Cedar" at bounding box center [293, 97] width 259 height 33
click at [248, 102] on h1 "Policy Engine Showdown - OPA vs. OpenFGA vs. Cedar" at bounding box center [293, 97] width 259 height 33
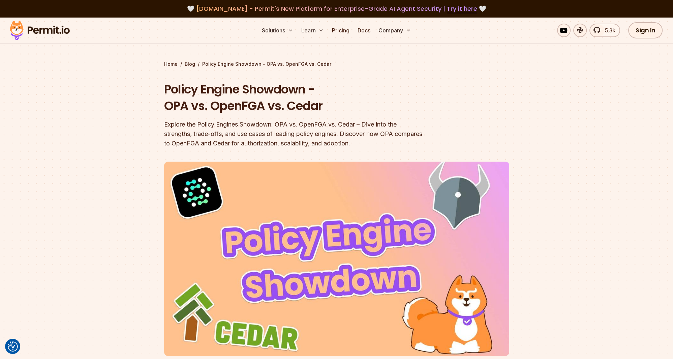
click at [281, 100] on h1 "Policy Engine Showdown - OPA vs. OpenFGA vs. Cedar" at bounding box center [293, 97] width 259 height 33
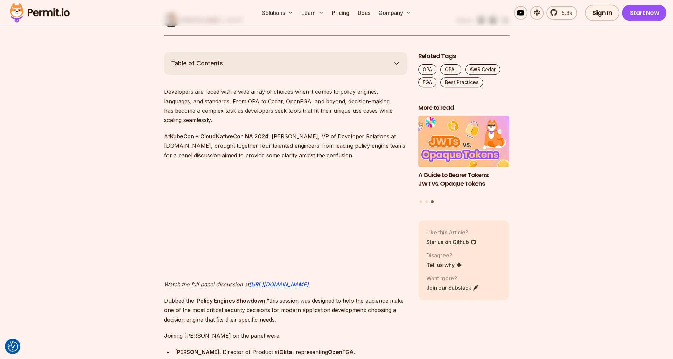
scroll to position [392, 0]
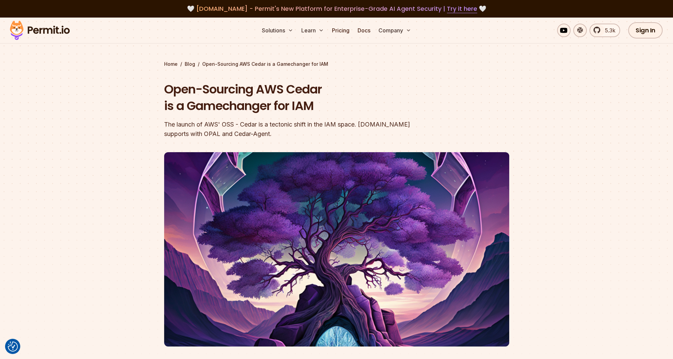
click at [234, 111] on h1 "Open-Sourcing AWS Cedar is a Gamechanger for IAM" at bounding box center [293, 97] width 259 height 33
click at [277, 108] on h1 "Open-Sourcing AWS Cedar is a Gamechanger for IAM" at bounding box center [293, 97] width 259 height 33
click at [248, 108] on h1 "Open-Sourcing AWS Cedar is a Gamechanger for IAM" at bounding box center [293, 97] width 259 height 33
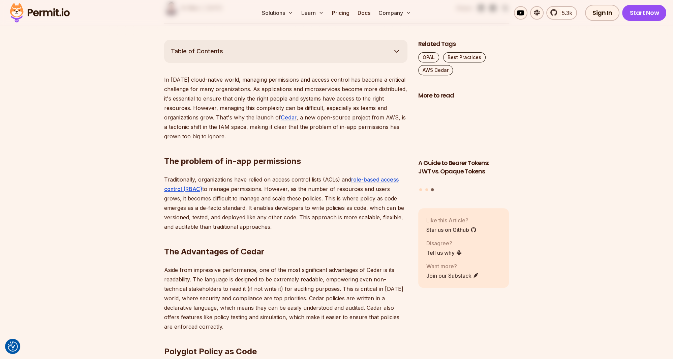
scroll to position [392, 0]
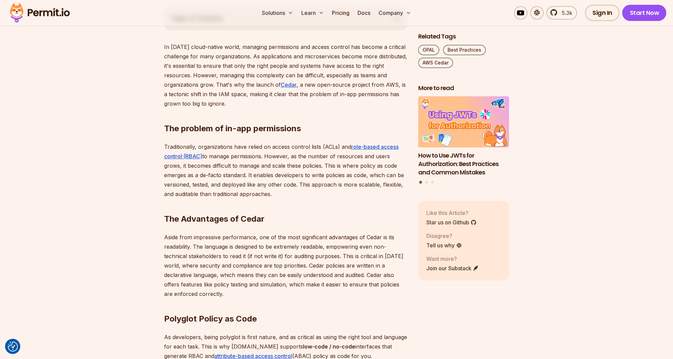
click at [249, 158] on p "Traditionally, organizations have relied on access control lists (ACLs) and rol…" at bounding box center [285, 170] width 243 height 57
click at [281, 157] on p "Traditionally, organizations have relied on access control lists (ACLs) and rol…" at bounding box center [285, 170] width 243 height 57
click at [299, 155] on p "Traditionally, organizations have relied on access control lists (ACLs) and rol…" at bounding box center [285, 170] width 243 height 57
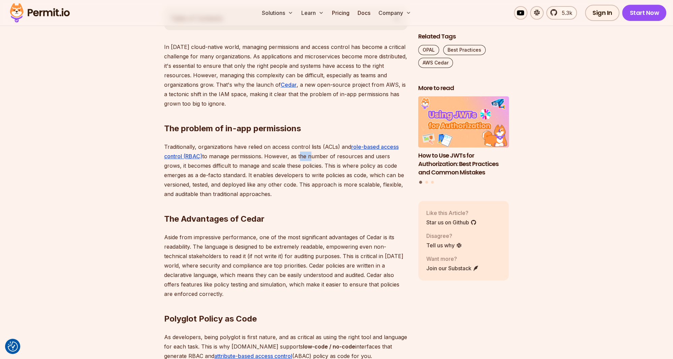
click at [299, 155] on p "Traditionally, organizations have relied on access control lists (ACLs) and rol…" at bounding box center [285, 170] width 243 height 57
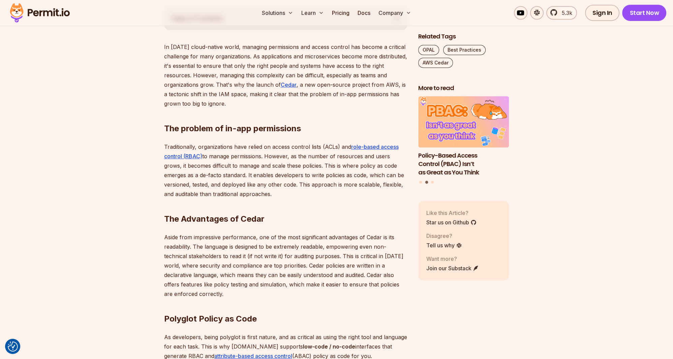
click at [216, 167] on p "Traditionally, organizations have relied on access control lists (ACLs) and rol…" at bounding box center [285, 170] width 243 height 57
click at [246, 165] on p "Traditionally, organizations have relied on access control lists (ACLs) and rol…" at bounding box center [285, 170] width 243 height 57
click at [268, 165] on p "Traditionally, organizations have relied on access control lists (ACLs) and rol…" at bounding box center [285, 170] width 243 height 57
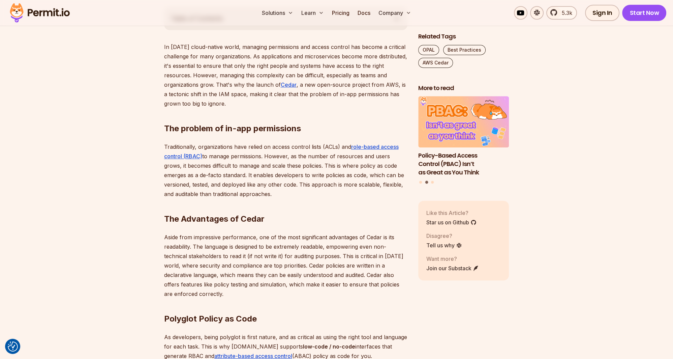
click at [277, 165] on p "Traditionally, organizations have relied on access control lists (ACLs) and rol…" at bounding box center [285, 170] width 243 height 57
click at [296, 165] on p "Traditionally, organizations have relied on access control lists (ACLs) and rol…" at bounding box center [285, 170] width 243 height 57
click at [238, 186] on p "Traditionally, organizations have relied on access control lists (ACLs) and rol…" at bounding box center [285, 170] width 243 height 57
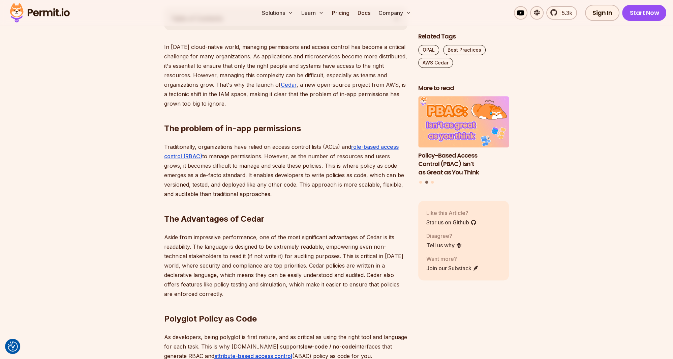
click at [257, 186] on p "Traditionally, organizations have relied on access control lists (ACLs) and rol…" at bounding box center [285, 170] width 243 height 57
click at [275, 186] on p "Traditionally, organizations have relied on access control lists (ACLs) and rol…" at bounding box center [285, 170] width 243 height 57
click at [286, 186] on p "Traditionally, organizations have relied on access control lists (ACLs) and rol…" at bounding box center [285, 170] width 243 height 57
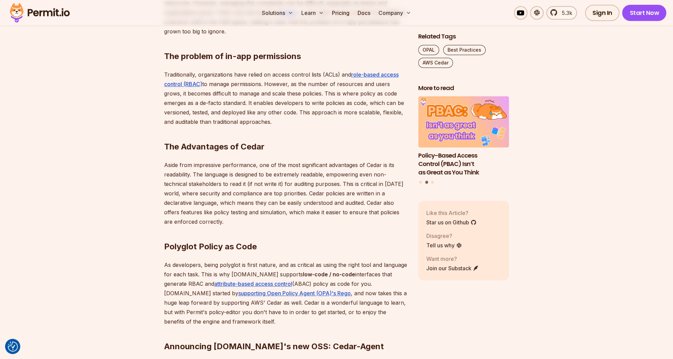
scroll to position [463, 0]
click at [210, 143] on h2 "The Advantages of Cedar" at bounding box center [285, 134] width 243 height 38
click at [238, 145] on h2 "The Advantages of Cedar" at bounding box center [285, 134] width 243 height 38
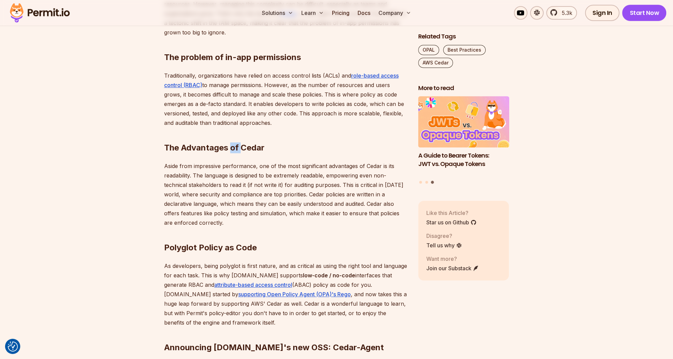
click at [238, 145] on h2 "The Advantages of Cedar" at bounding box center [285, 134] width 243 height 38
click at [249, 145] on h2 "The Advantages of Cedar" at bounding box center [285, 134] width 243 height 38
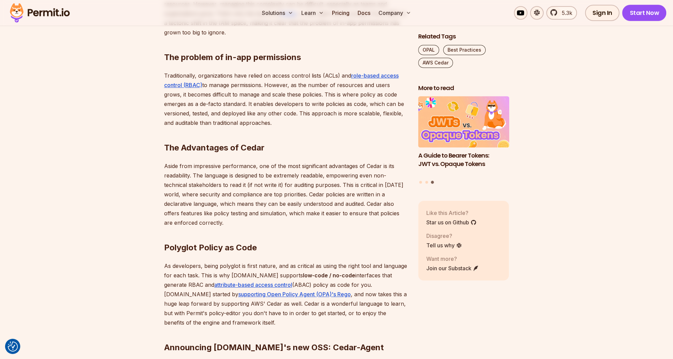
click at [300, 186] on p "Aside from impressive performance, one of the most significant advantages of Ce…" at bounding box center [285, 194] width 243 height 66
click at [322, 187] on p "Aside from impressive performance, one of the most significant advantages of Ce…" at bounding box center [285, 194] width 243 height 66
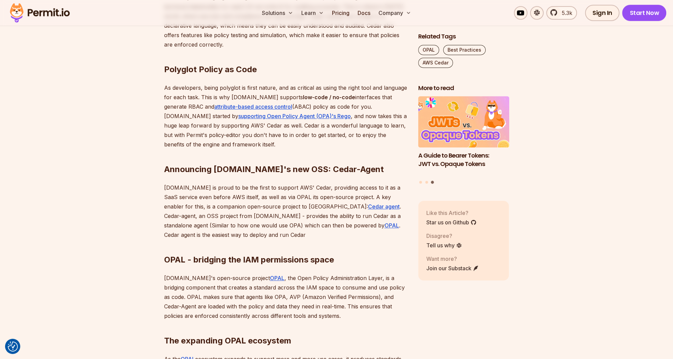
scroll to position [676, 0]
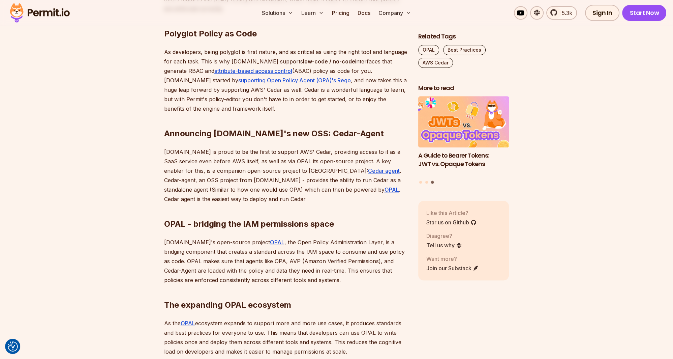
click at [218, 222] on h2 "OPAL - bridging the IAM permissions space" at bounding box center [285, 211] width 243 height 38
click at [242, 222] on h2 "OPAL - bridging the IAM permissions space" at bounding box center [285, 211] width 243 height 38
click at [246, 222] on h2 "OPAL - bridging the IAM permissions space" at bounding box center [285, 211] width 243 height 38
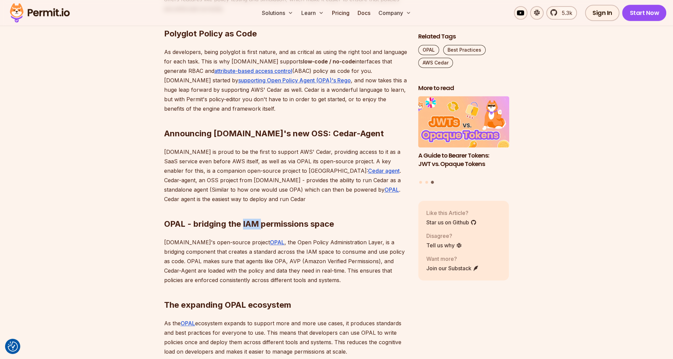
click at [246, 222] on h2 "OPAL - bridging the IAM permissions space" at bounding box center [285, 211] width 243 height 38
click at [257, 222] on h2 "OPAL - bridging the IAM permissions space" at bounding box center [285, 211] width 243 height 38
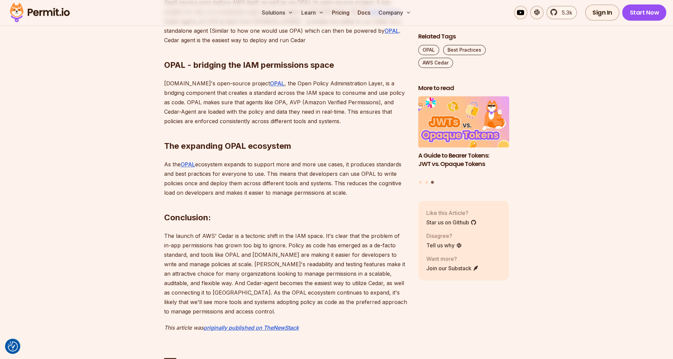
scroll to position [819, 0]
